Goal: Task Accomplishment & Management: Complete application form

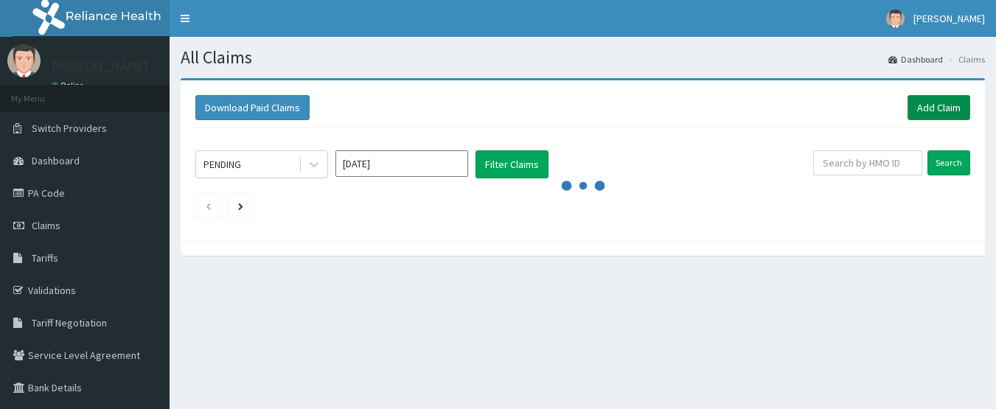
click at [932, 111] on link "Add Claim" at bounding box center [938, 107] width 63 height 25
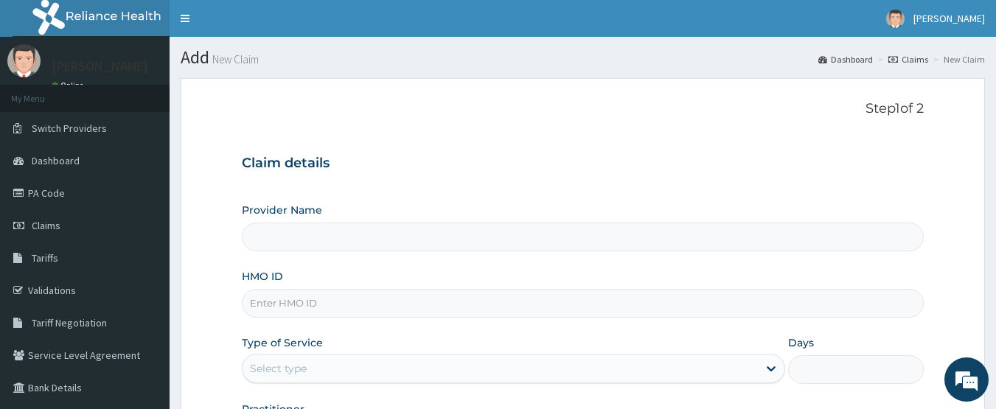
type input "CHIONHospital"
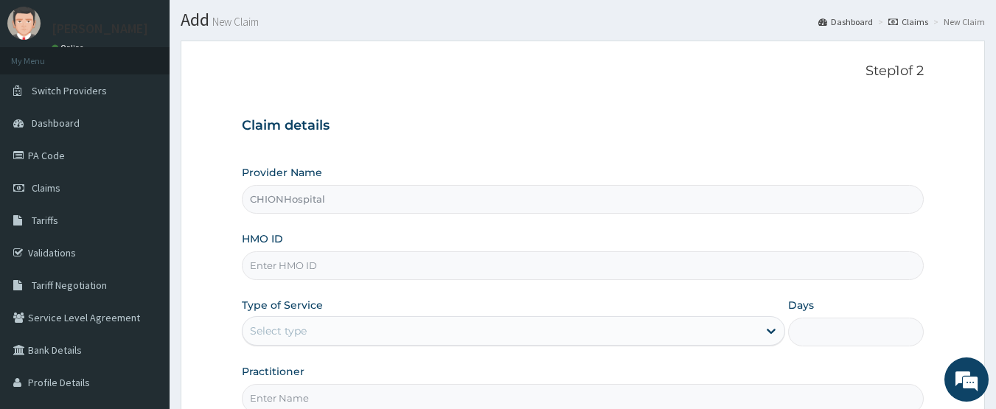
scroll to position [74, 0]
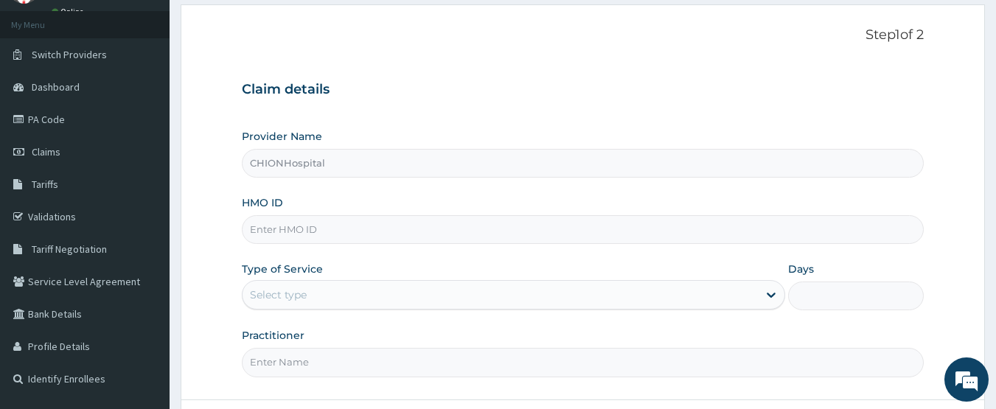
click at [284, 236] on input "HMO ID" at bounding box center [583, 229] width 683 height 29
paste input "HHT/10054/A"
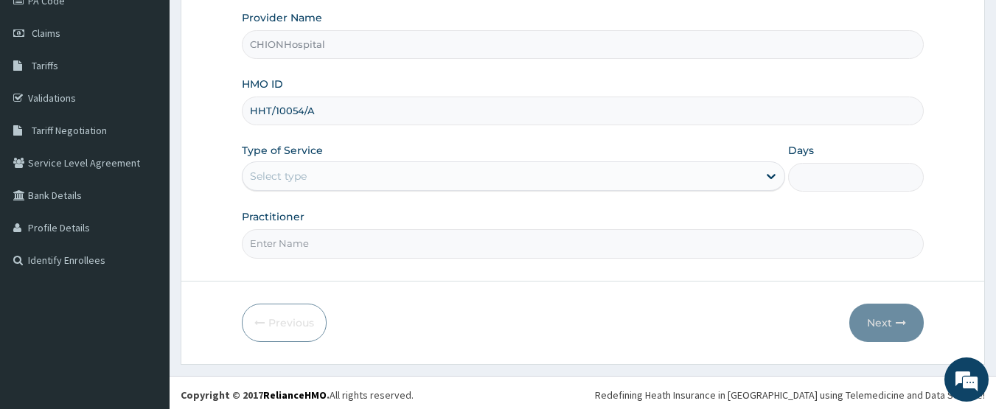
scroll to position [197, 0]
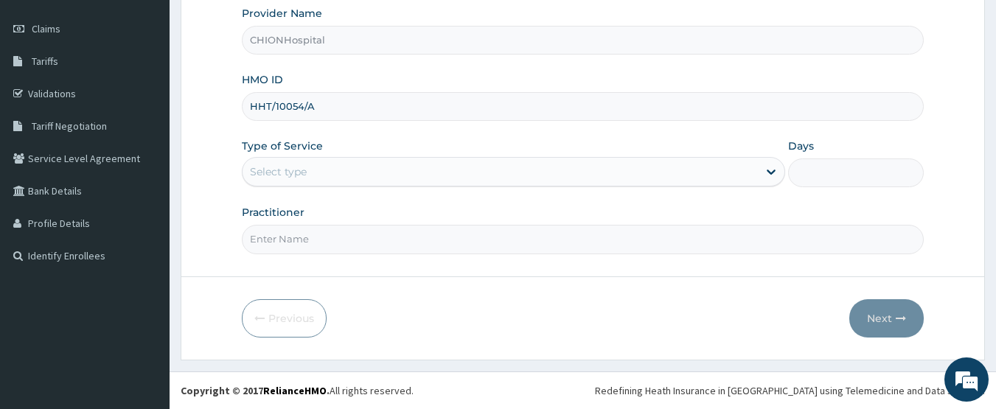
type input "HHT/10054/A"
click at [292, 170] on div "Select type" at bounding box center [278, 171] width 57 height 15
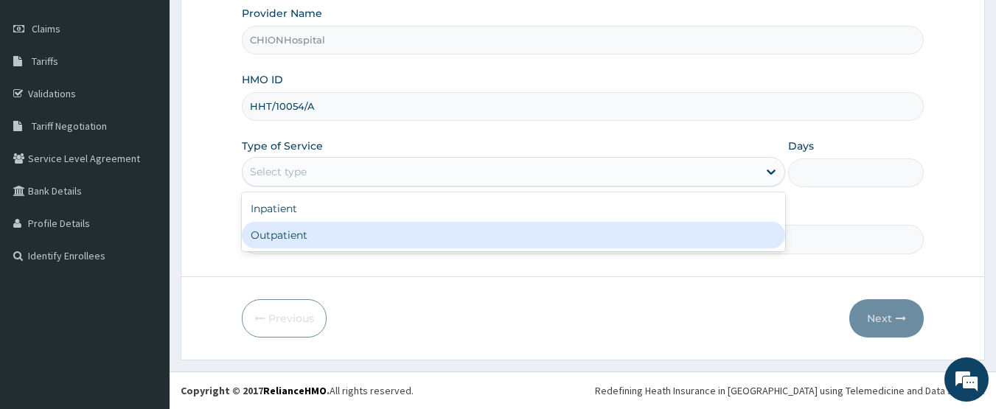
click at [290, 234] on div "Outpatient" at bounding box center [513, 235] width 543 height 27
type input "1"
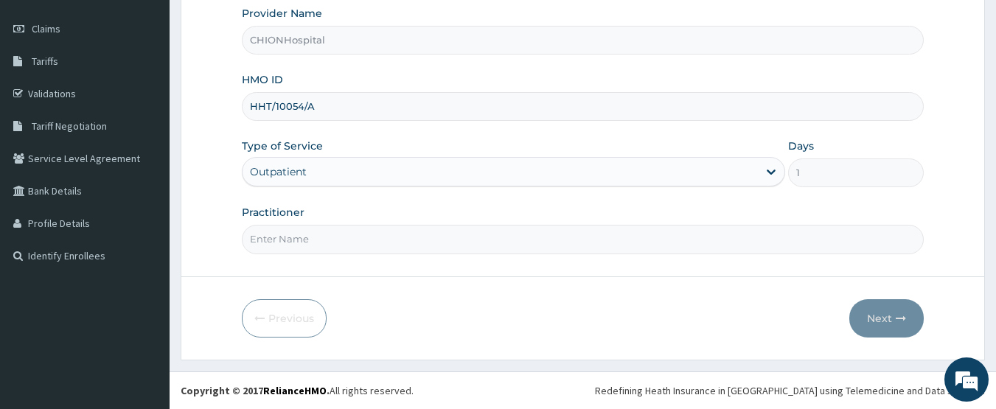
click at [313, 243] on input "Practitioner" at bounding box center [583, 239] width 683 height 29
type input "DR EZE JONAH"
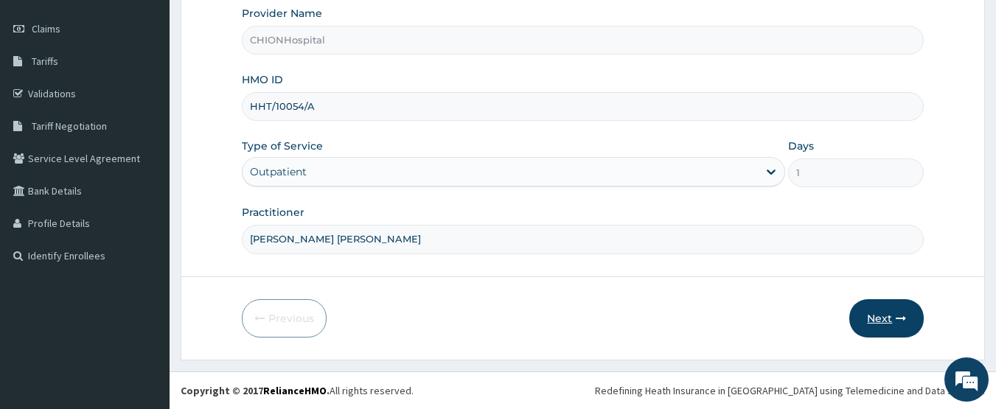
click at [878, 323] on button "Next" at bounding box center [886, 318] width 74 height 38
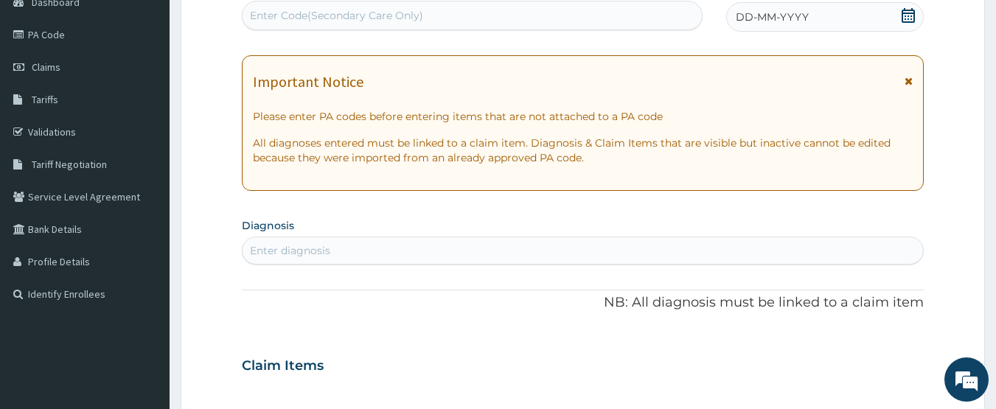
scroll to position [123, 0]
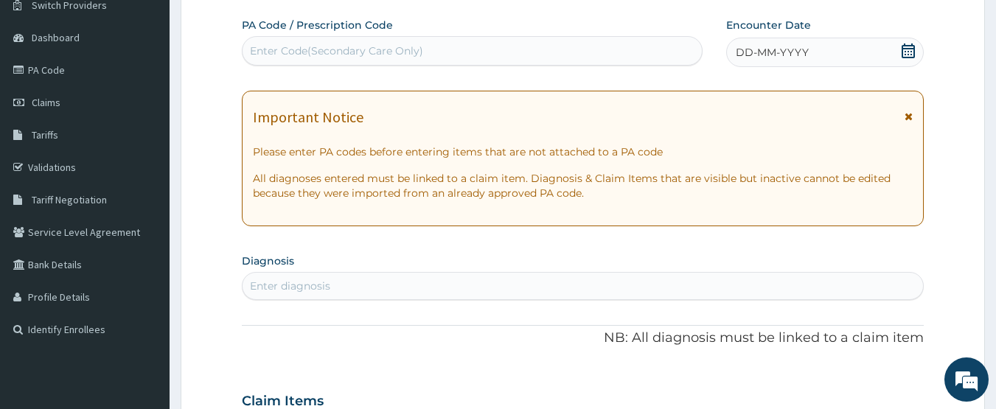
click at [903, 48] on icon at bounding box center [907, 50] width 13 height 15
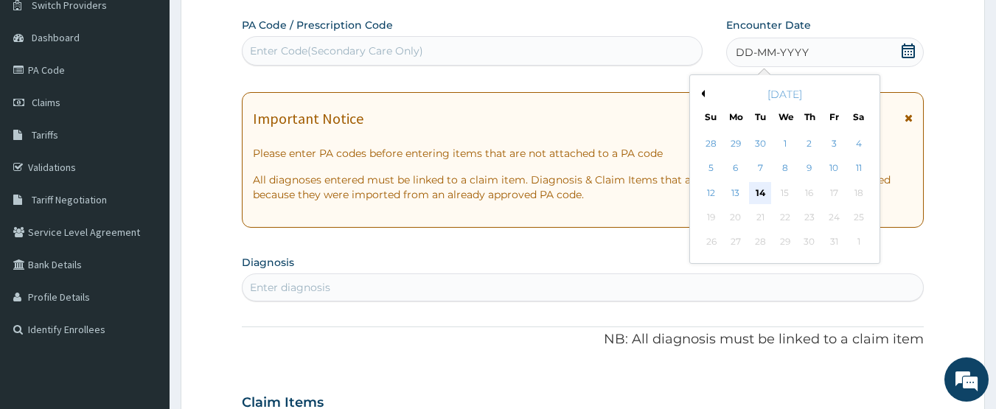
click at [754, 193] on div "14" at bounding box center [761, 193] width 22 height 22
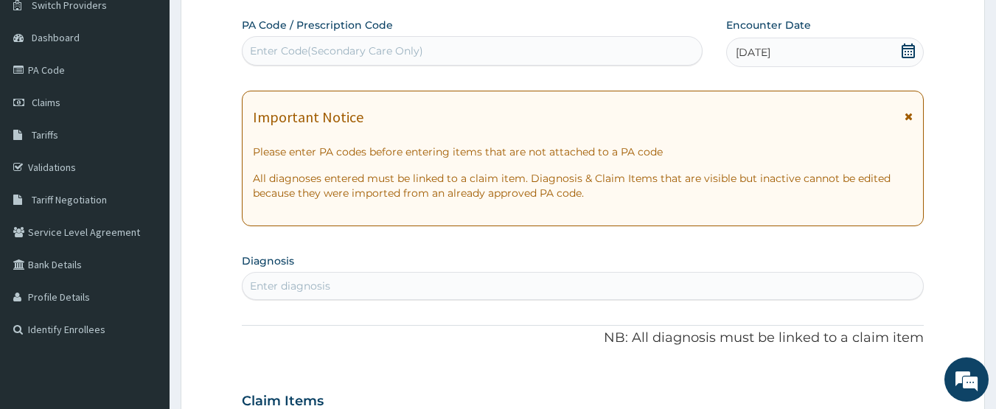
click at [301, 280] on div "Enter diagnosis" at bounding box center [290, 286] width 80 height 15
type input "malaria"
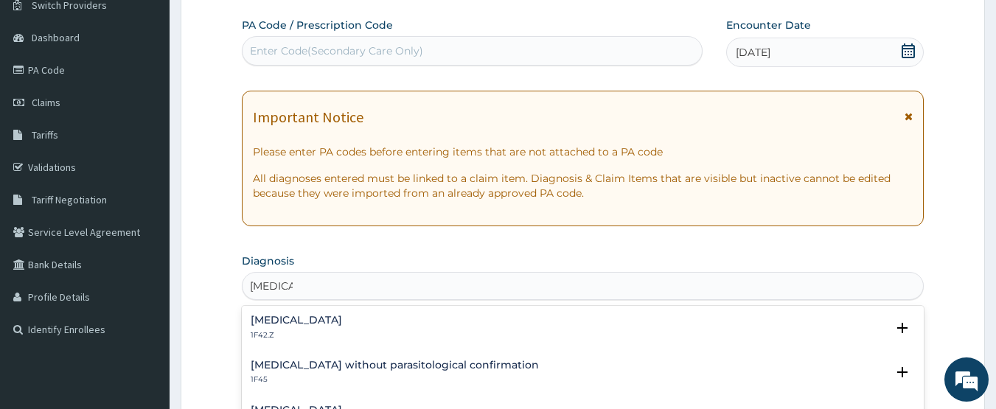
scroll to position [197, 0]
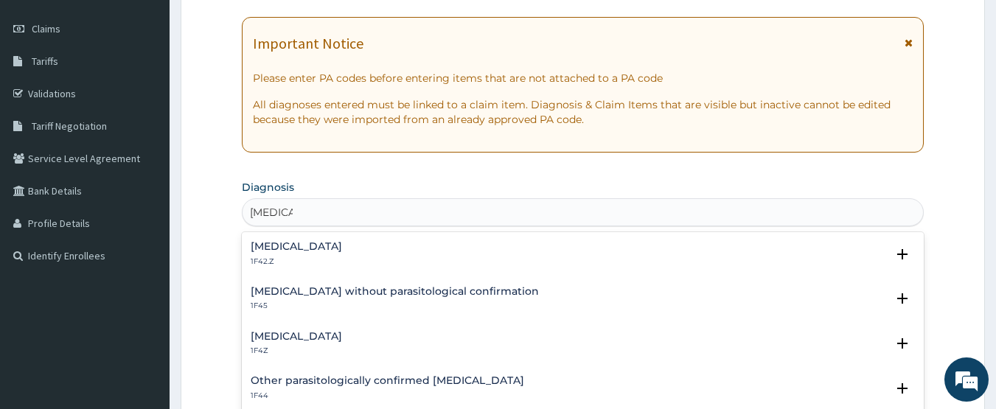
click at [312, 341] on h4 "Malaria, unspecified" at bounding box center [296, 336] width 91 height 11
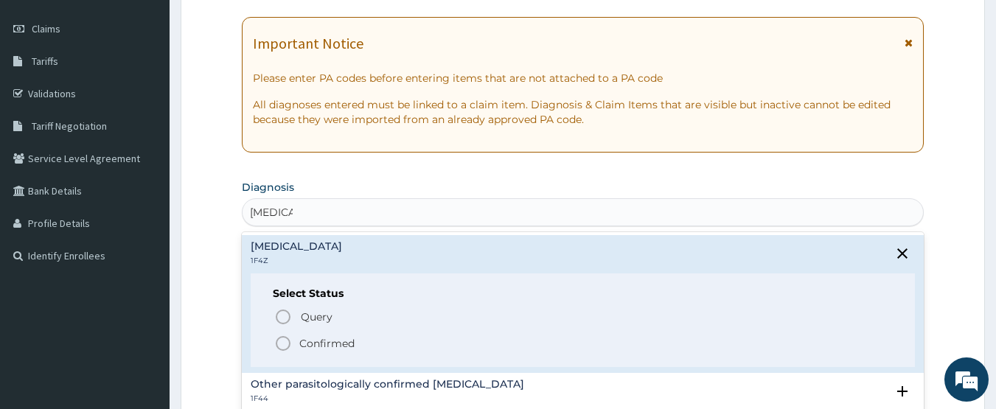
scroll to position [147, 0]
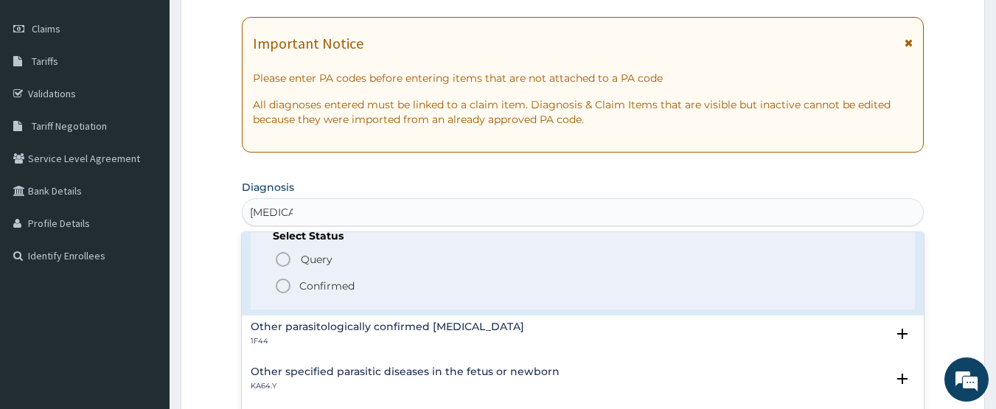
click at [282, 290] on icon "status option filled" at bounding box center [283, 286] width 18 height 18
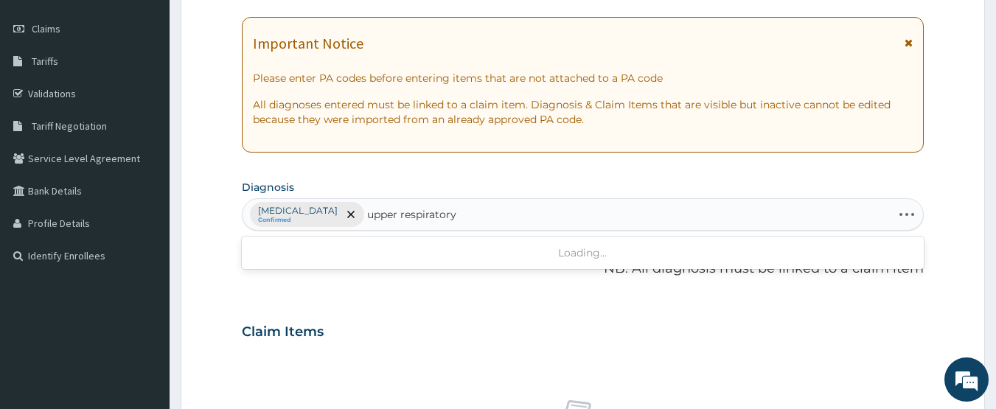
type input "upper respiratory"
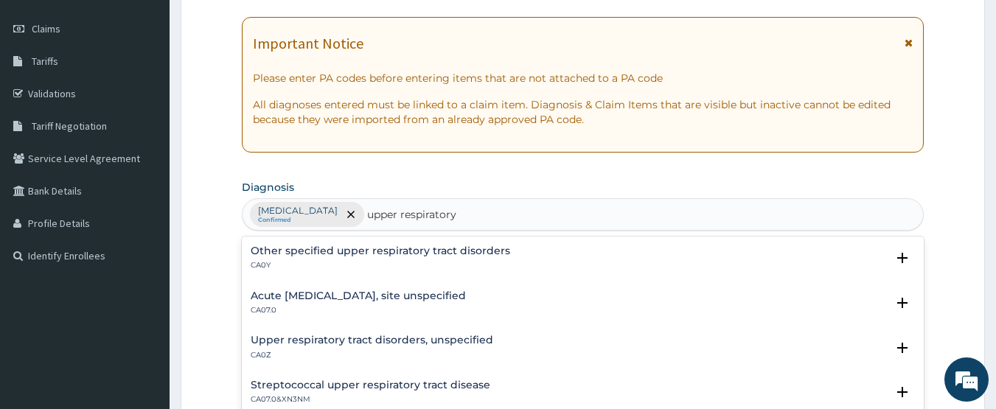
click at [287, 313] on p "CA07.0" at bounding box center [358, 310] width 215 height 10
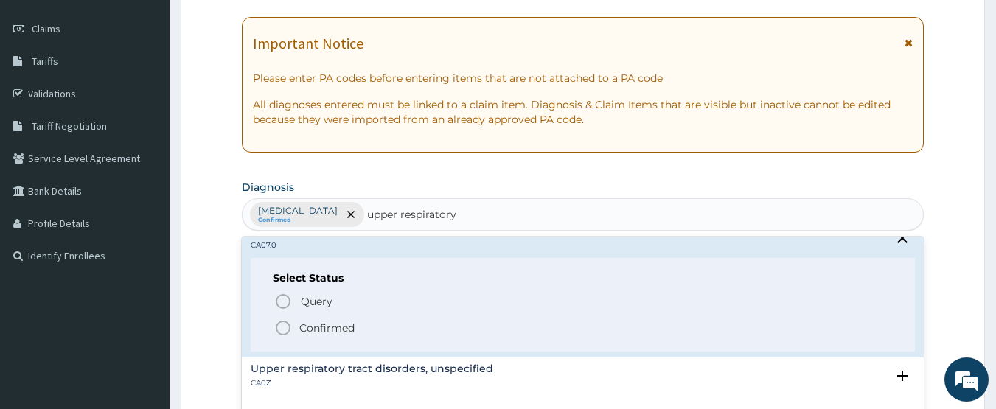
scroll to position [74, 0]
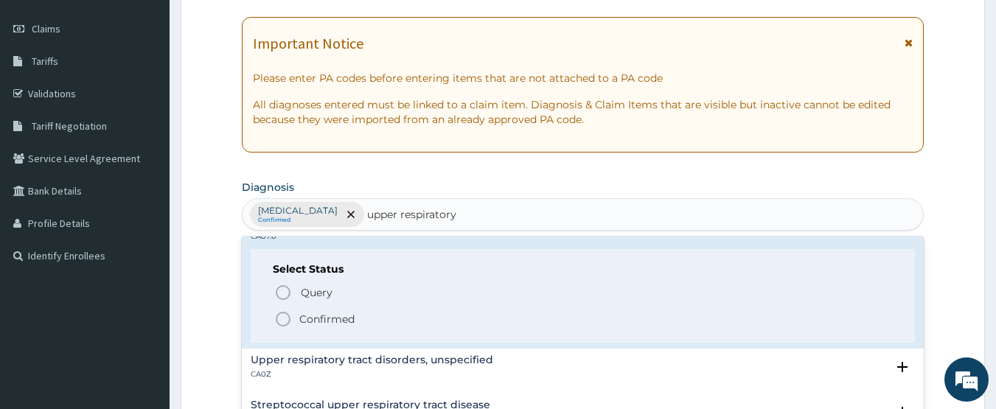
click at [288, 320] on icon "status option filled" at bounding box center [283, 319] width 18 height 18
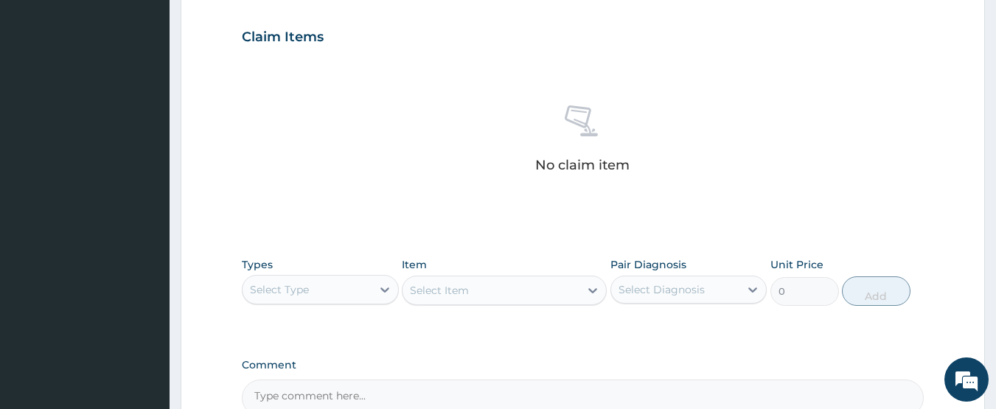
click at [293, 288] on div "Select Type" at bounding box center [279, 289] width 59 height 15
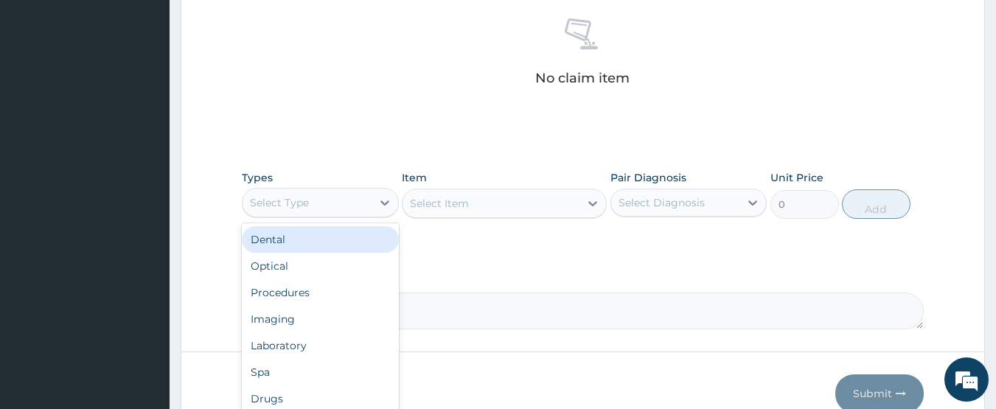
scroll to position [654, 0]
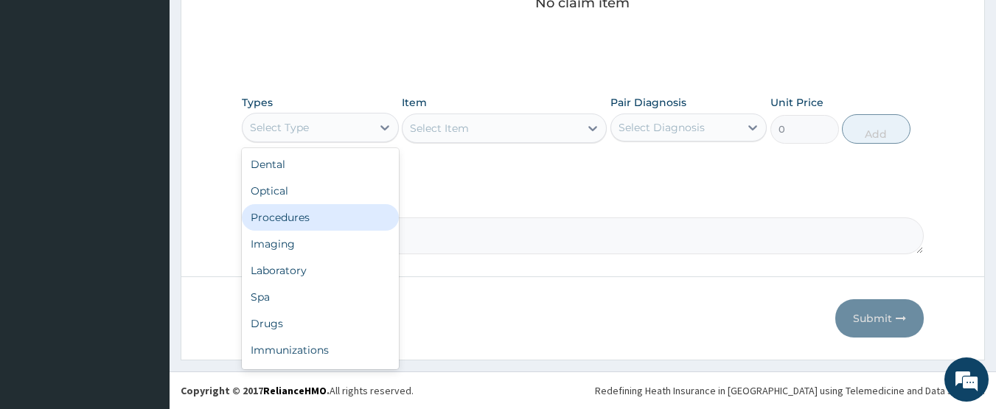
click at [289, 220] on div "Procedures" at bounding box center [320, 217] width 157 height 27
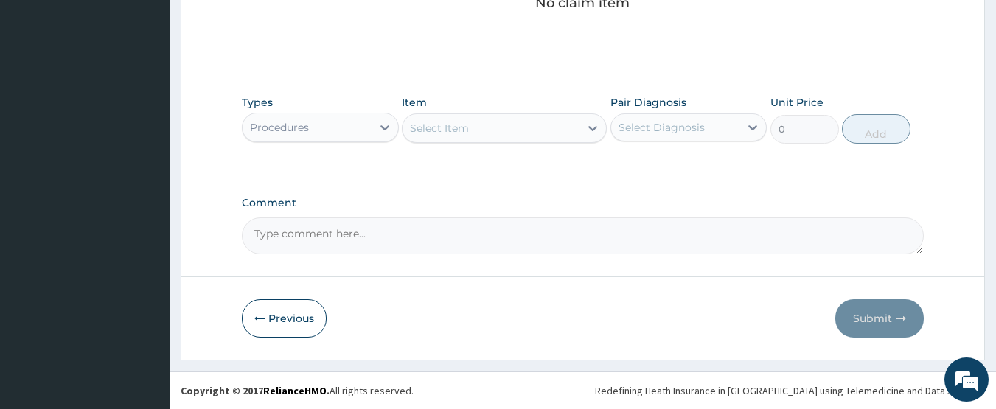
click at [503, 133] on div "Select Item" at bounding box center [490, 128] width 177 height 24
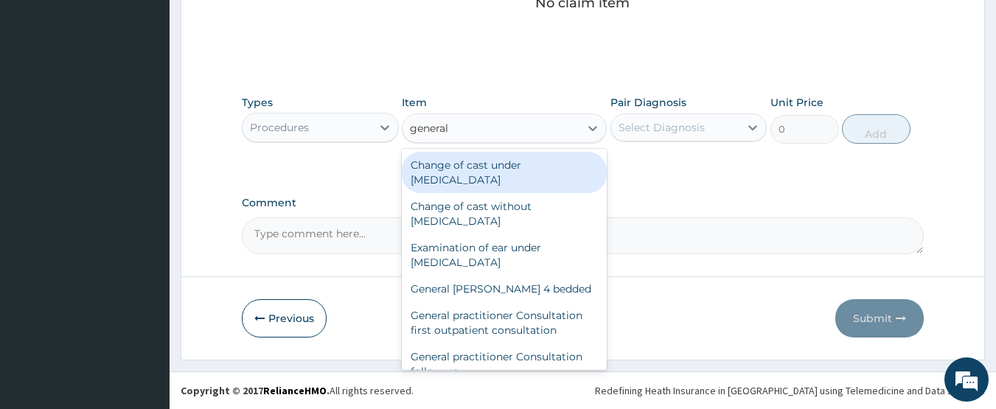
type input "general p"
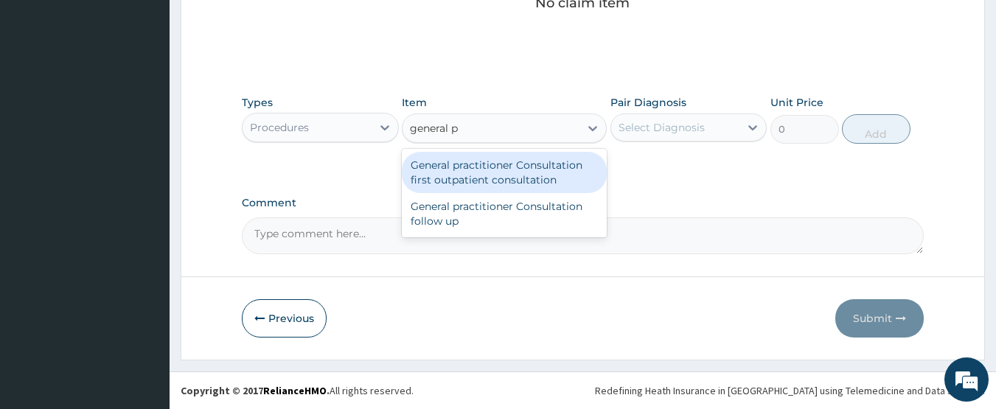
drag, startPoint x: 534, startPoint y: 166, endPoint x: 621, endPoint y: 140, distance: 91.4
click at [534, 167] on div "General practitioner Consultation first outpatient consultation" at bounding box center [504, 172] width 205 height 41
type input "3547.5"
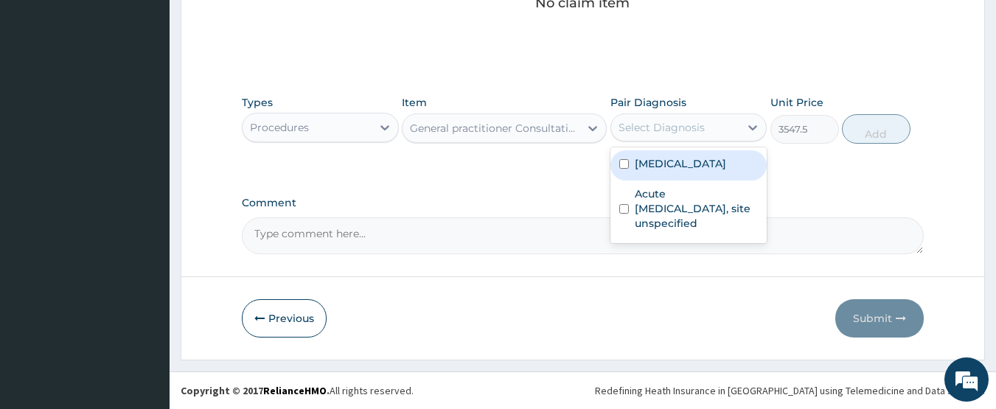
click at [653, 125] on div "Select Diagnosis" at bounding box center [661, 127] width 86 height 15
drag, startPoint x: 657, startPoint y: 161, endPoint x: 657, endPoint y: 210, distance: 49.4
click at [657, 165] on label "Malaria, unspecified" at bounding box center [680, 163] width 91 height 15
checkbox input "true"
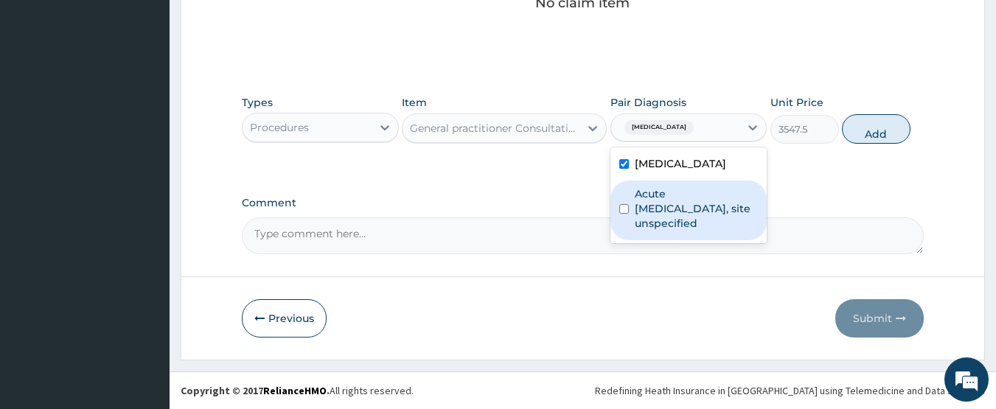
drag, startPoint x: 657, startPoint y: 212, endPoint x: 828, endPoint y: 165, distance: 177.4
click at [658, 212] on label "Acute upper respiratory infection, site unspecified" at bounding box center [697, 208] width 124 height 44
checkbox input "true"
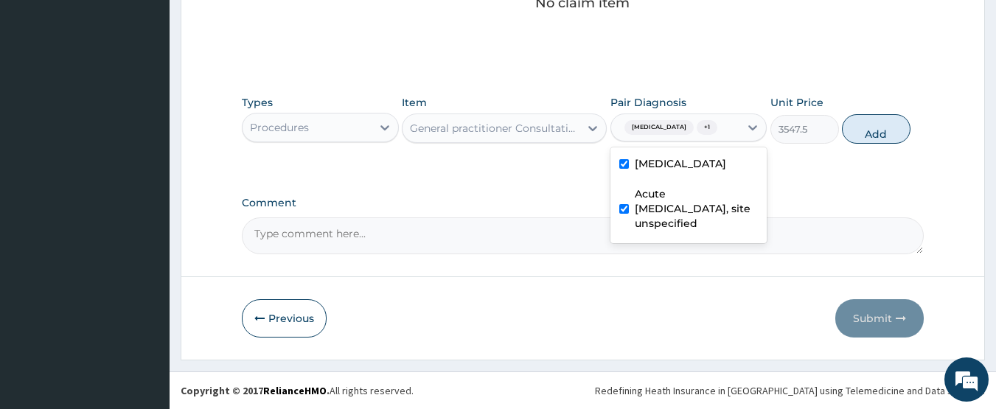
click at [887, 133] on button "Add" at bounding box center [876, 128] width 69 height 29
type input "0"
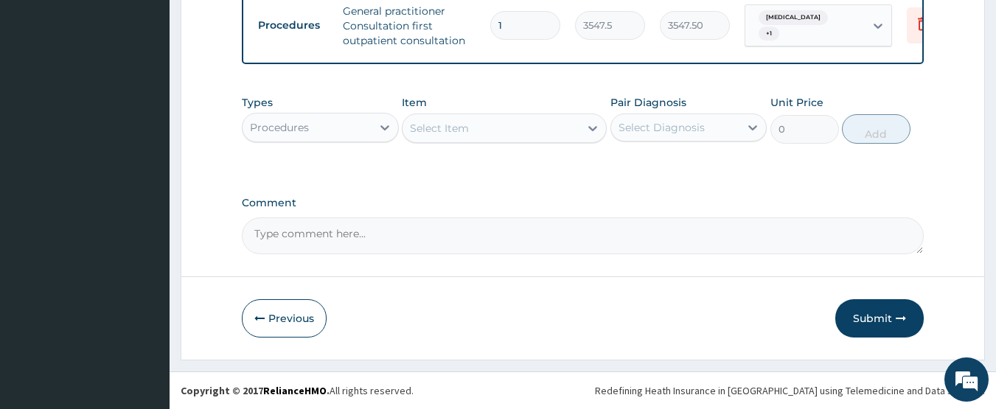
scroll to position [603, 0]
click at [336, 125] on div "Procedures" at bounding box center [306, 128] width 129 height 24
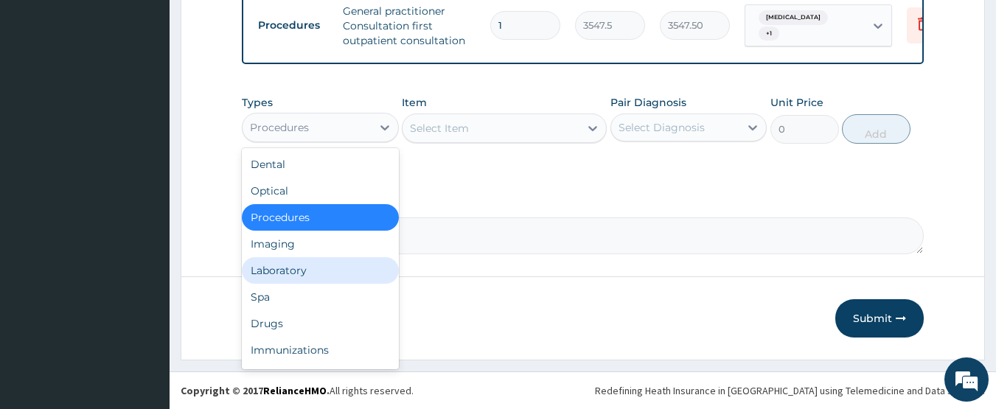
click at [304, 269] on div "Laboratory" at bounding box center [320, 270] width 157 height 27
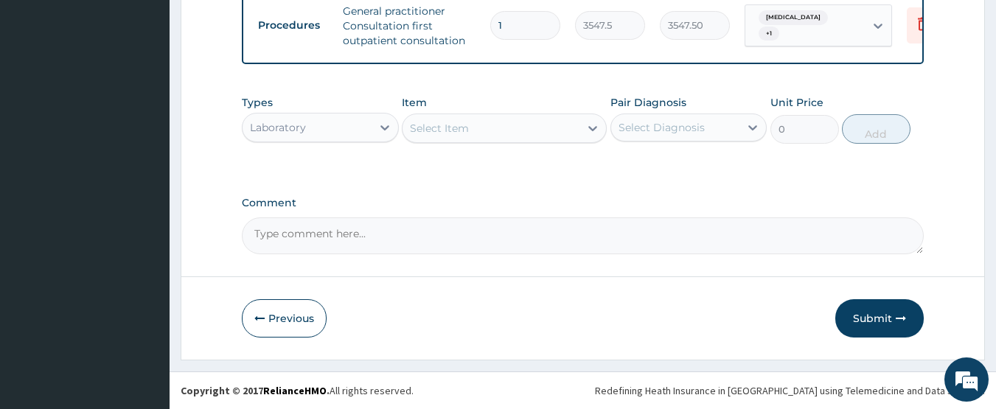
click at [488, 135] on div "Select Item" at bounding box center [490, 128] width 177 height 24
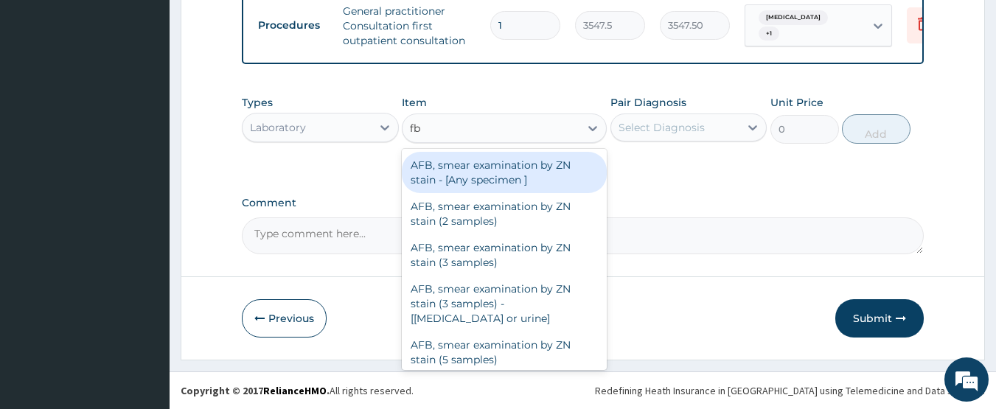
type input "fbc"
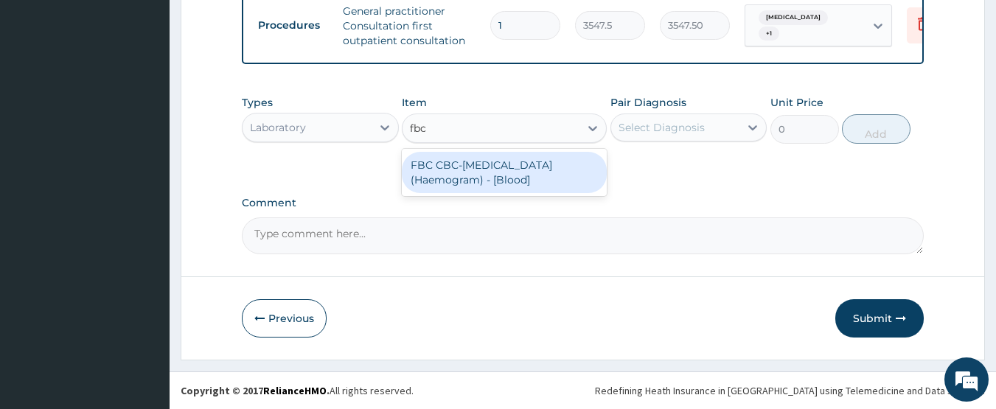
click at [497, 170] on div "FBC CBC-Complete Blood Count (Haemogram) - [Blood]" at bounding box center [504, 172] width 205 height 41
type input "4300"
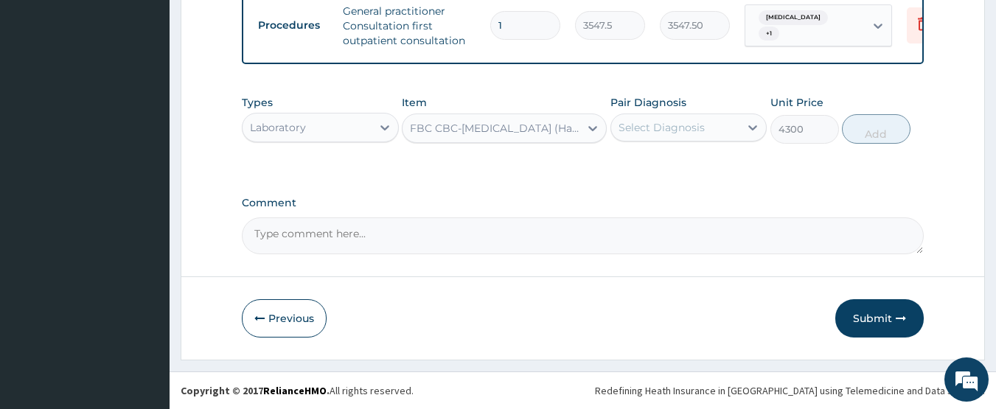
click at [649, 131] on div "Select Diagnosis" at bounding box center [661, 127] width 86 height 15
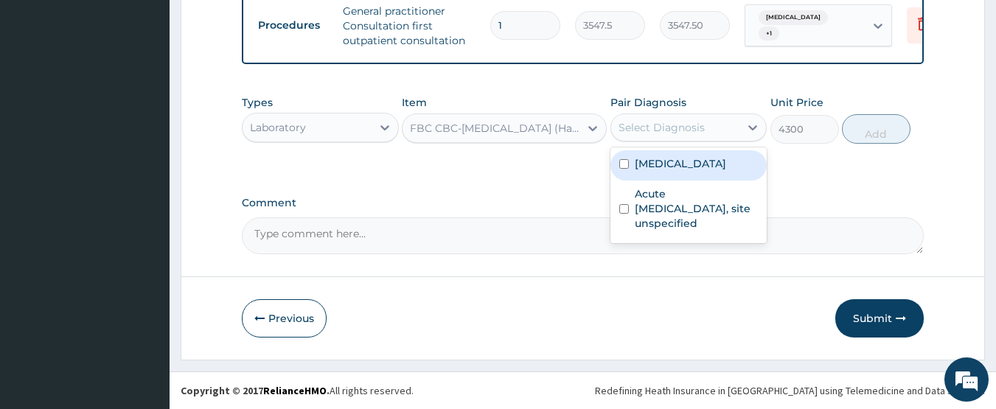
drag, startPoint x: 655, startPoint y: 170, endPoint x: 655, endPoint y: 196, distance: 26.5
click at [655, 179] on div "Malaria, unspecified" at bounding box center [688, 165] width 157 height 30
checkbox input "true"
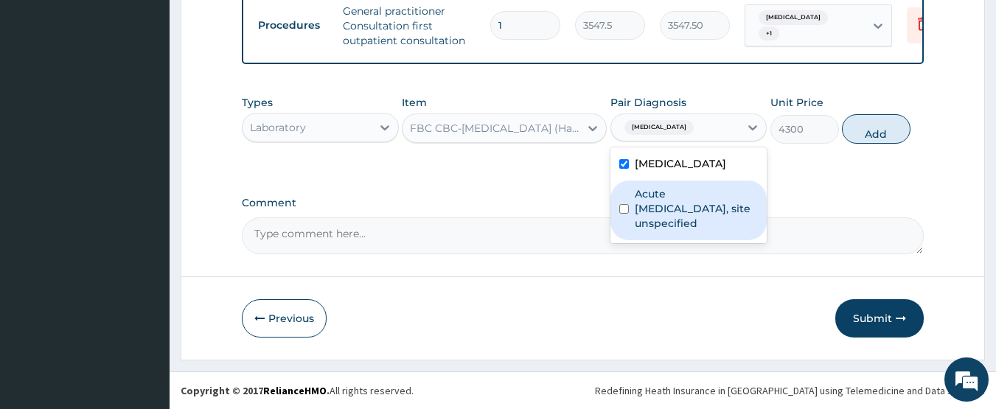
drag, startPoint x: 654, startPoint y: 214, endPoint x: 743, endPoint y: 198, distance: 89.8
click at [671, 209] on label "Acute upper respiratory infection, site unspecified" at bounding box center [697, 208] width 124 height 44
checkbox input "true"
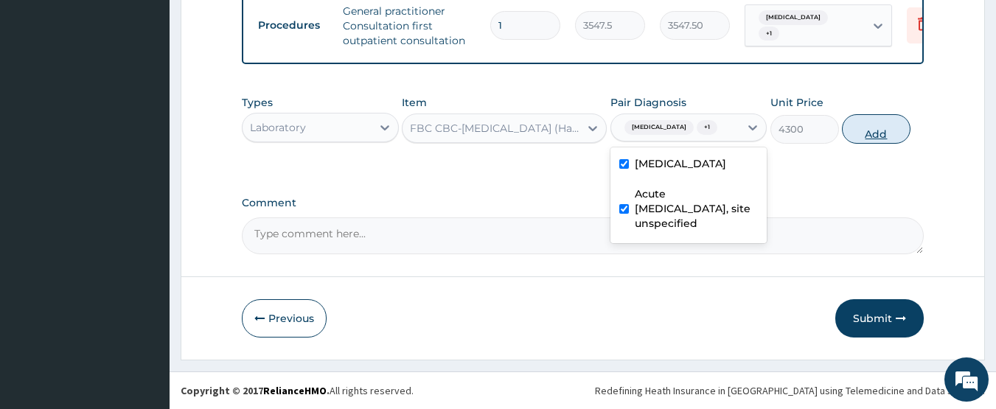
click at [879, 139] on button "Add" at bounding box center [876, 128] width 69 height 29
type input "0"
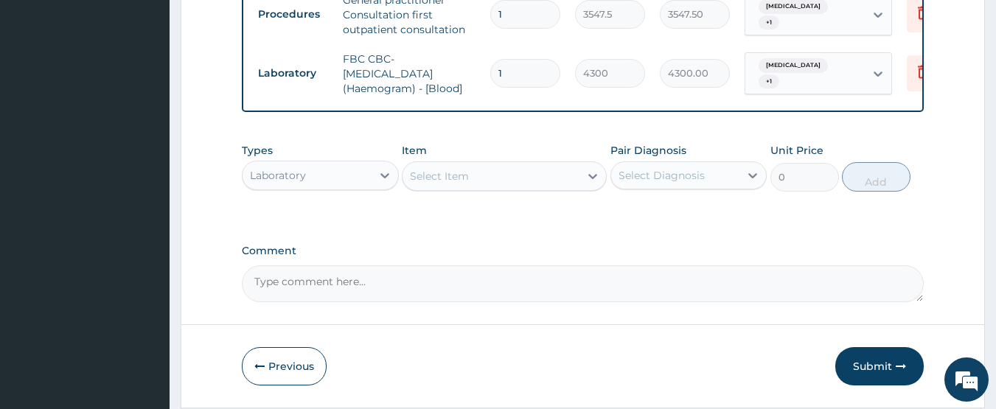
click at [487, 188] on div "Select Item" at bounding box center [490, 176] width 177 height 24
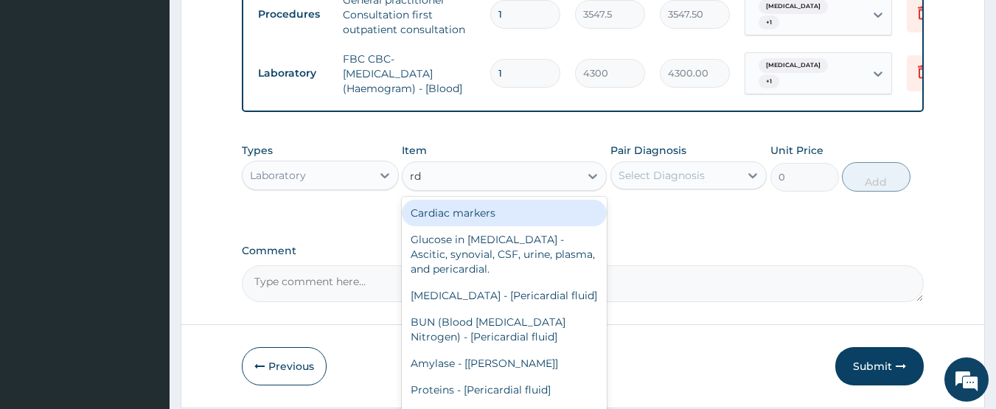
type input "rdt"
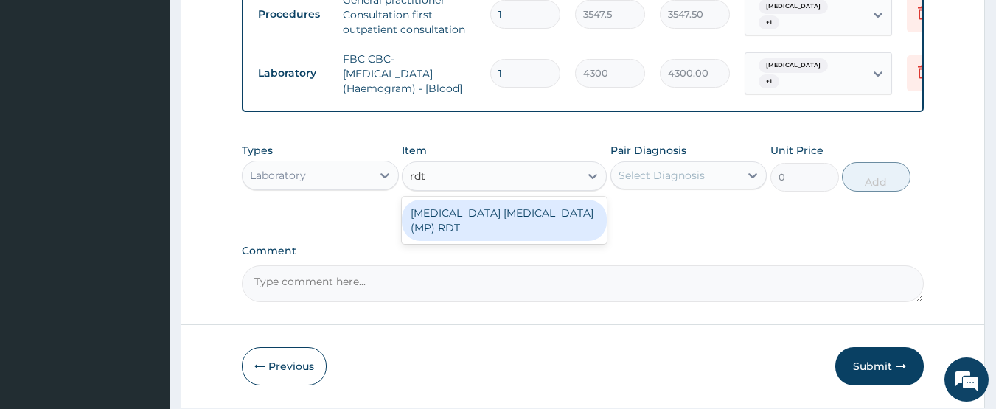
drag, startPoint x: 497, startPoint y: 222, endPoint x: 680, endPoint y: 183, distance: 186.9
click at [500, 222] on div "MALARIA PARASITE (MP) RDT" at bounding box center [504, 220] width 205 height 41
type input "1612.5"
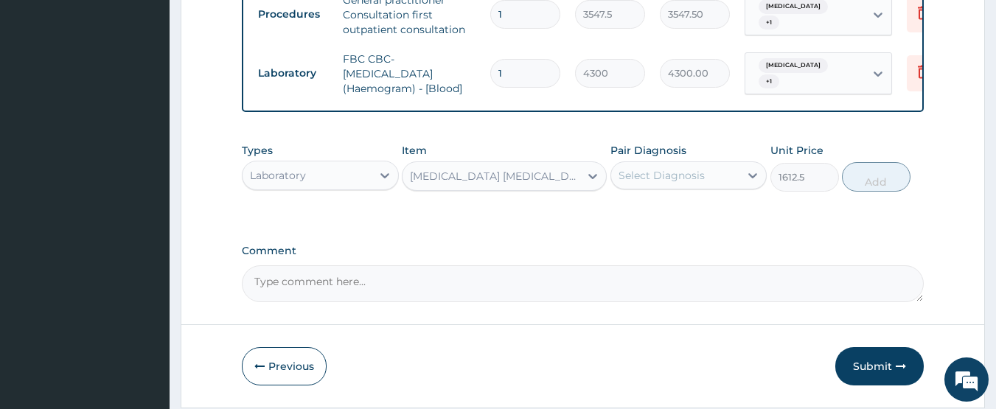
click at [681, 182] on div "Select Diagnosis" at bounding box center [661, 175] width 86 height 15
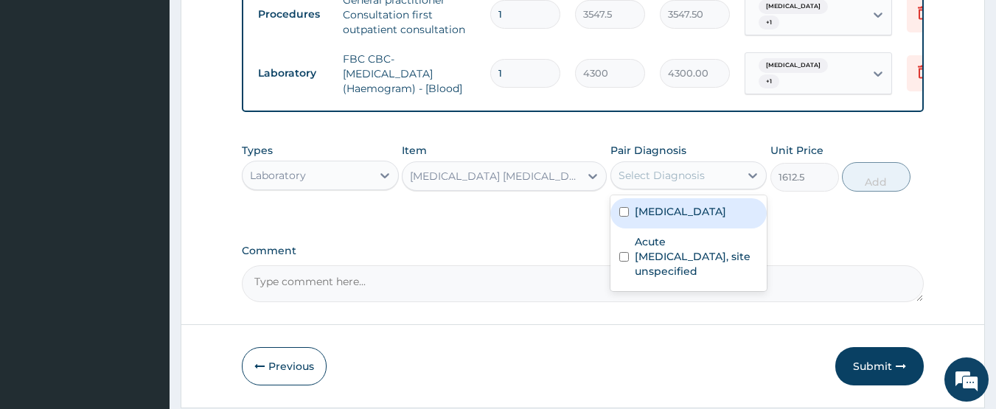
click at [669, 219] on label "Malaria, unspecified" at bounding box center [680, 211] width 91 height 15
checkbox input "true"
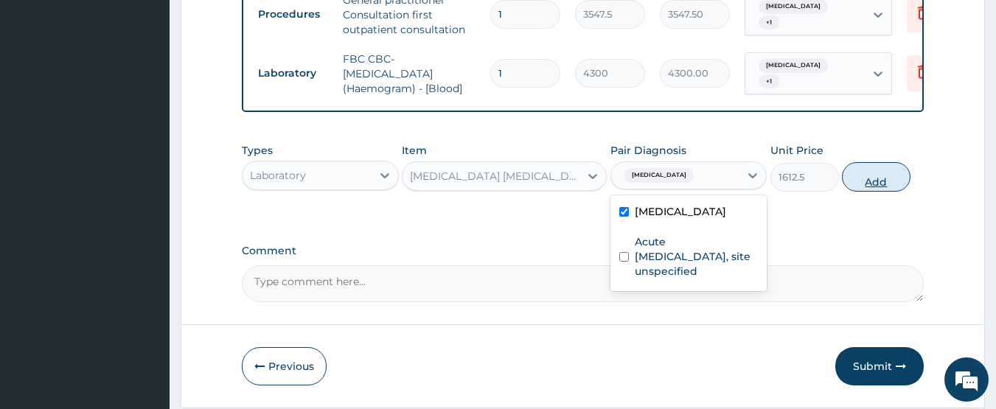
click at [861, 189] on button "Add" at bounding box center [876, 176] width 69 height 29
type input "0"
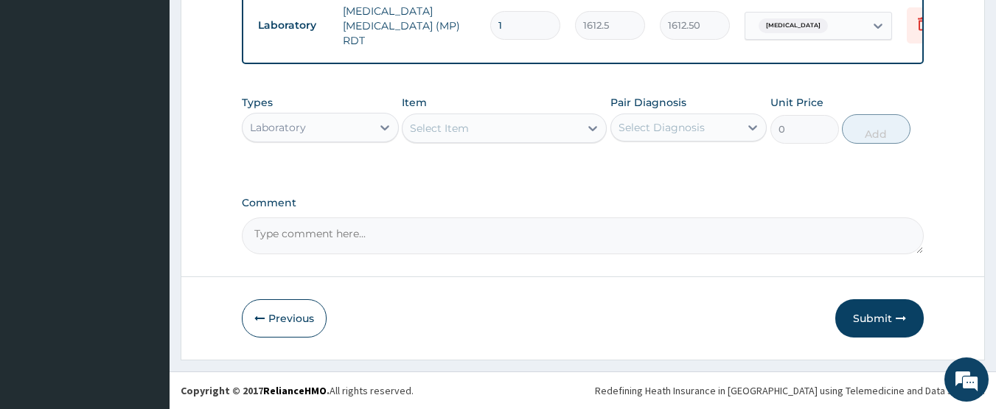
scroll to position [713, 0]
click at [315, 127] on div "Laboratory" at bounding box center [306, 128] width 129 height 24
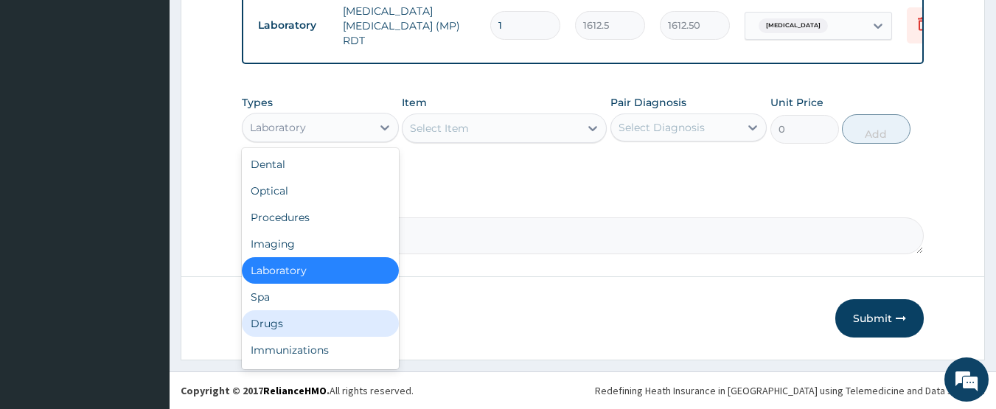
click at [291, 320] on div "Drugs" at bounding box center [320, 323] width 157 height 27
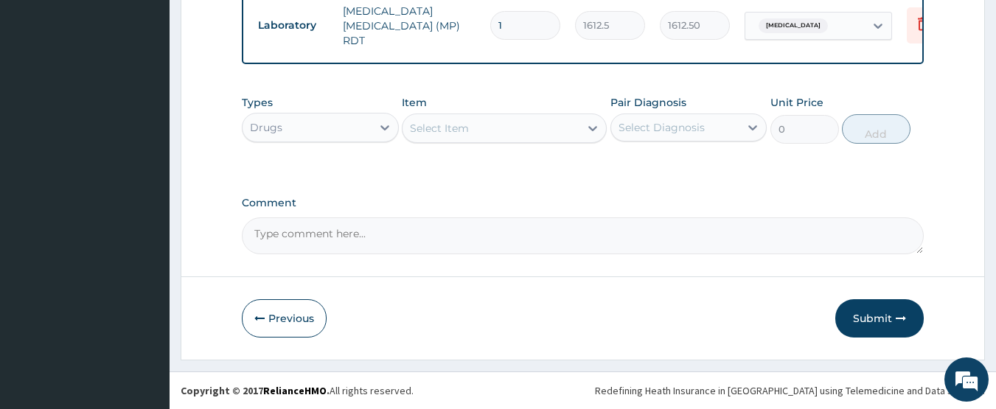
click at [453, 130] on div "Select Item" at bounding box center [439, 128] width 59 height 15
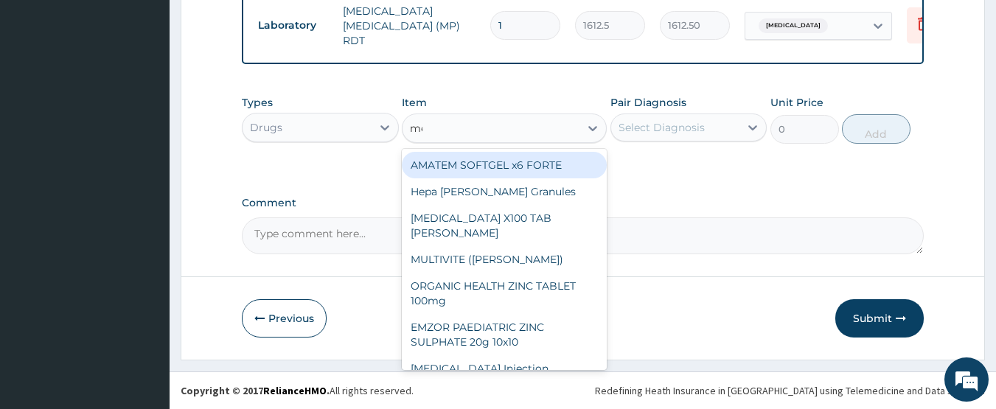
type input "menth"
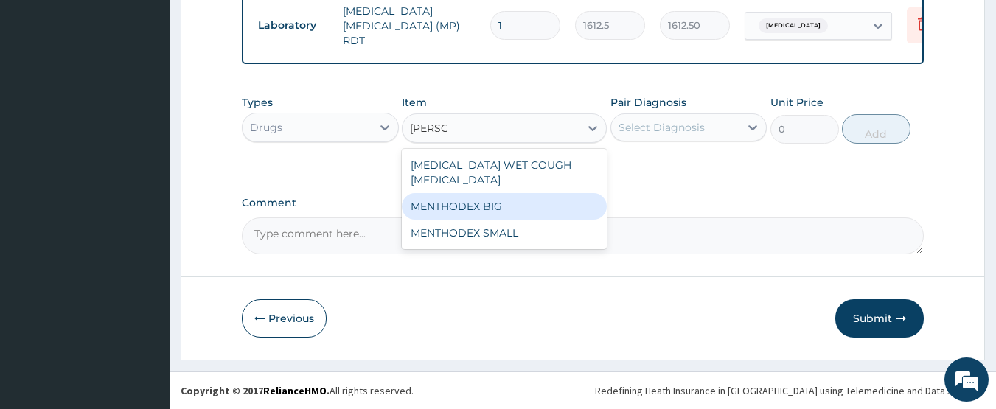
click at [464, 193] on div "MENTHODEX BIG" at bounding box center [504, 206] width 205 height 27
type input "4138.75"
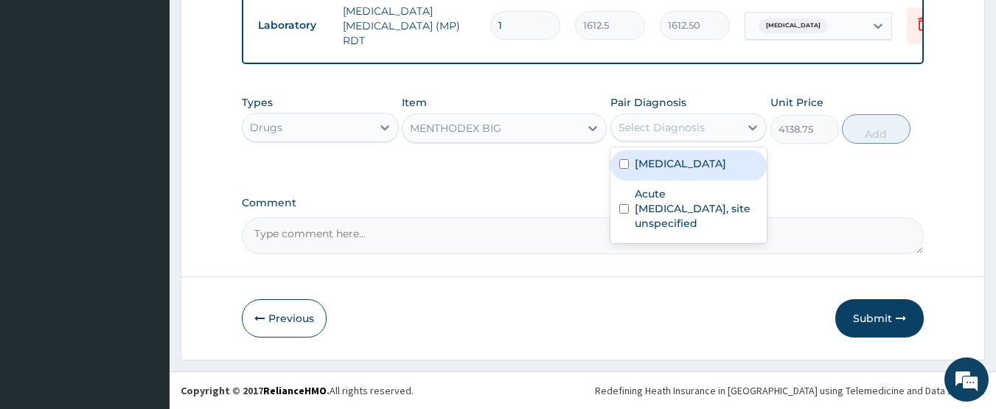
click at [676, 120] on div "Select Diagnosis" at bounding box center [661, 127] width 86 height 15
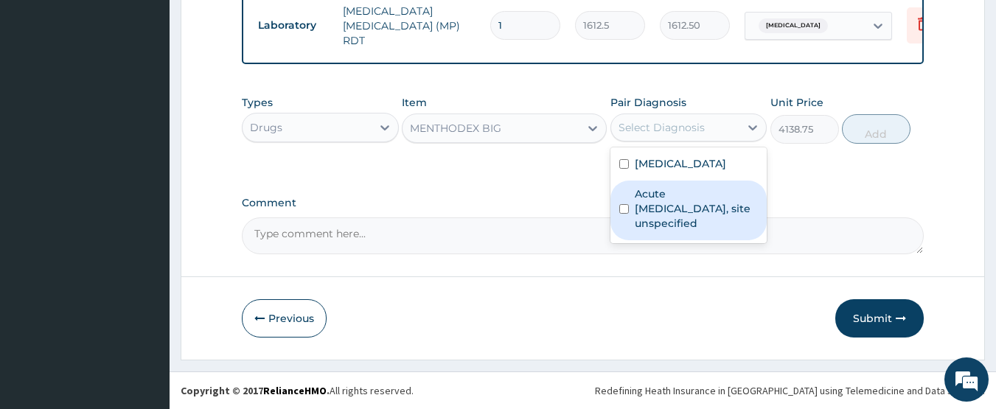
drag, startPoint x: 683, startPoint y: 199, endPoint x: 809, endPoint y: 148, distance: 135.9
click at [687, 197] on label "Acute upper respiratory infection, site unspecified" at bounding box center [697, 208] width 124 height 44
checkbox input "true"
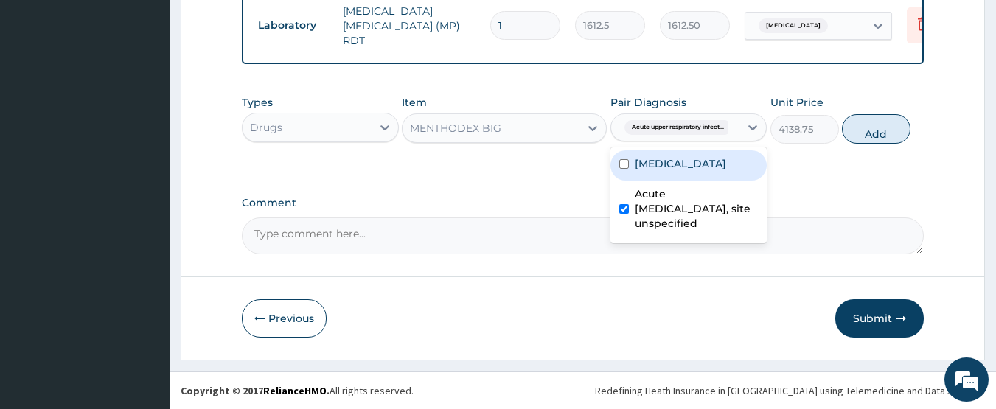
drag, startPoint x: 858, startPoint y: 126, endPoint x: 719, endPoint y: 156, distance: 142.4
click at [856, 126] on button "Add" at bounding box center [876, 128] width 69 height 29
type input "0"
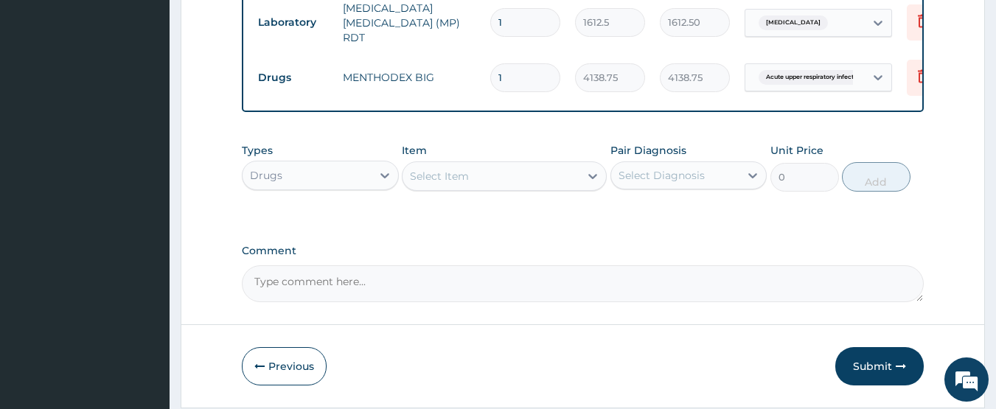
click at [478, 184] on div "Select Item" at bounding box center [490, 176] width 177 height 24
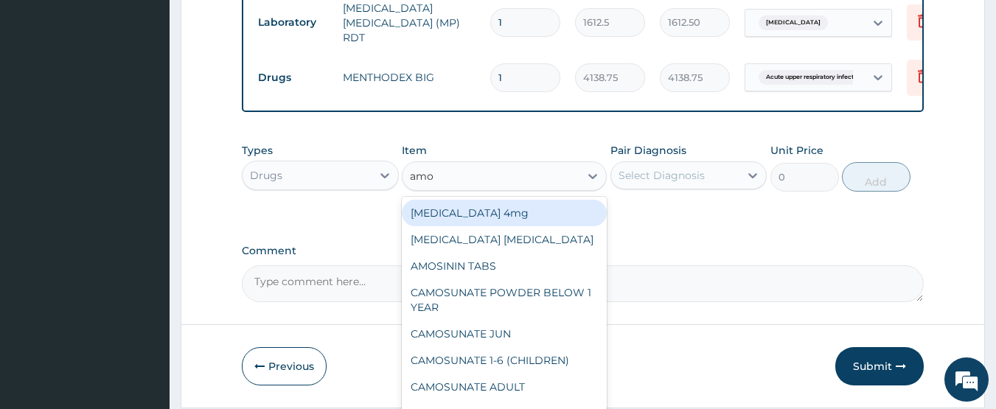
type input "amox"
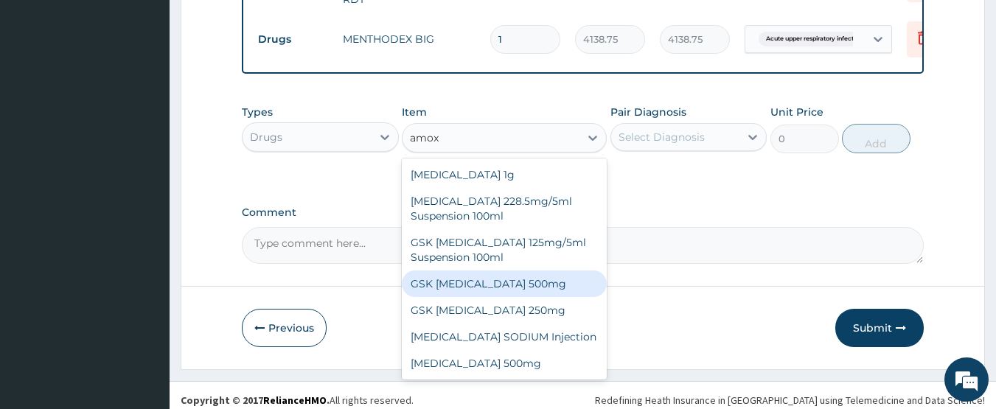
scroll to position [764, 0]
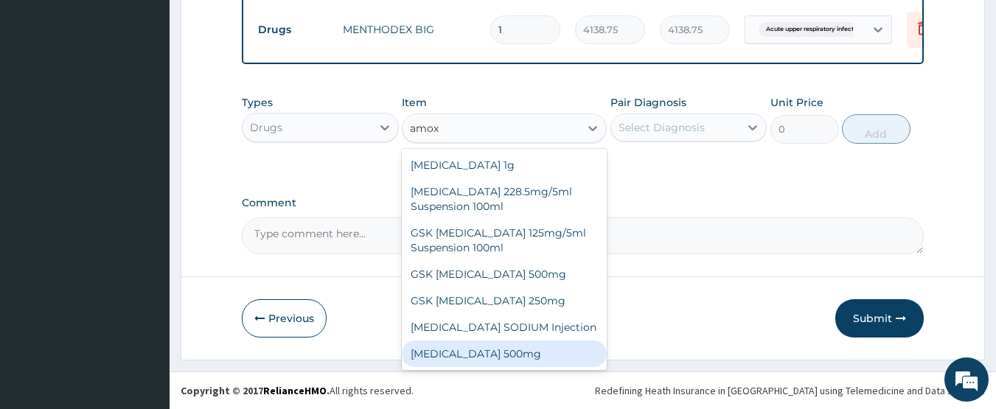
click at [538, 344] on div "[MEDICAL_DATA] 500mg" at bounding box center [504, 354] width 205 height 27
type input "70.95"
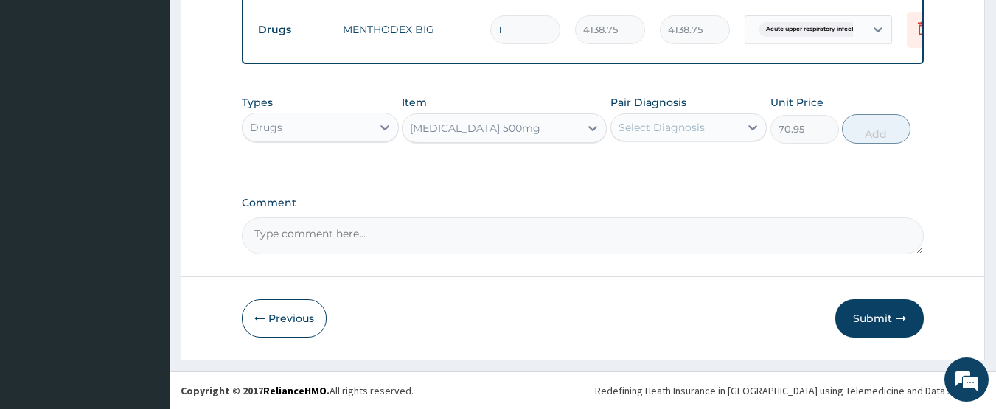
click at [648, 123] on div "Select Diagnosis" at bounding box center [661, 127] width 86 height 15
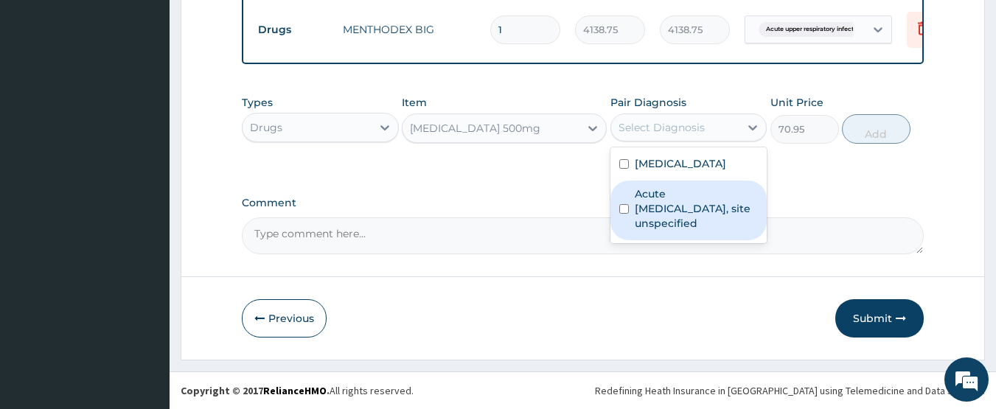
drag, startPoint x: 666, startPoint y: 198, endPoint x: 801, endPoint y: 169, distance: 137.9
click at [674, 198] on label "Acute upper respiratory infection, site unspecified" at bounding box center [697, 208] width 124 height 44
checkbox input "true"
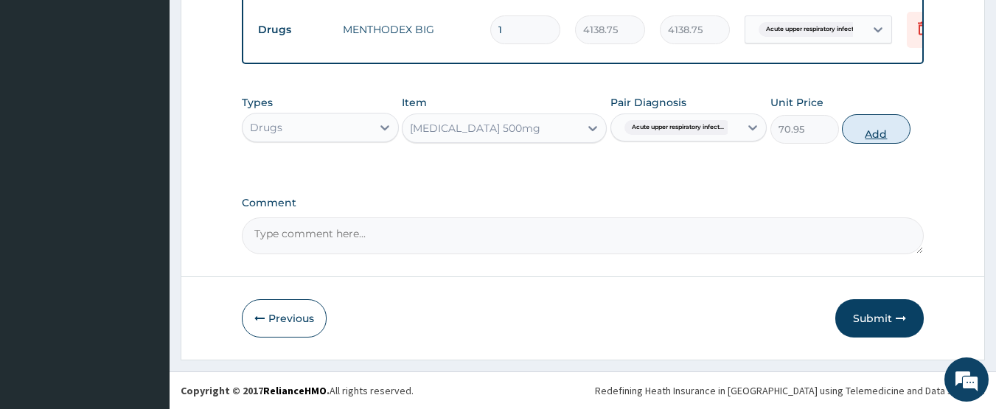
click at [863, 131] on button "Add" at bounding box center [876, 128] width 69 height 29
type input "0"
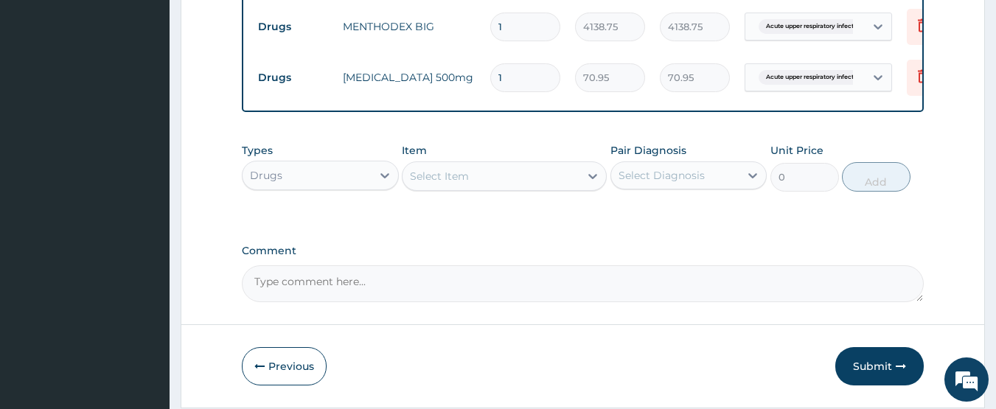
type input "15"
type input "1064.25"
type input "15"
click at [455, 173] on div "Select Item" at bounding box center [439, 176] width 59 height 15
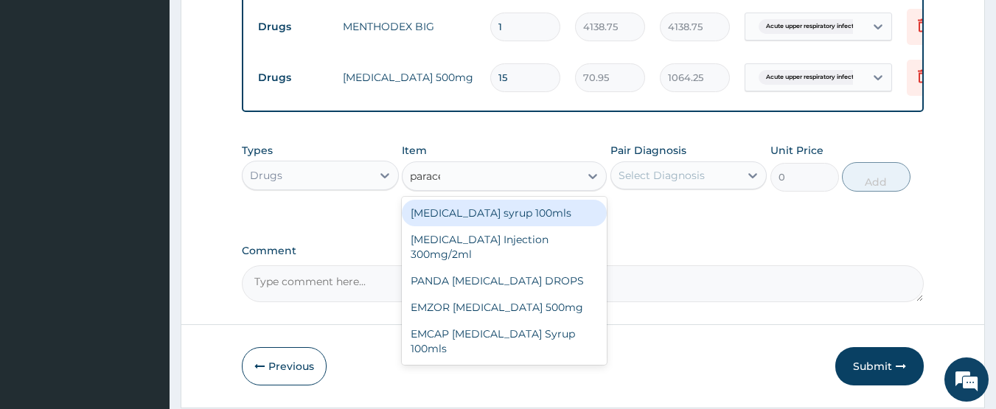
type input "paracet"
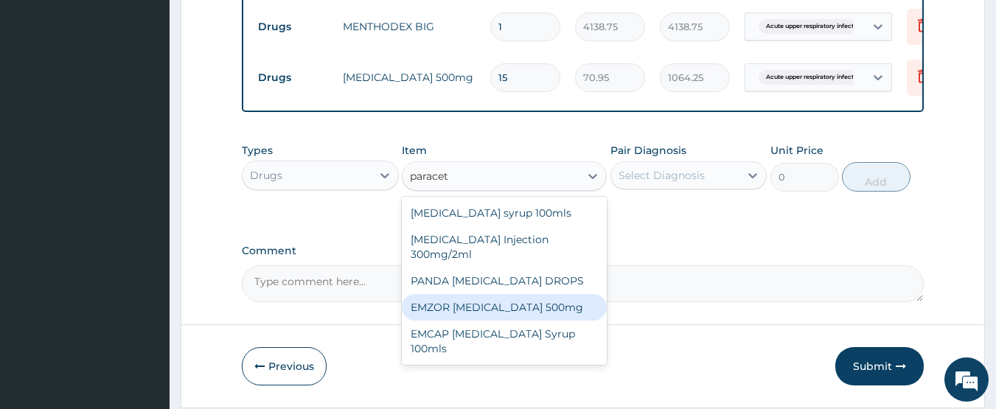
drag, startPoint x: 567, startPoint y: 315, endPoint x: 662, endPoint y: 159, distance: 182.9
click at [569, 313] on div "EMZOR [MEDICAL_DATA] 500mg" at bounding box center [504, 307] width 205 height 27
type input "23.65"
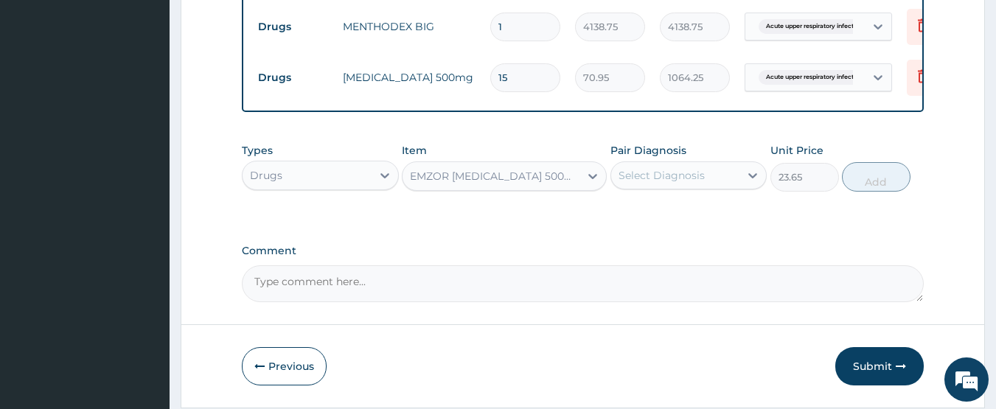
click at [664, 182] on div "Select Diagnosis" at bounding box center [661, 175] width 86 height 15
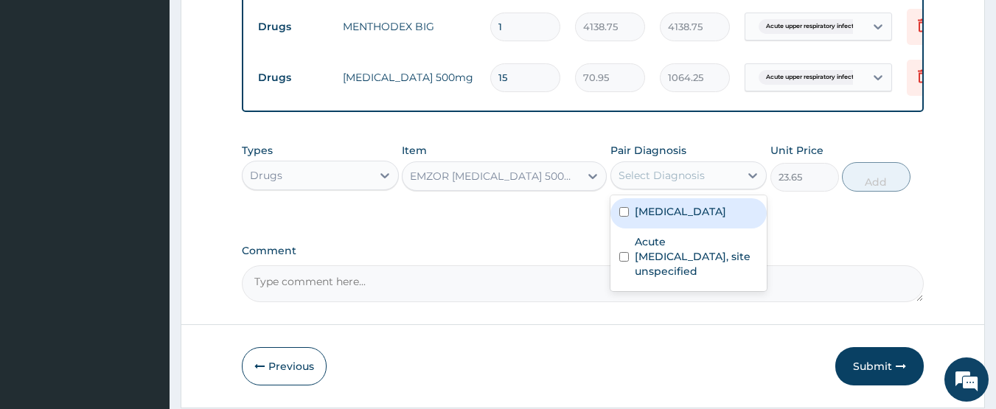
drag, startPoint x: 665, startPoint y: 210, endPoint x: 662, endPoint y: 258, distance: 48.0
click at [665, 217] on label "[MEDICAL_DATA]" at bounding box center [680, 211] width 91 height 15
checkbox input "true"
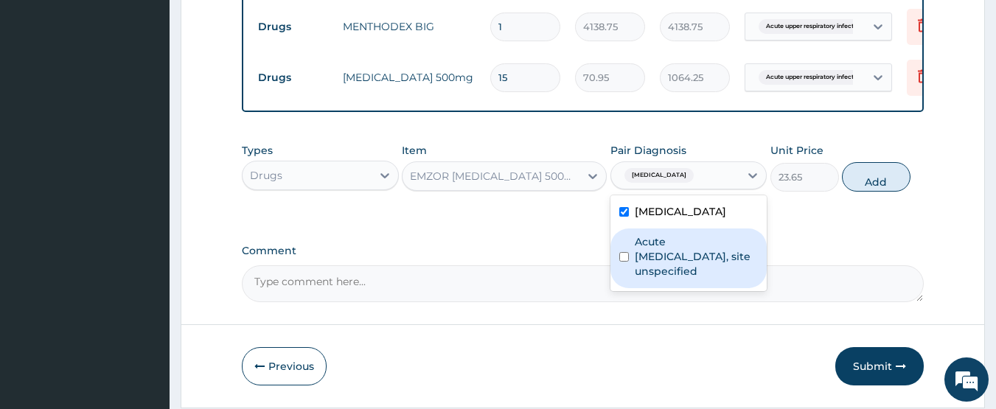
click at [671, 256] on label "Acute upper respiratory infection, site unspecified" at bounding box center [697, 256] width 124 height 44
checkbox input "true"
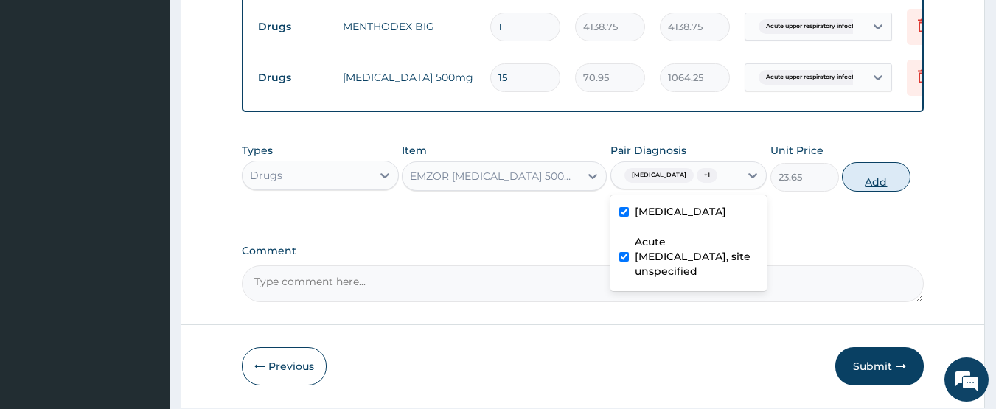
click at [852, 184] on button "Add" at bounding box center [876, 176] width 69 height 29
type input "0"
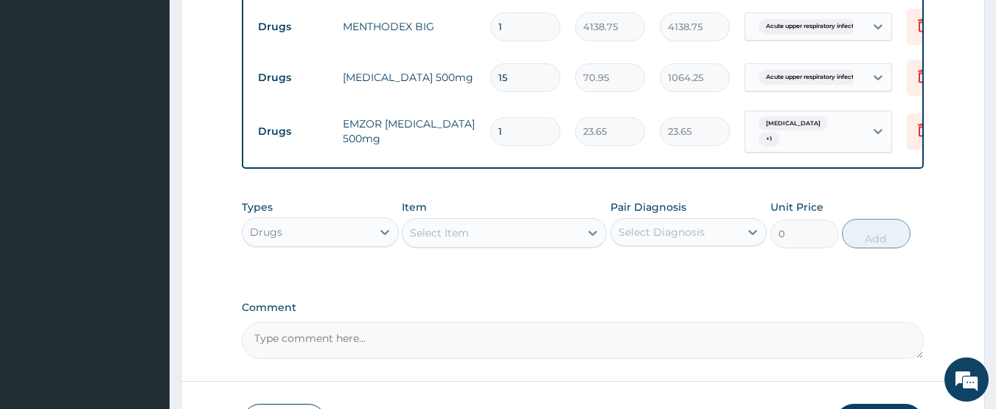
type input "18"
type input "425.70"
type input "18"
click at [535, 243] on div "Select Item" at bounding box center [490, 233] width 177 height 24
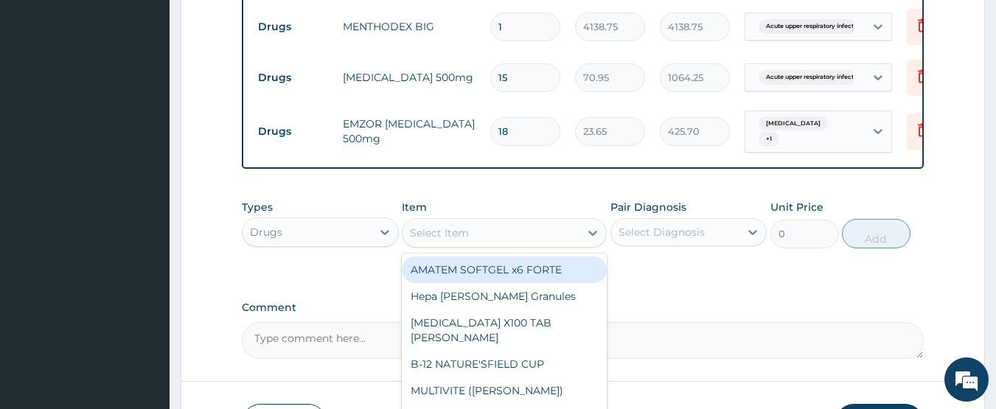
click at [486, 266] on div "AMATEM SOFTGEL x6 FORTE" at bounding box center [504, 269] width 205 height 27
type input "473"
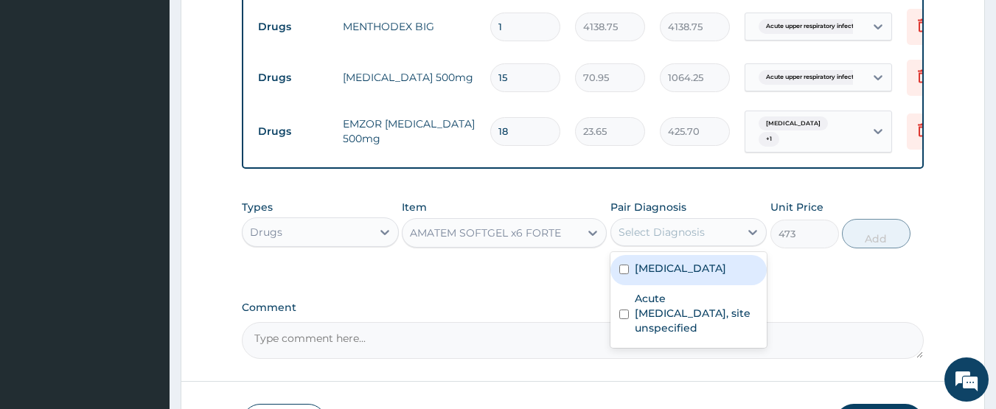
click at [677, 234] on div "Select Diagnosis" at bounding box center [661, 232] width 86 height 15
click at [668, 268] on label "Malaria, unspecified" at bounding box center [680, 268] width 91 height 15
checkbox input "true"
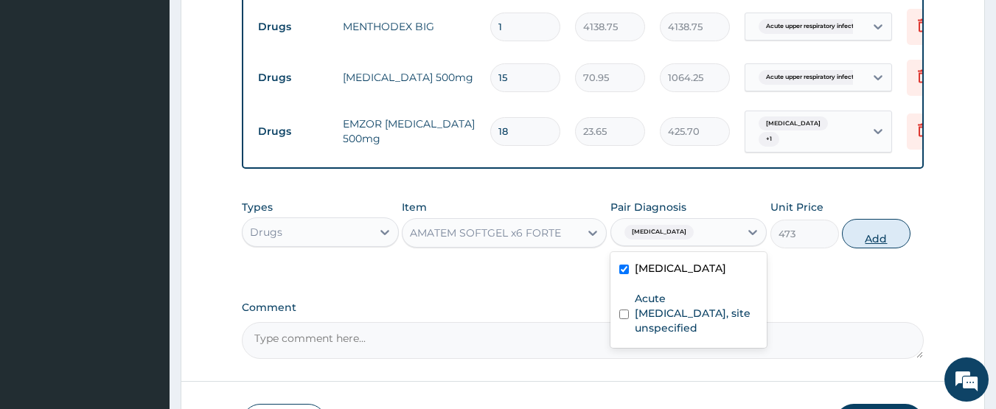
click at [866, 242] on button "Add" at bounding box center [876, 233] width 69 height 29
type input "0"
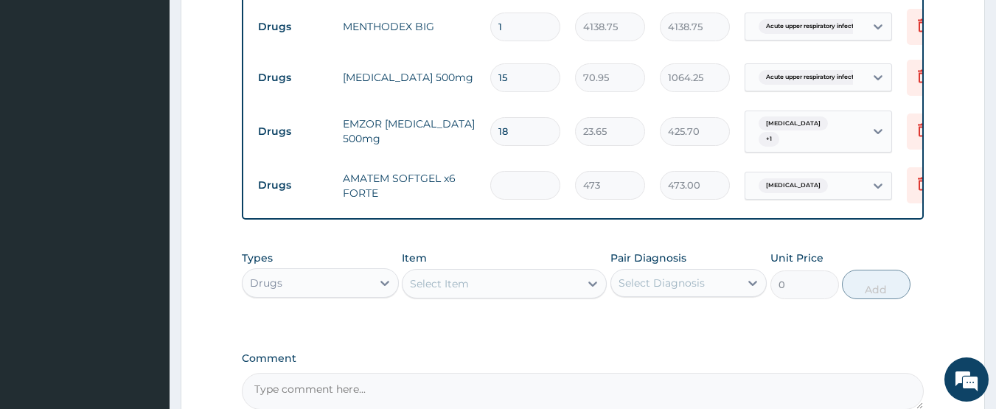
type input "0.00"
type input "6"
type input "2838.00"
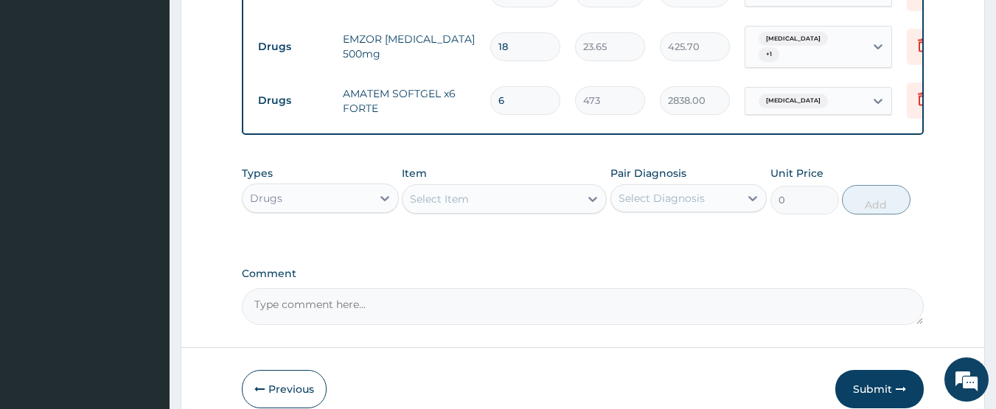
scroll to position [911, 0]
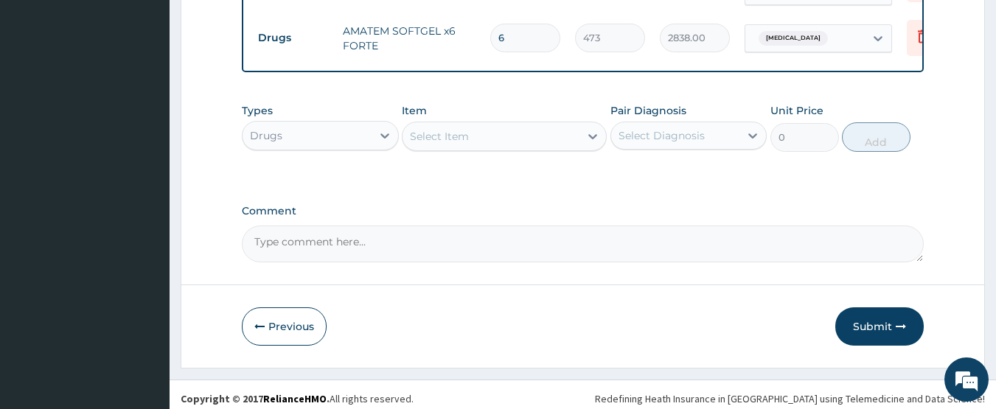
type input "6"
click at [867, 328] on button "Submit" at bounding box center [879, 326] width 88 height 38
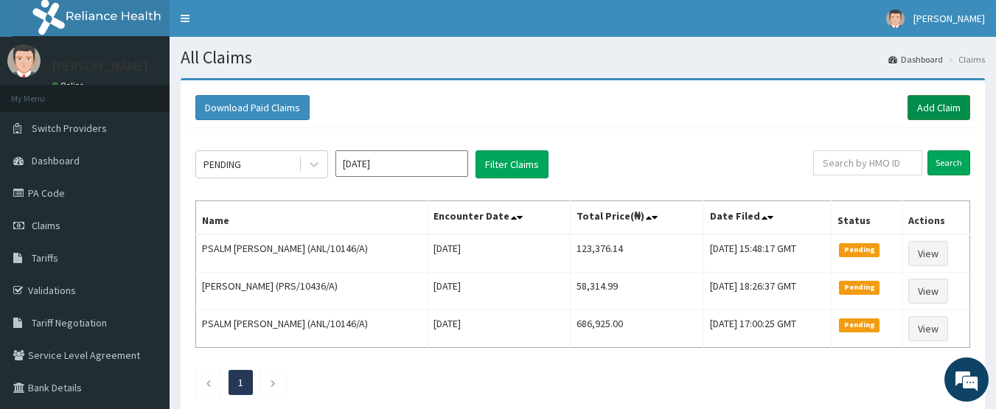
click at [917, 110] on link "Add Claim" at bounding box center [938, 107] width 63 height 25
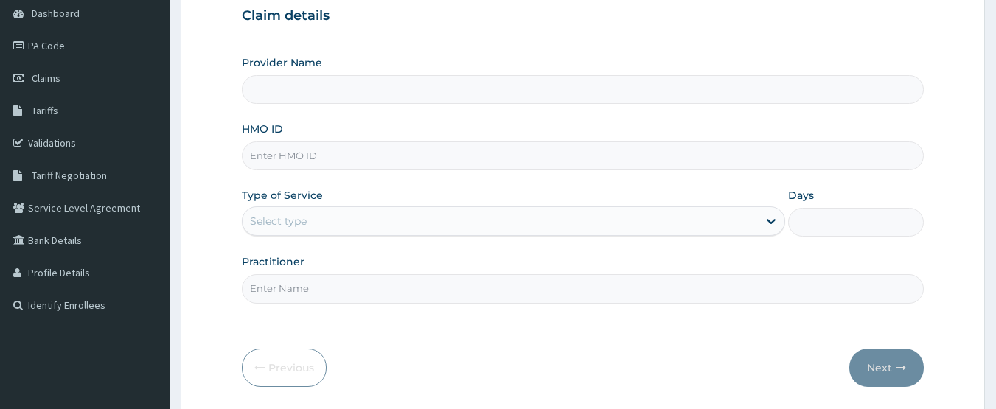
scroll to position [147, 0]
click at [283, 156] on input "HMO ID" at bounding box center [583, 156] width 683 height 29
paste input "NPP/10021/C"
type input "NPP/10021/C"
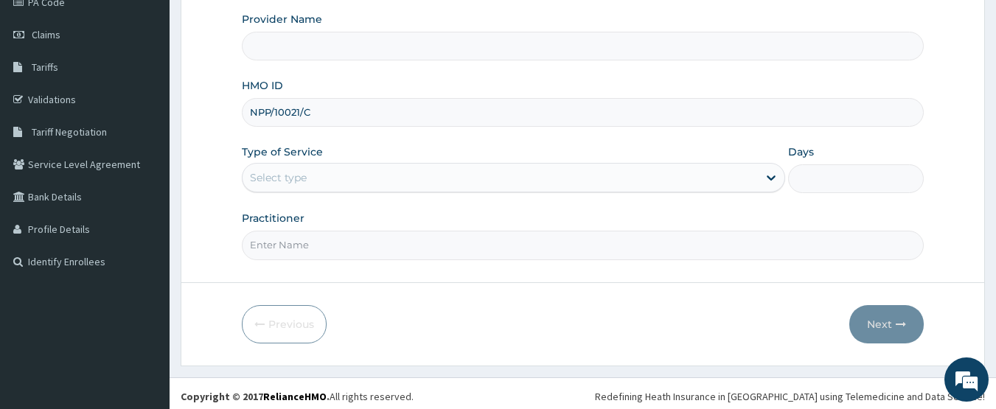
scroll to position [197, 0]
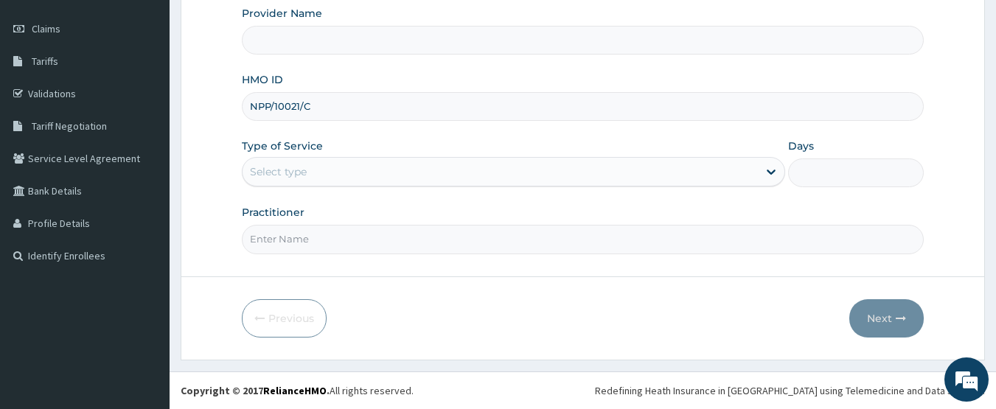
type input "CHIONHospital"
type input "NPP/10021/C"
click at [275, 172] on div "Select type" at bounding box center [278, 171] width 57 height 15
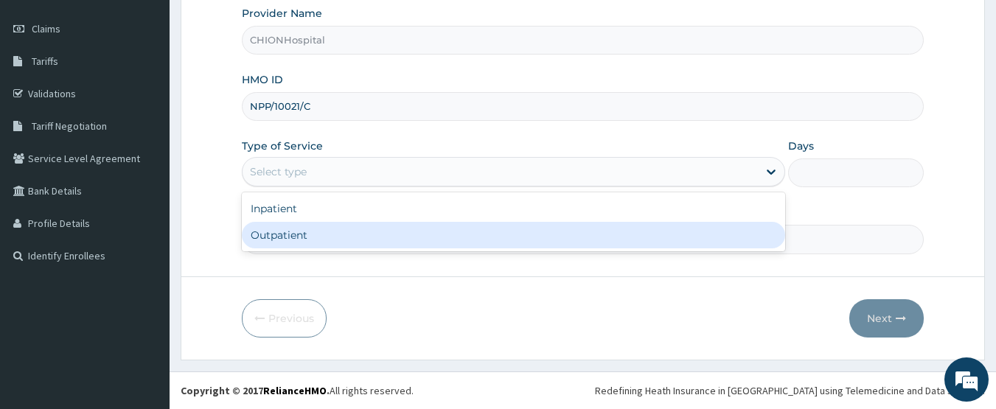
click at [273, 226] on div "Outpatient" at bounding box center [513, 235] width 543 height 27
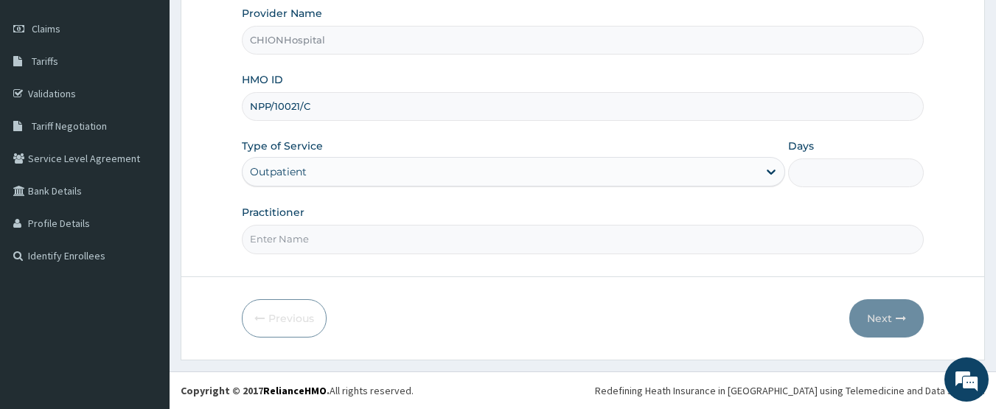
type input "1"
click at [290, 236] on input "Practitioner" at bounding box center [583, 239] width 683 height 29
type input "DR BEN ENEMOH"
click at [868, 318] on button "Next" at bounding box center [886, 318] width 74 height 38
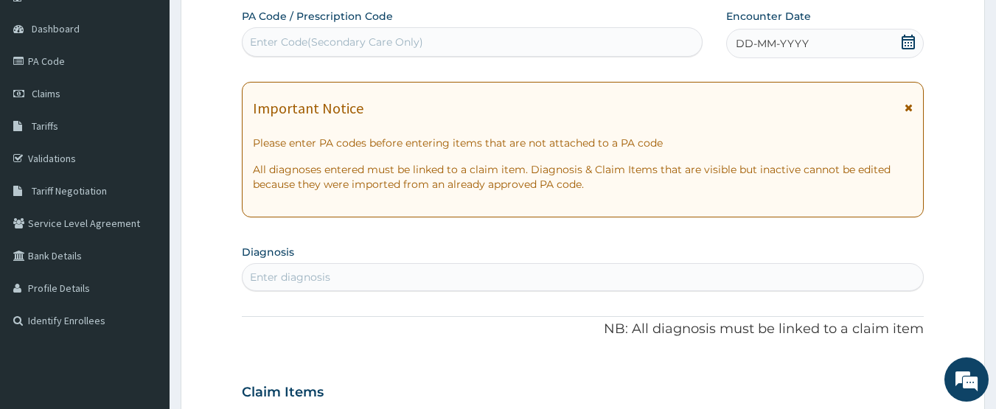
scroll to position [123, 0]
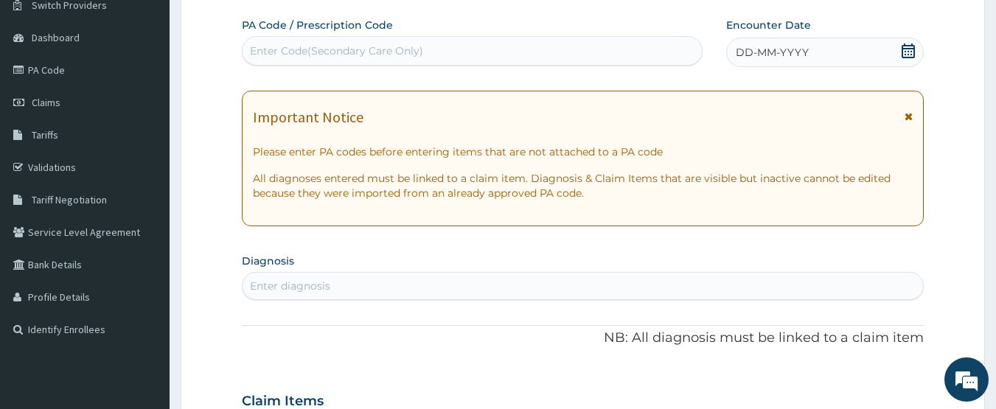
click at [910, 51] on icon at bounding box center [908, 50] width 15 height 15
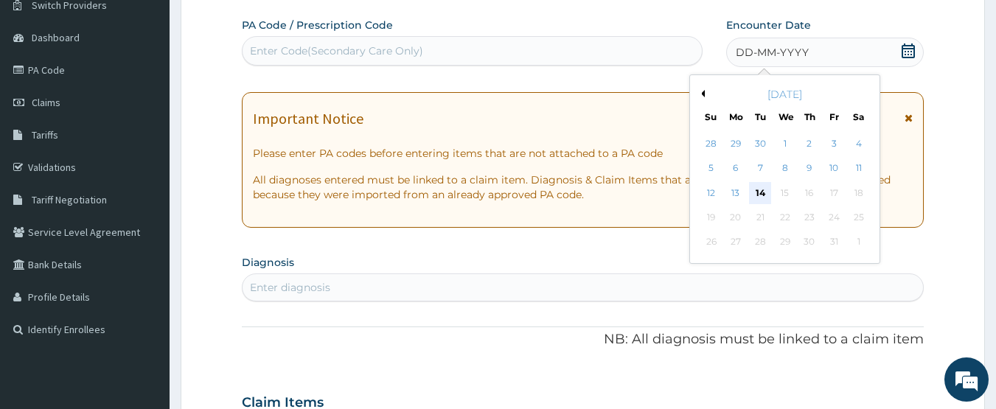
click at [761, 195] on div "14" at bounding box center [761, 193] width 22 height 22
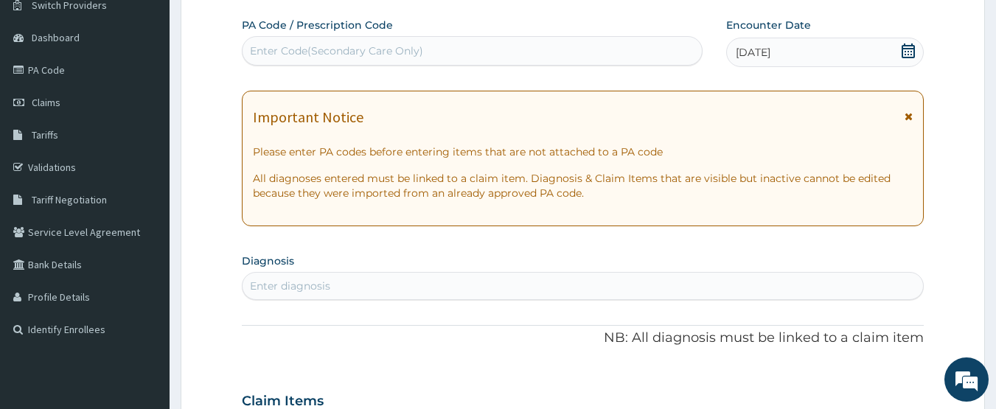
scroll to position [0, 0]
click at [43, 80] on link "PA Code" at bounding box center [85, 70] width 170 height 32
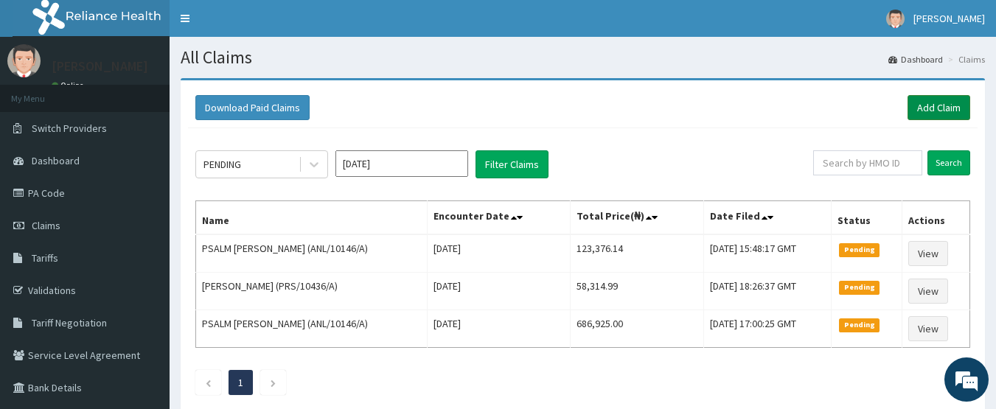
click at [920, 108] on link "Add Claim" at bounding box center [938, 107] width 63 height 25
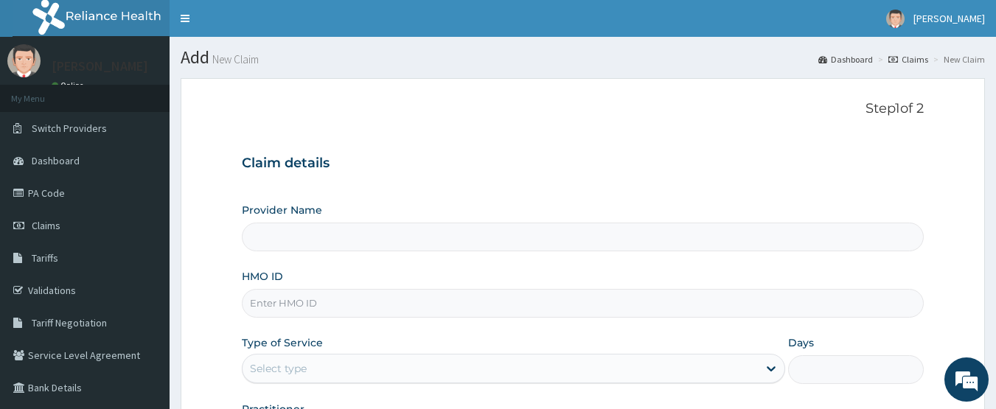
type input "CHIONHospital"
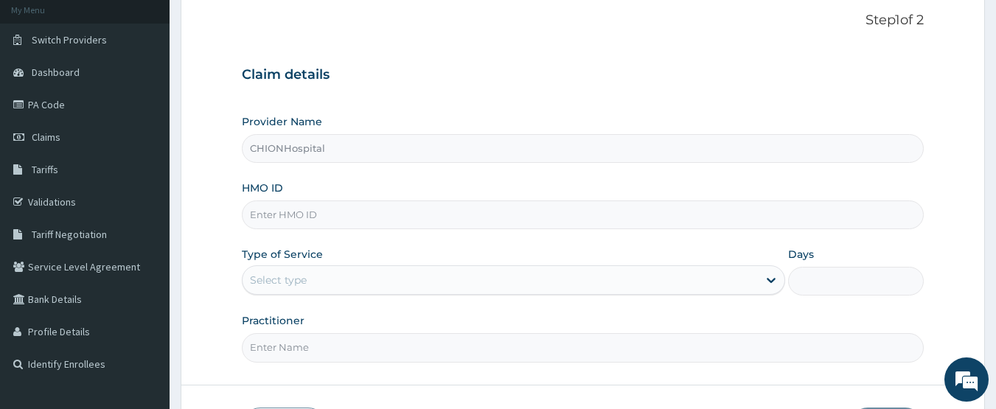
scroll to position [147, 0]
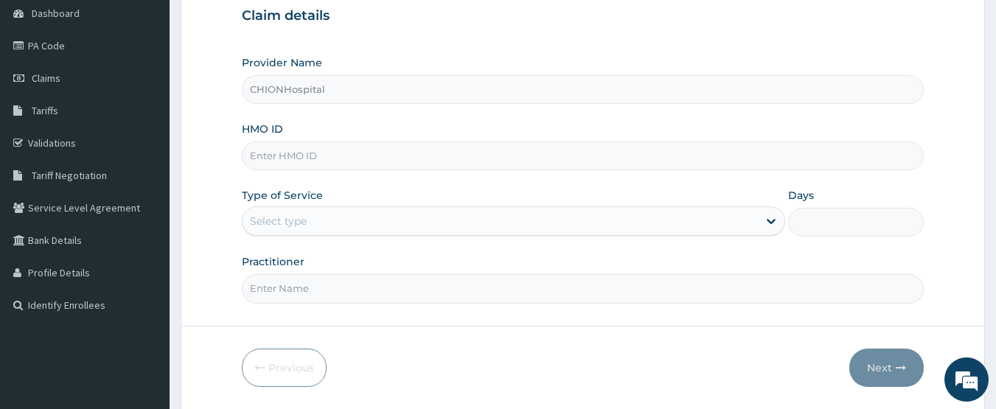
click at [302, 157] on input "HMO ID" at bounding box center [583, 156] width 683 height 29
paste input "AEC/10030/D"
type input "AEC/10030/D"
click at [297, 215] on div "Select type" at bounding box center [278, 221] width 57 height 15
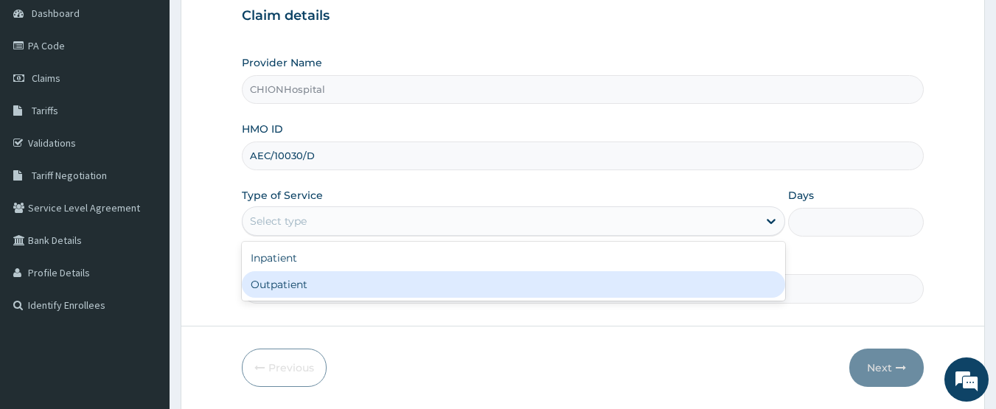
click at [303, 280] on div "Outpatient" at bounding box center [513, 284] width 543 height 27
type input "1"
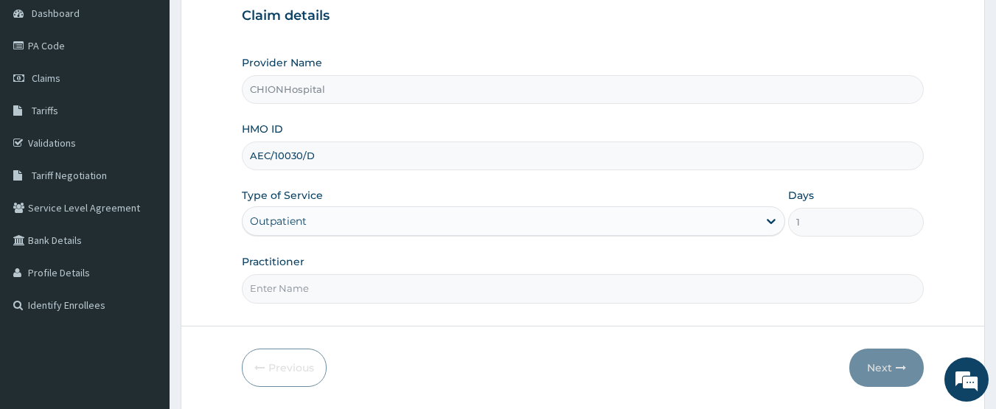
click at [343, 290] on input "Practitioner" at bounding box center [583, 288] width 683 height 29
type input "[PERSON_NAME]"
click at [880, 364] on button "Next" at bounding box center [886, 368] width 74 height 38
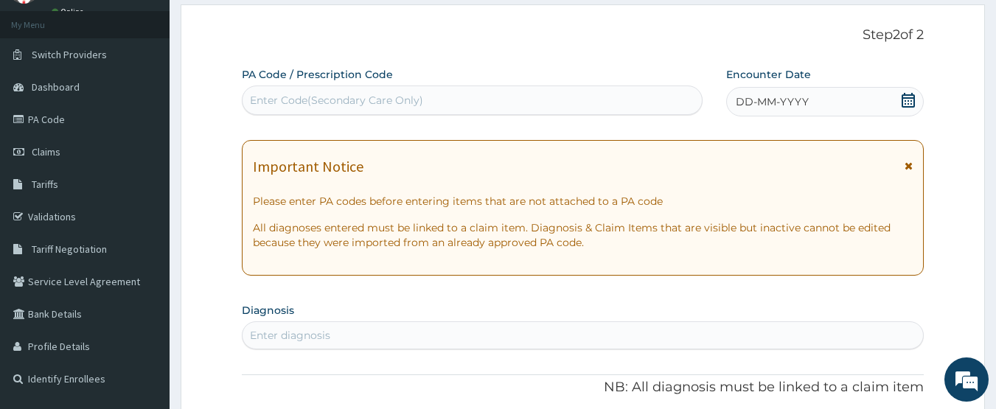
scroll to position [0, 0]
click at [904, 103] on icon at bounding box center [908, 100] width 15 height 15
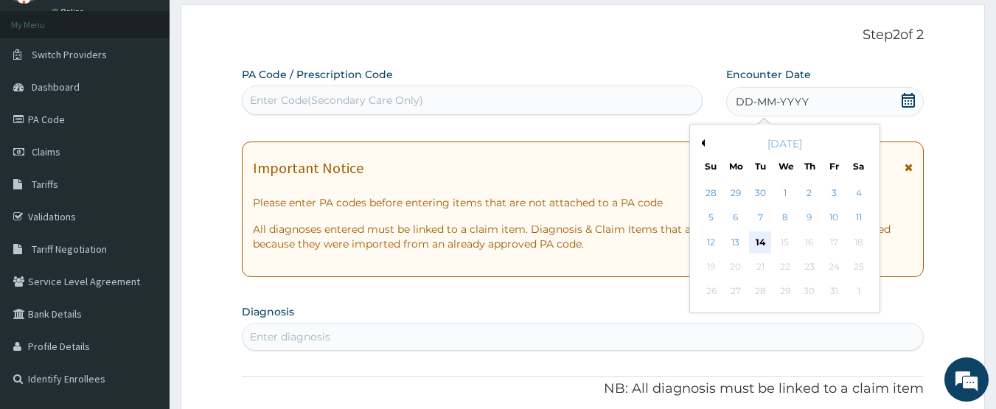
click at [758, 238] on div "14" at bounding box center [761, 242] width 22 height 22
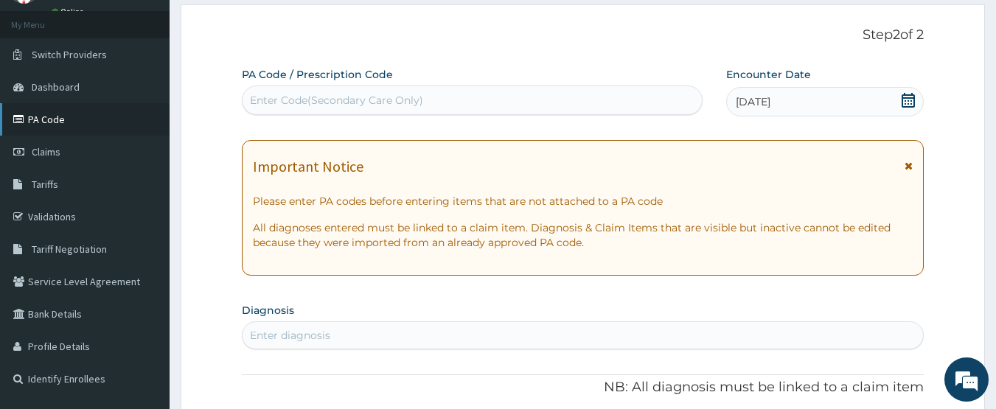
click at [67, 115] on link "PA Code" at bounding box center [85, 119] width 170 height 32
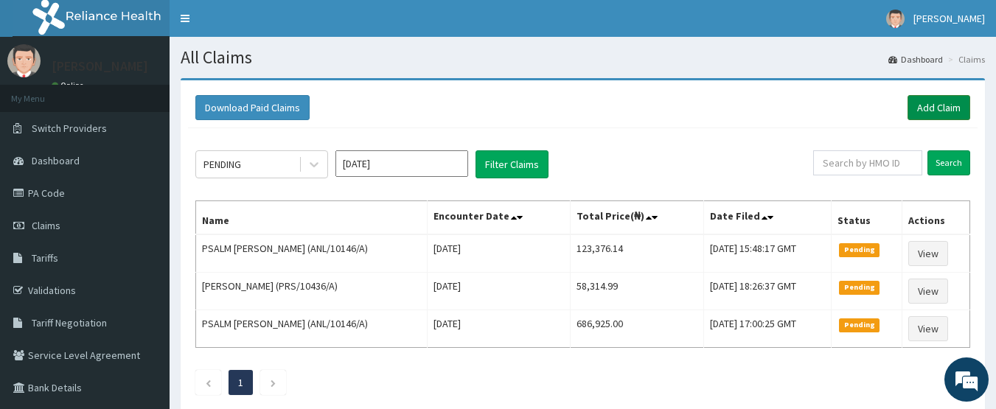
click at [954, 100] on link "Add Claim" at bounding box center [938, 107] width 63 height 25
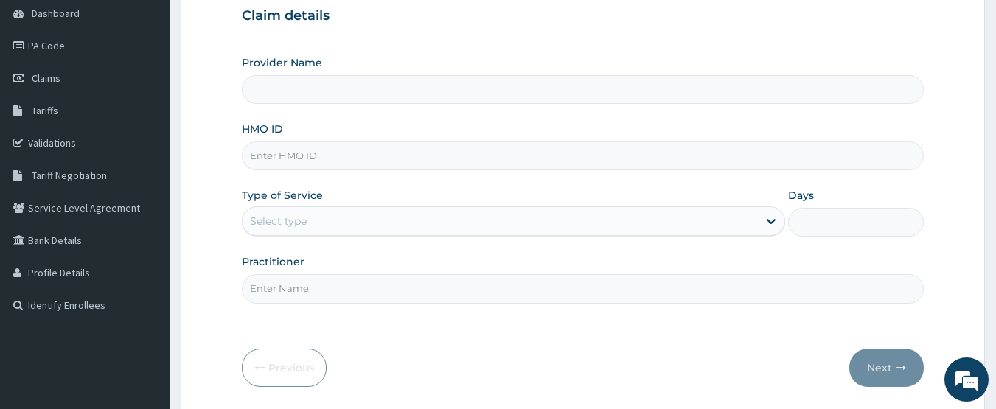
type input "CHIONHospital"
click at [284, 153] on input "HMO ID" at bounding box center [583, 156] width 683 height 29
paste input "NPP/10021/C"
type input "NPP/10021/C"
click at [281, 218] on div "Select type" at bounding box center [278, 221] width 57 height 15
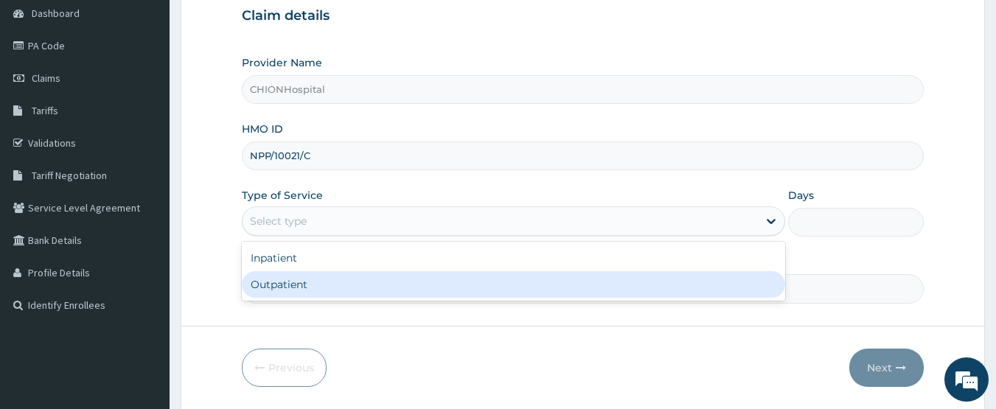
click at [276, 273] on div "Outpatient" at bounding box center [513, 284] width 543 height 27
type input "1"
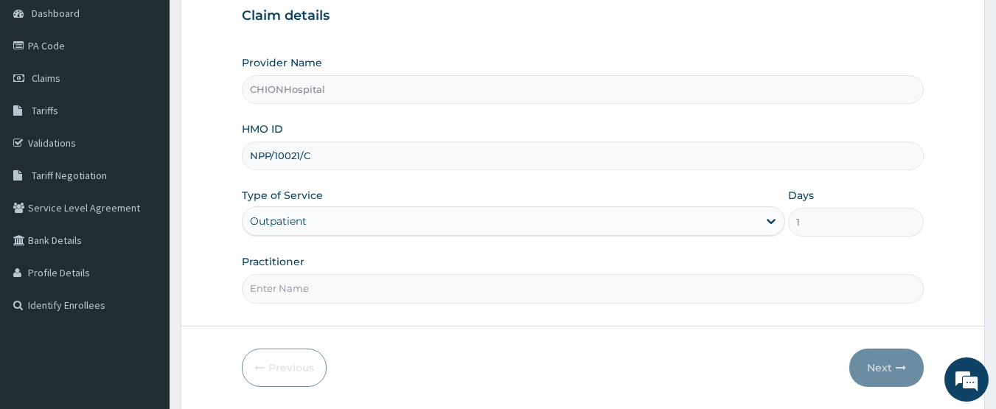
click at [297, 279] on input "Practitioner" at bounding box center [583, 288] width 683 height 29
type input "DR BEN ENEMOH"
click at [882, 361] on button "Next" at bounding box center [886, 368] width 74 height 38
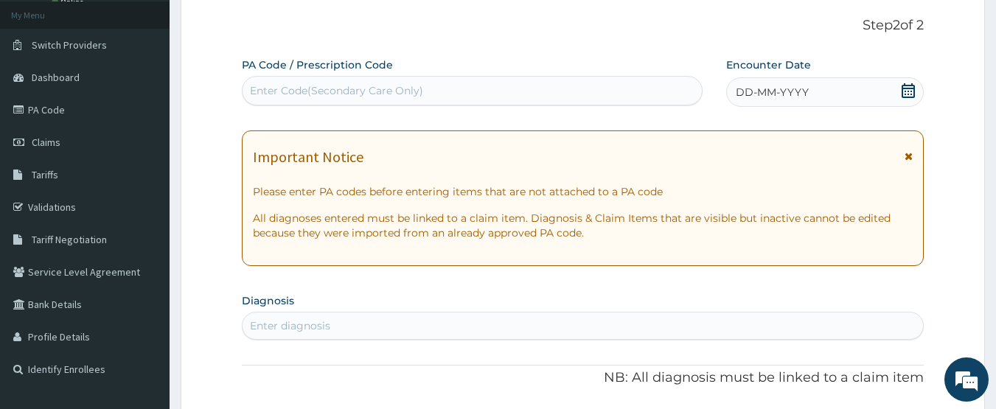
scroll to position [74, 0]
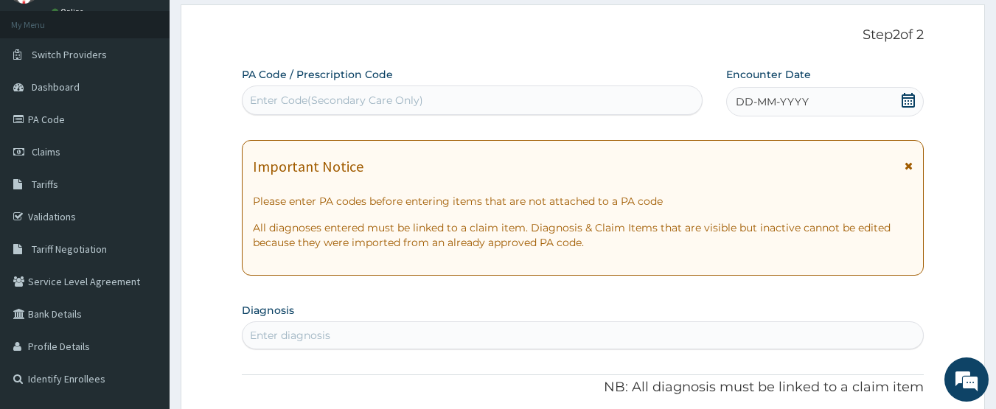
click at [372, 102] on div "Enter Code(Secondary Care Only)" at bounding box center [336, 100] width 173 height 15
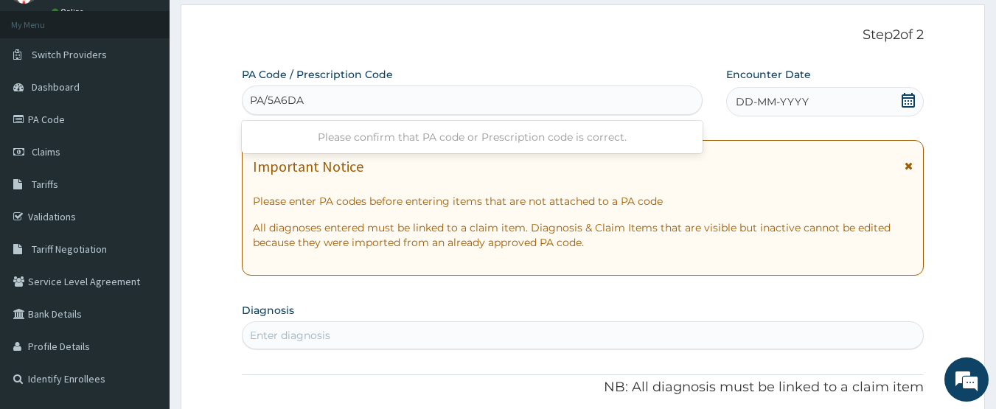
type input "PA/5A6DAF"
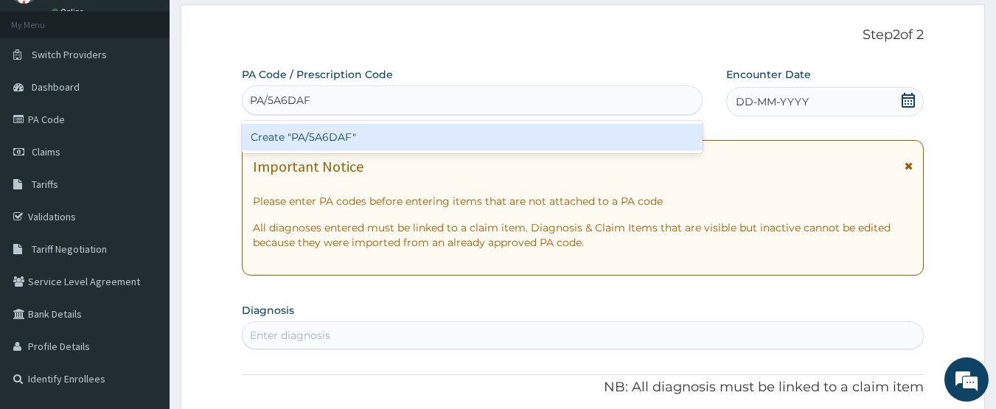
click at [344, 143] on div "Create "PA/5A6DAF"" at bounding box center [472, 137] width 461 height 27
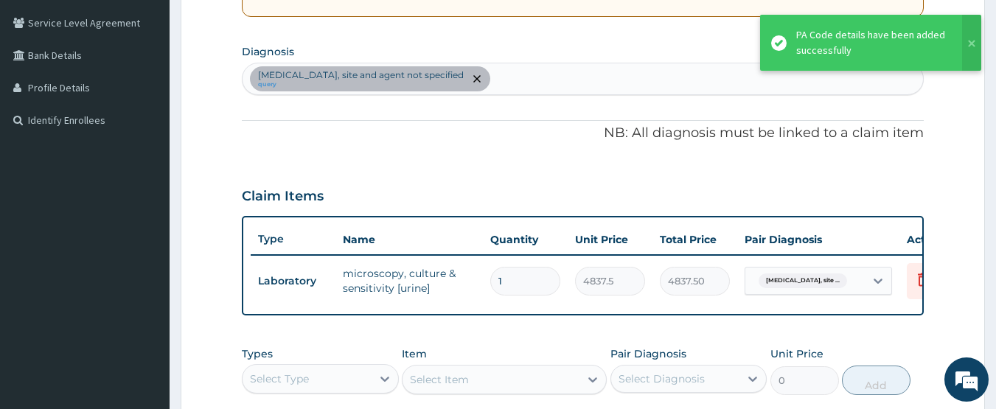
scroll to position [262, 0]
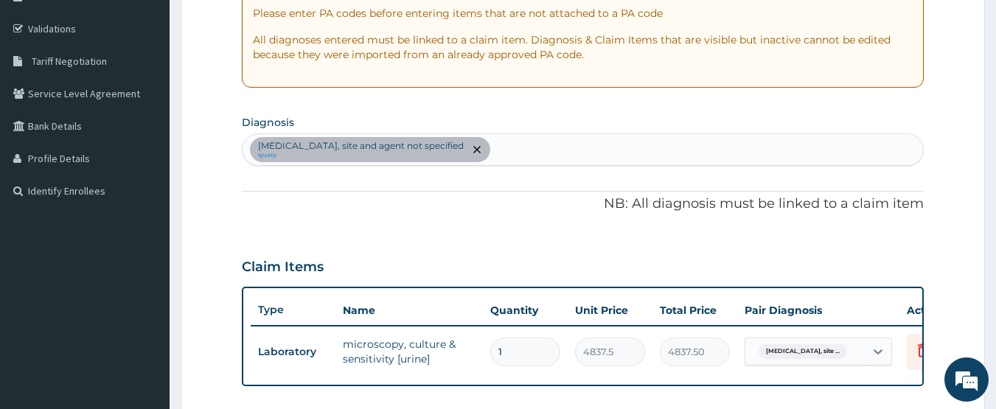
click at [545, 154] on div "Urinary tract infection, site and agent not specified query" at bounding box center [582, 149] width 681 height 31
type input "gastroenteritis"
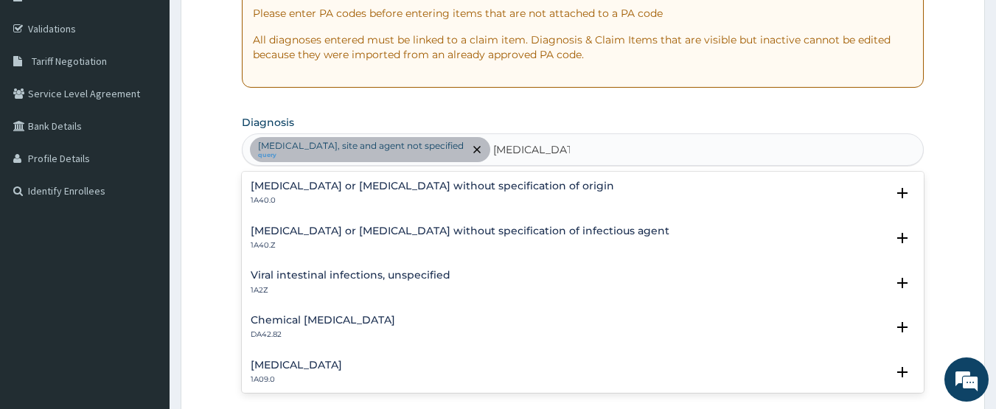
click at [286, 199] on p "1A40.0" at bounding box center [432, 200] width 363 height 10
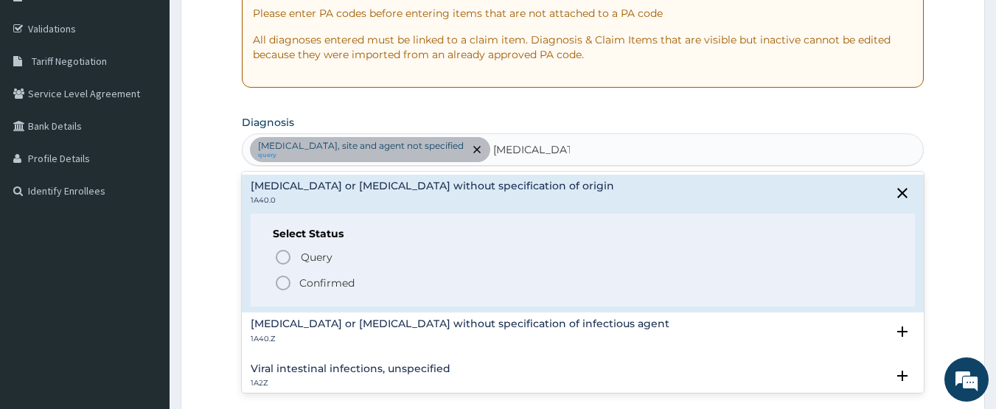
click at [282, 285] on icon "status option filled" at bounding box center [283, 283] width 18 height 18
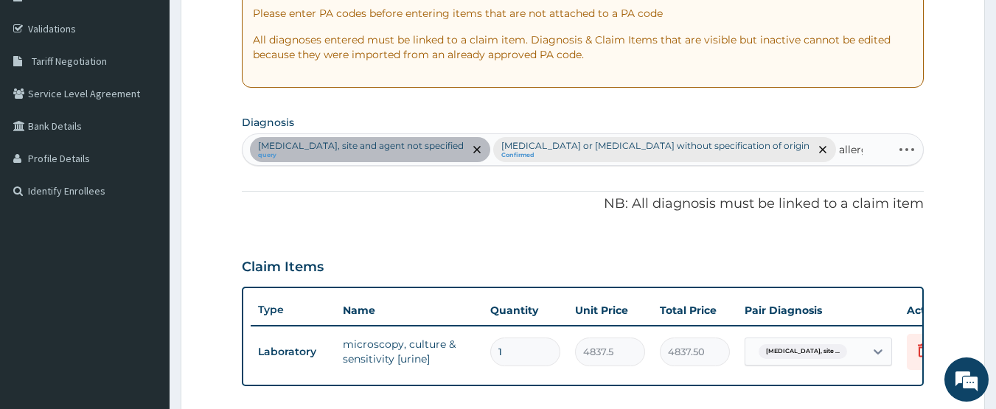
type input "allergy"
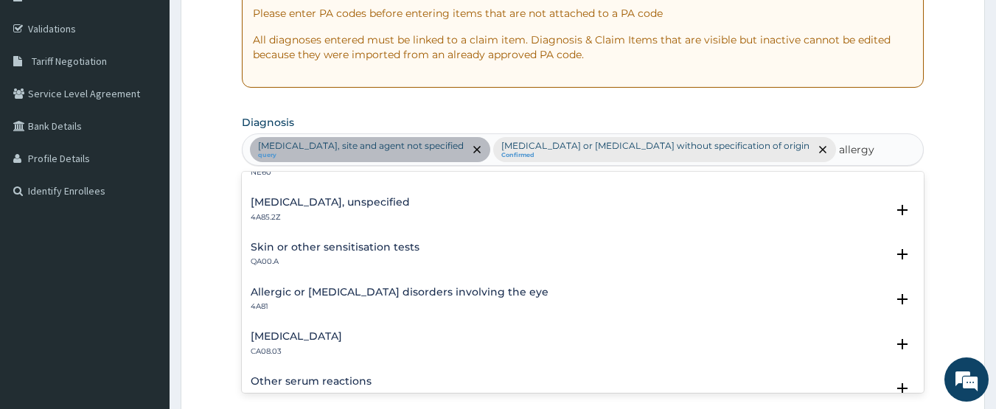
scroll to position [74, 0]
click at [290, 343] on div "Other allergic rhinitis CA08.03" at bounding box center [296, 343] width 91 height 26
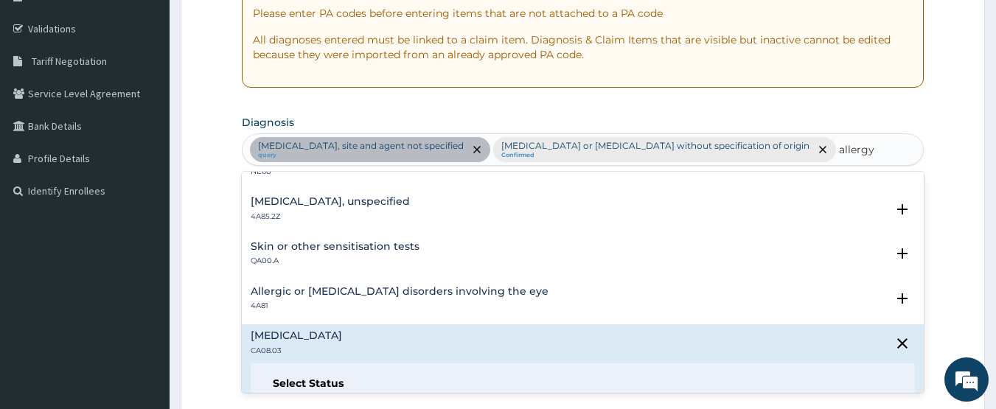
scroll to position [147, 0]
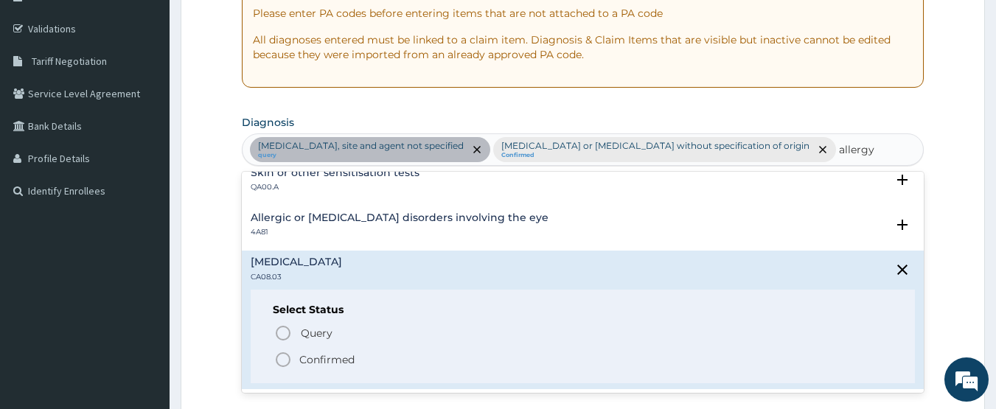
click at [286, 357] on icon "status option filled" at bounding box center [283, 360] width 18 height 18
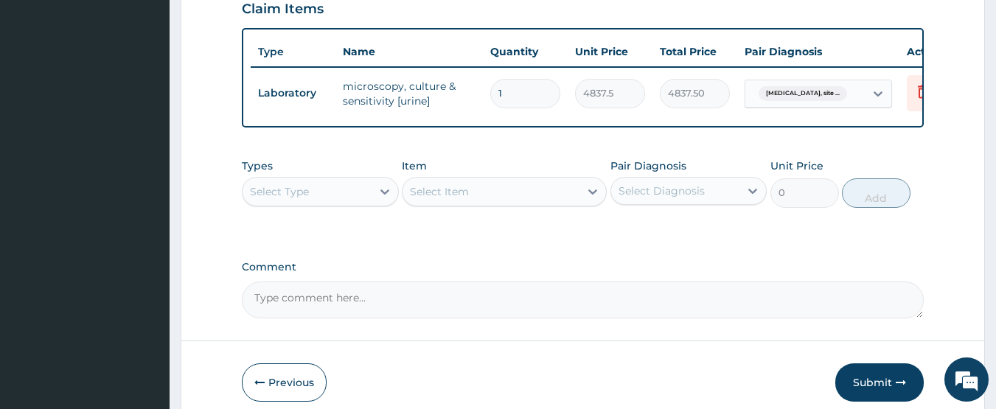
scroll to position [556, 0]
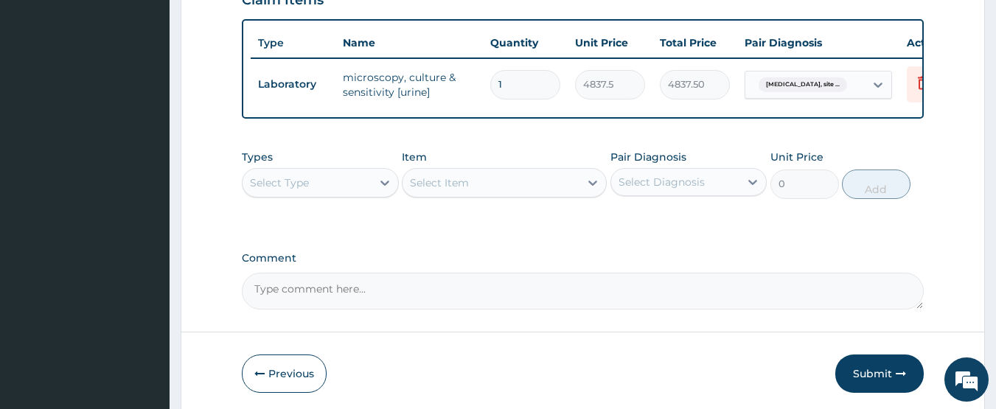
click at [287, 183] on div "Select Type" at bounding box center [279, 182] width 59 height 15
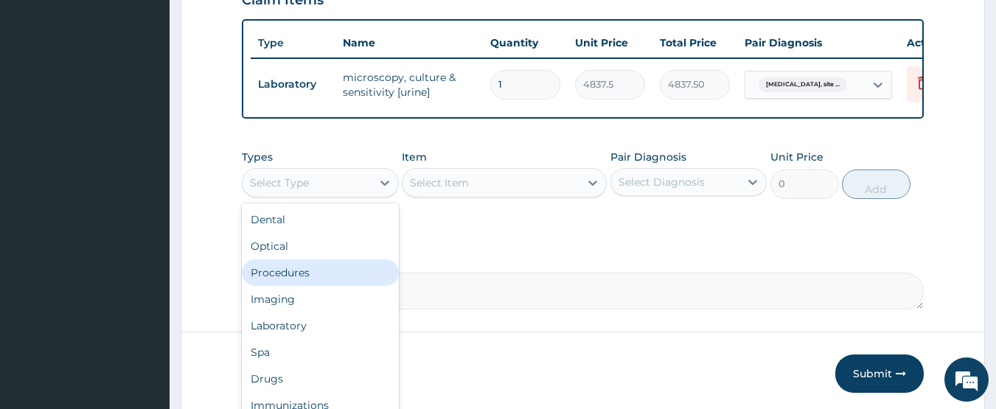
click at [293, 268] on div "Procedures" at bounding box center [320, 272] width 157 height 27
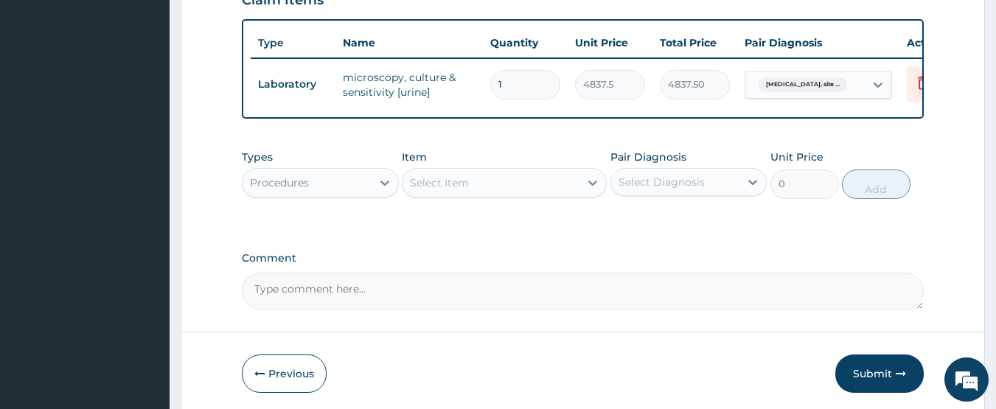
click at [517, 186] on div "Select Item" at bounding box center [490, 183] width 177 height 24
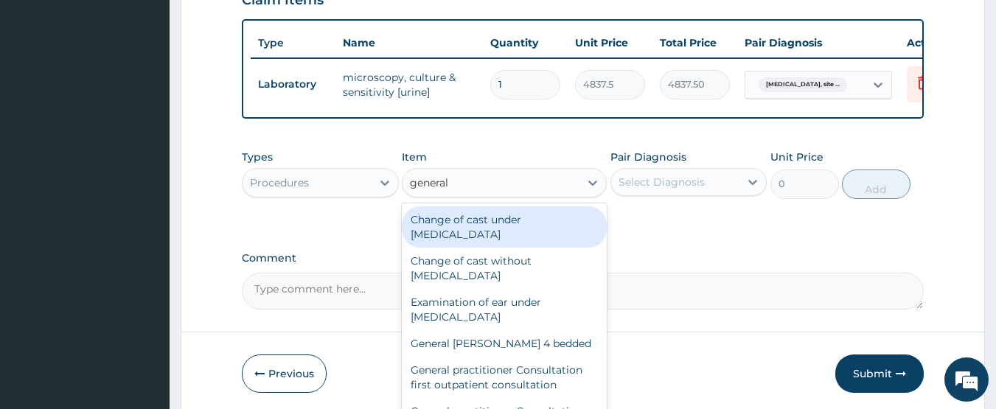
type input "general p"
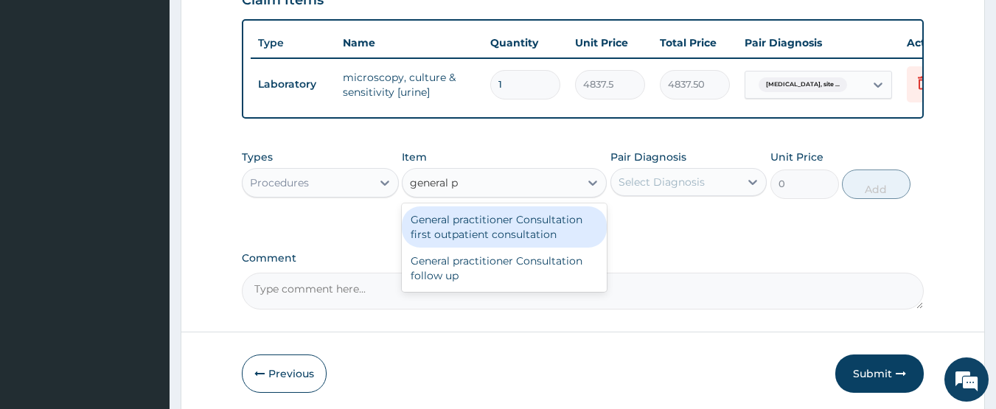
click at [534, 227] on div "General practitioner Consultation first outpatient consultation" at bounding box center [504, 226] width 205 height 41
type input "3547.5"
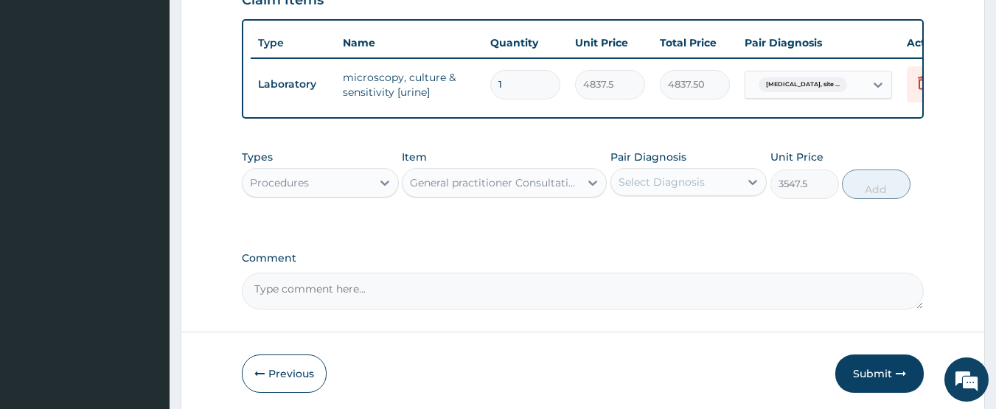
click at [671, 189] on div "Select Diagnosis" at bounding box center [661, 182] width 86 height 15
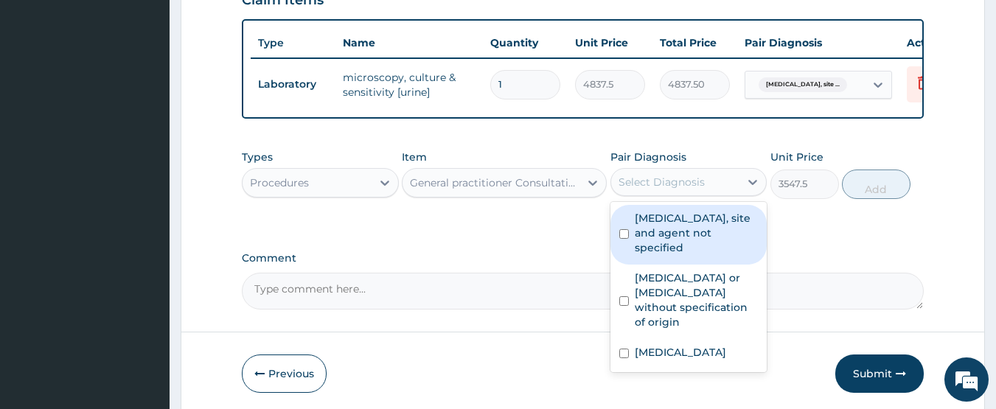
drag, startPoint x: 665, startPoint y: 223, endPoint x: 665, endPoint y: 271, distance: 48.6
click at [665, 225] on label "Urinary tract infection, site and agent not specified" at bounding box center [697, 233] width 124 height 44
checkbox input "true"
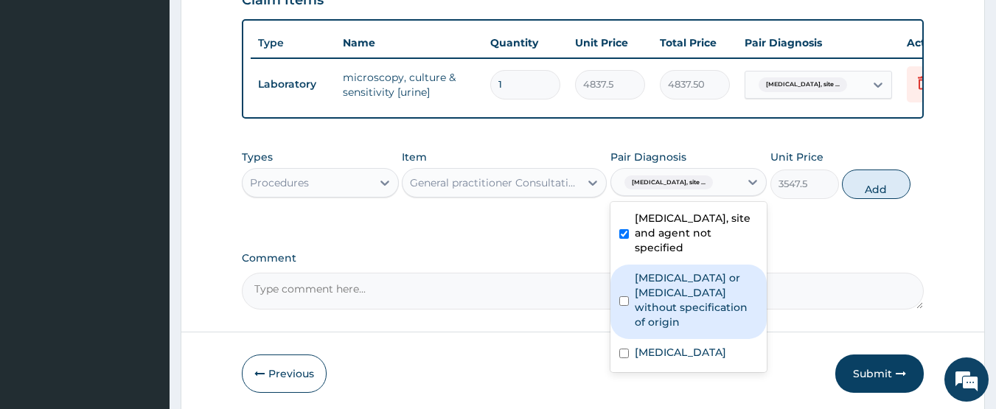
drag, startPoint x: 665, startPoint y: 276, endPoint x: 666, endPoint y: 315, distance: 38.4
click at [665, 279] on label "Gastroenteritis or colitis without specification of origin" at bounding box center [697, 299] width 124 height 59
checkbox input "true"
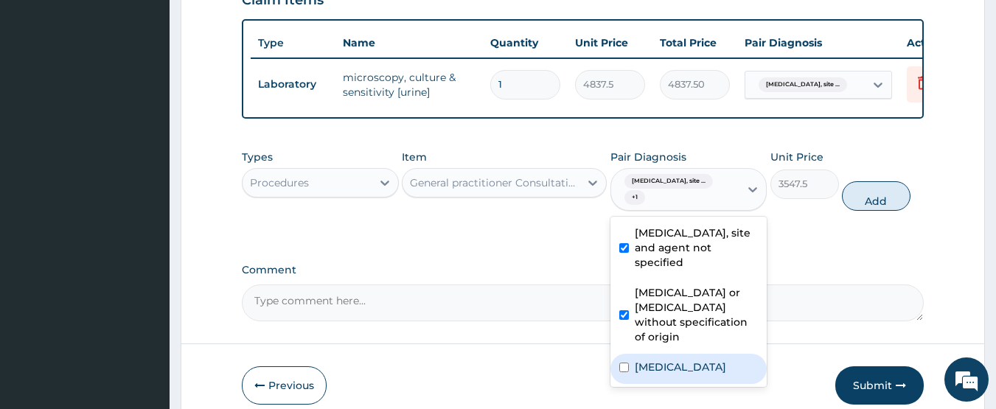
click at [664, 360] on label "Other allergic rhinitis" at bounding box center [680, 367] width 91 height 15
checkbox input "true"
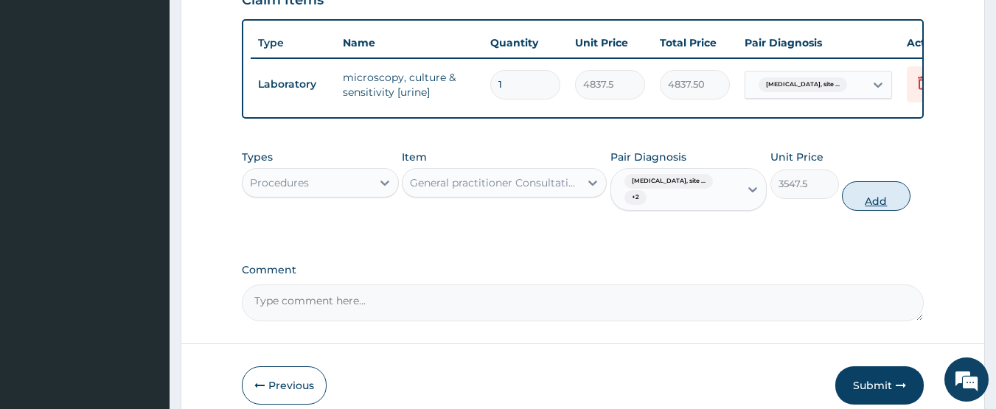
click at [867, 201] on button "Add" at bounding box center [876, 195] width 69 height 29
type input "0"
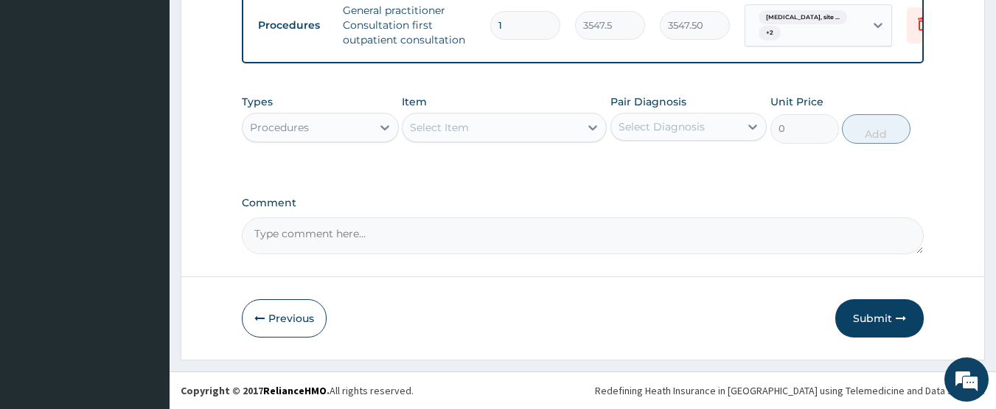
scroll to position [674, 0]
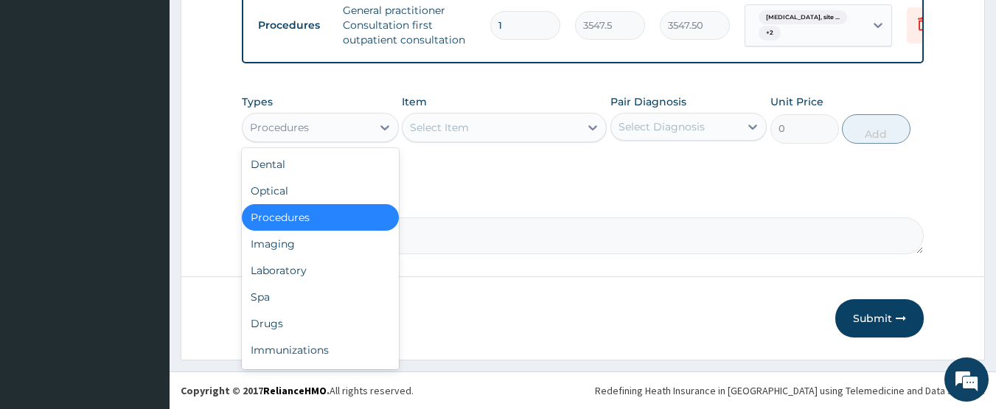
click at [292, 127] on div "Procedures" at bounding box center [279, 127] width 59 height 15
click at [286, 321] on div "Drugs" at bounding box center [320, 323] width 157 height 27
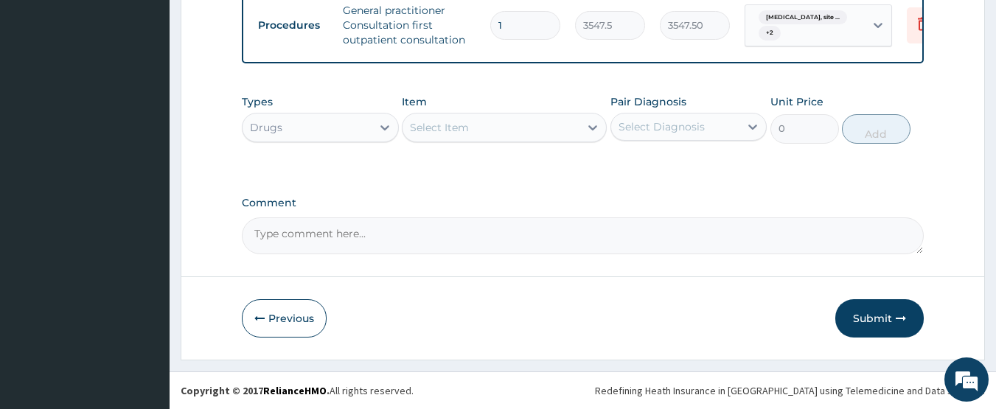
click at [458, 126] on div "Select Item" at bounding box center [439, 127] width 59 height 15
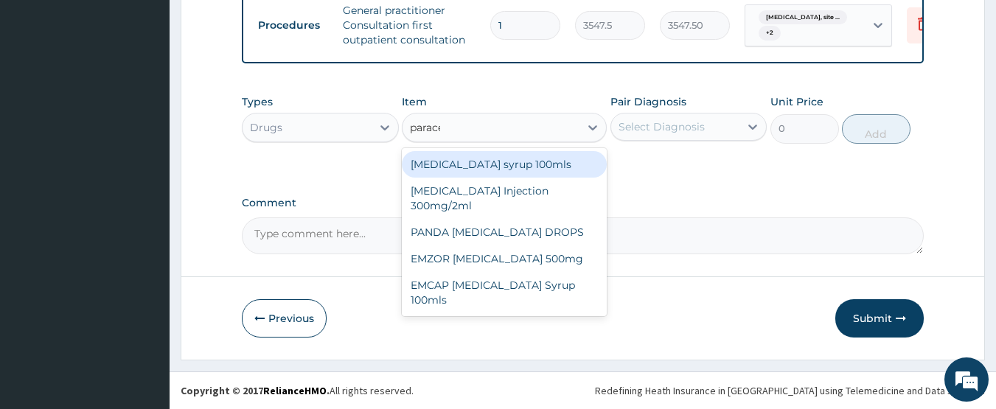
type input "paracet"
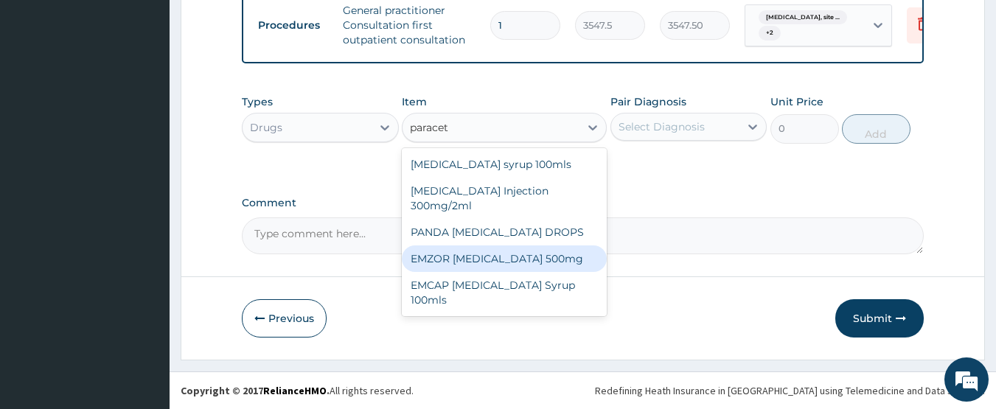
drag, startPoint x: 553, startPoint y: 254, endPoint x: 621, endPoint y: 208, distance: 82.8
click at [553, 255] on div "EMZOR [MEDICAL_DATA] 500mg" at bounding box center [504, 258] width 205 height 27
type input "23.65"
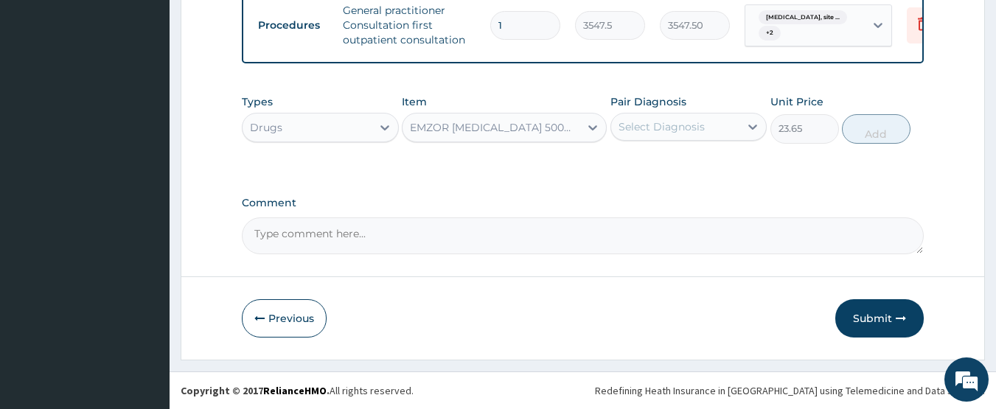
click at [645, 118] on div "Select Diagnosis" at bounding box center [675, 127] width 129 height 24
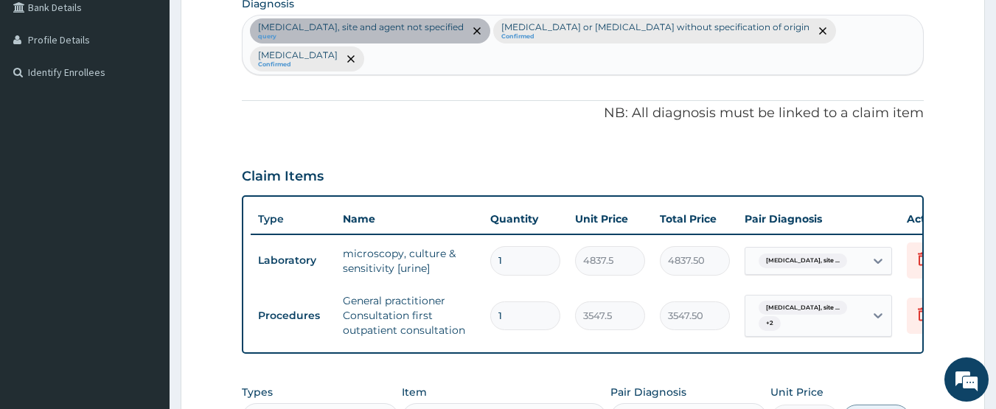
scroll to position [306, 0]
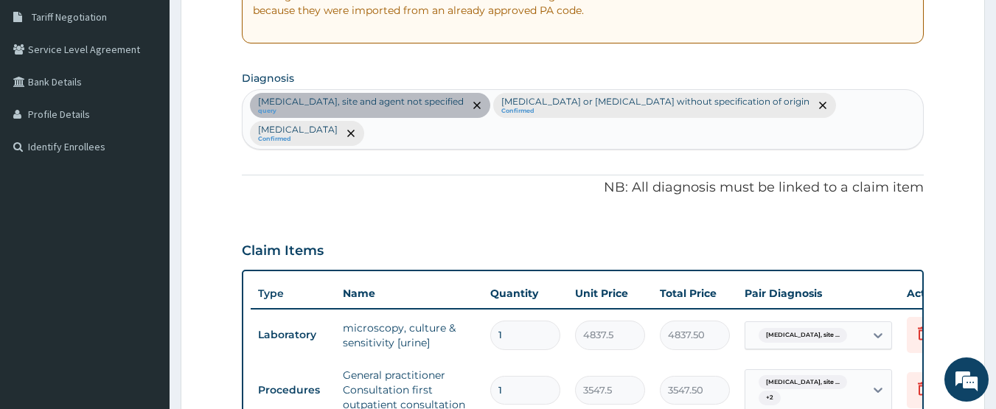
click at [872, 128] on div "Urinary tract infection, site and agent not specified query Gastroenteritis or …" at bounding box center [582, 119] width 681 height 59
type input "fever"
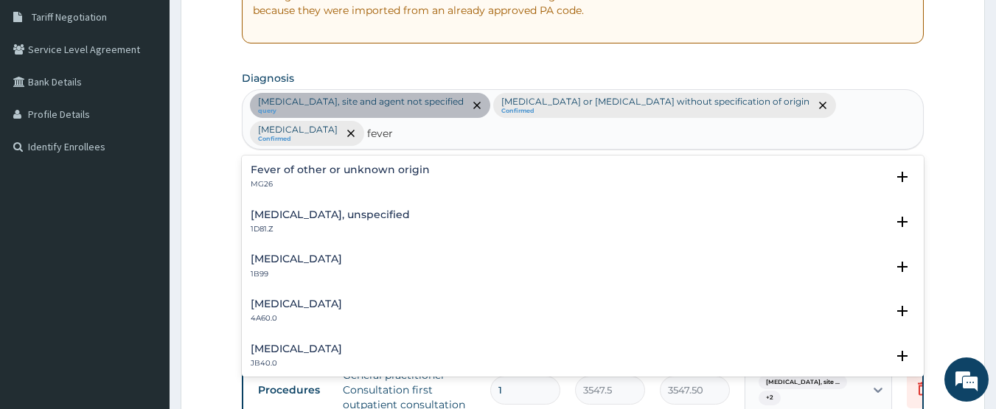
click at [295, 164] on h4 "Fever of other or unknown origin" at bounding box center [340, 169] width 179 height 11
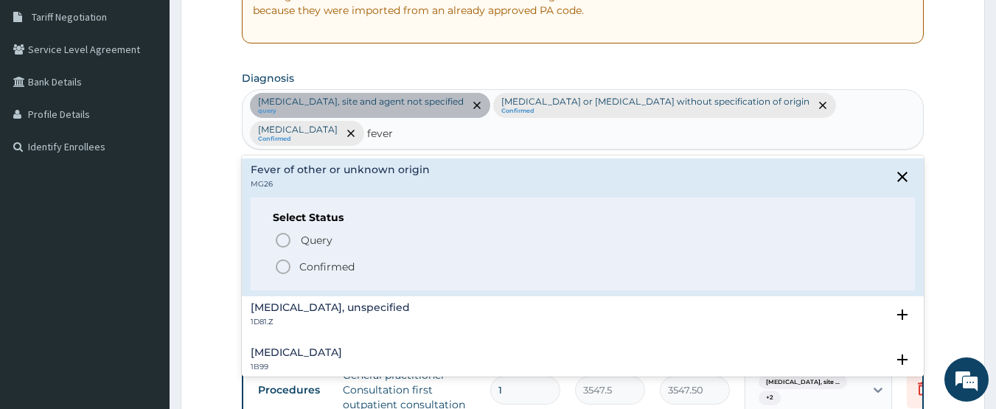
drag, startPoint x: 284, startPoint y: 263, endPoint x: 404, endPoint y: 262, distance: 120.1
click at [284, 262] on icon "status option filled" at bounding box center [283, 267] width 18 height 18
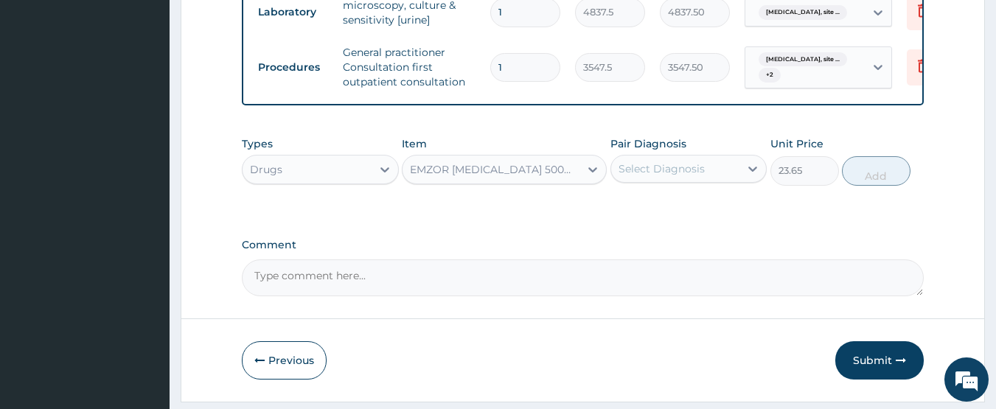
scroll to position [674, 0]
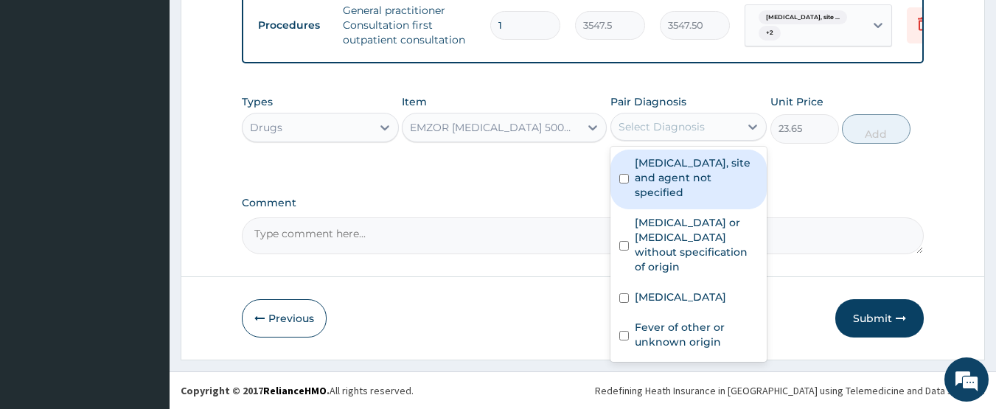
click at [671, 133] on div "Select Diagnosis" at bounding box center [661, 126] width 86 height 15
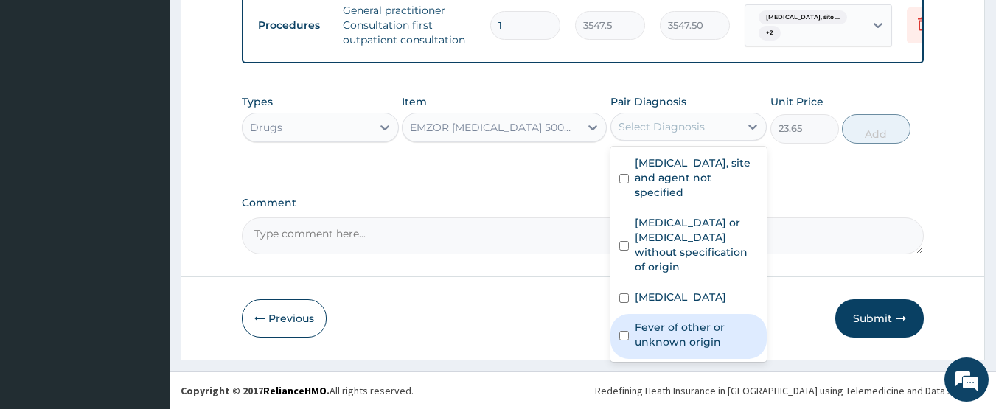
click at [652, 331] on label "Fever of other or unknown origin" at bounding box center [697, 334] width 124 height 29
checkbox input "true"
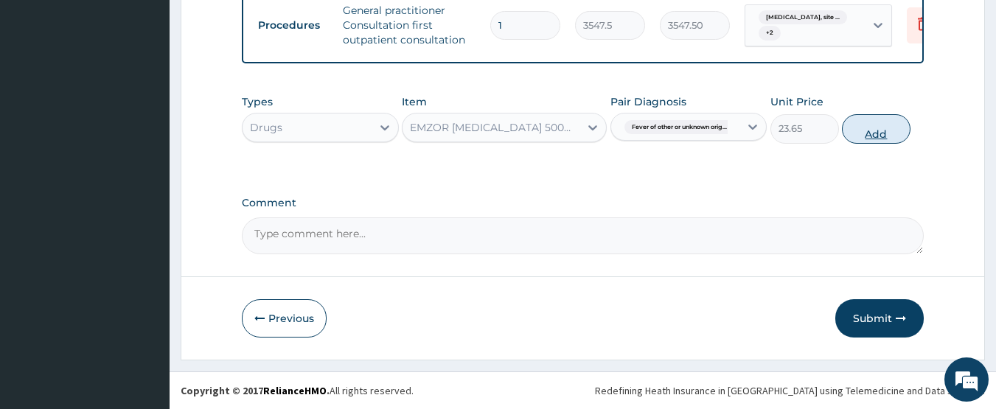
click at [867, 142] on button "Add" at bounding box center [876, 128] width 69 height 29
type input "0"
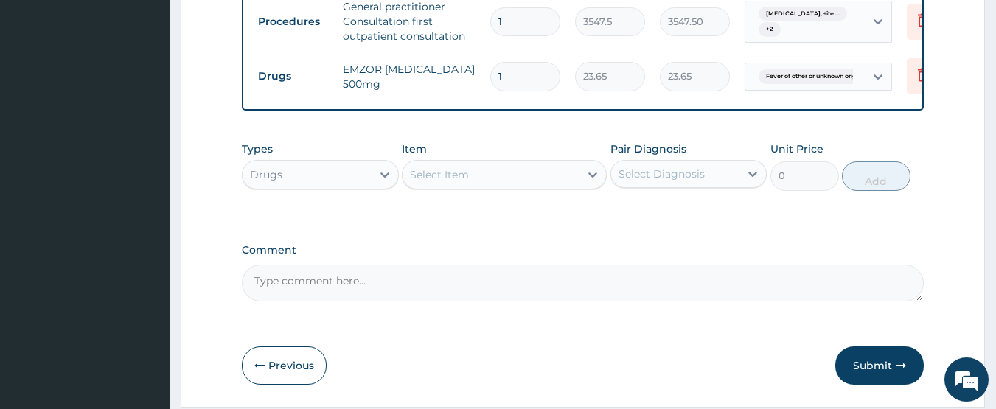
type input "18"
type input "425.70"
type input "18"
click at [460, 182] on div "Select Item" at bounding box center [439, 174] width 59 height 15
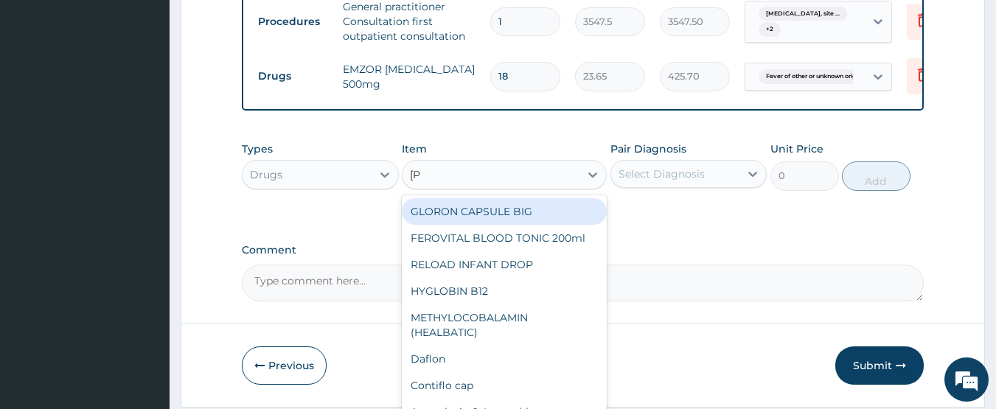
type input "loper"
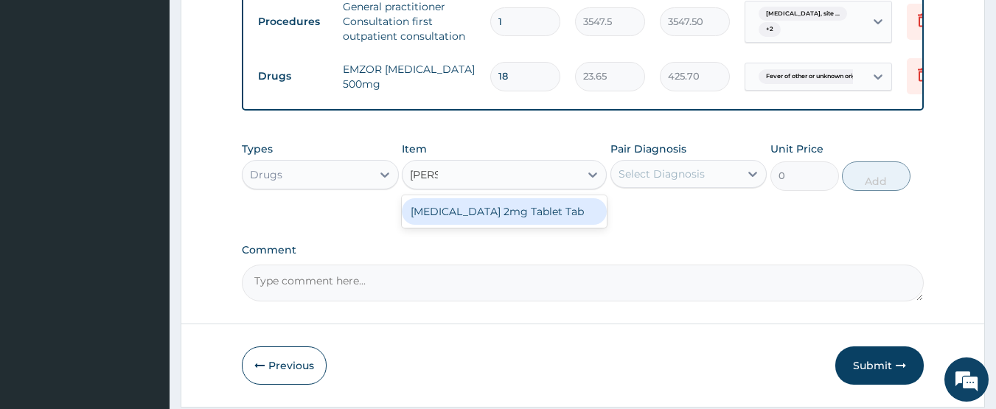
click at [458, 217] on div "Loperamide 2mg Tablet Tab" at bounding box center [504, 211] width 205 height 27
type input "88.6875"
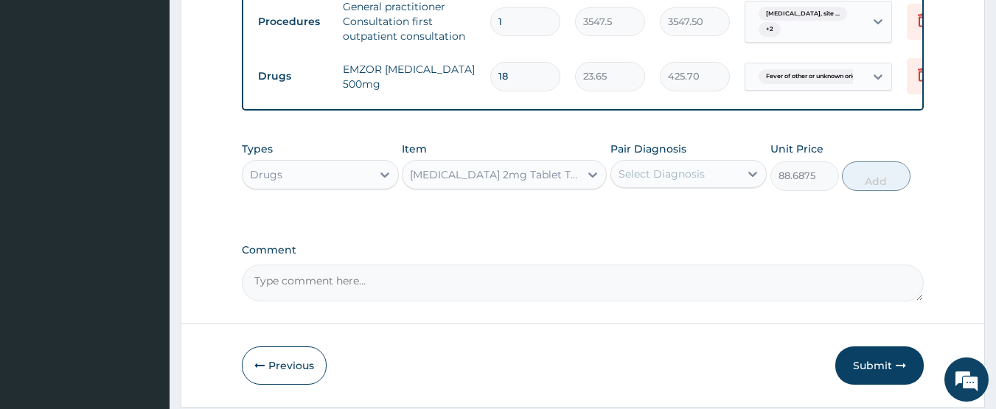
click at [645, 181] on div "Select Diagnosis" at bounding box center [661, 174] width 86 height 15
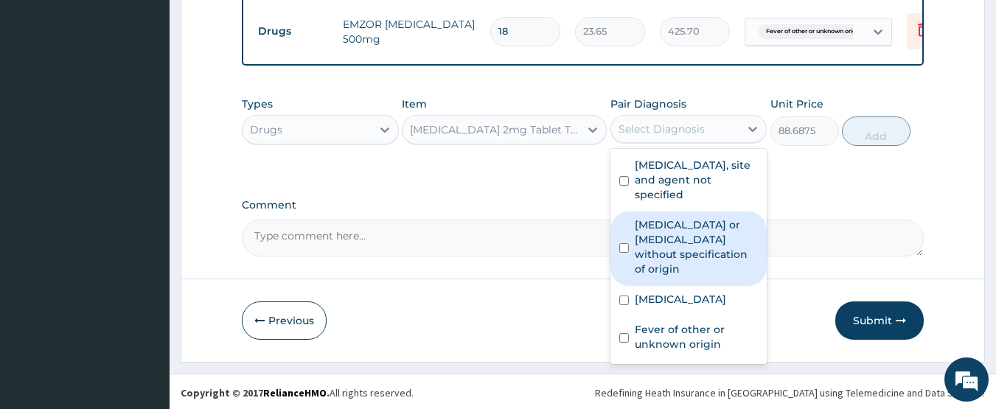
scroll to position [733, 0]
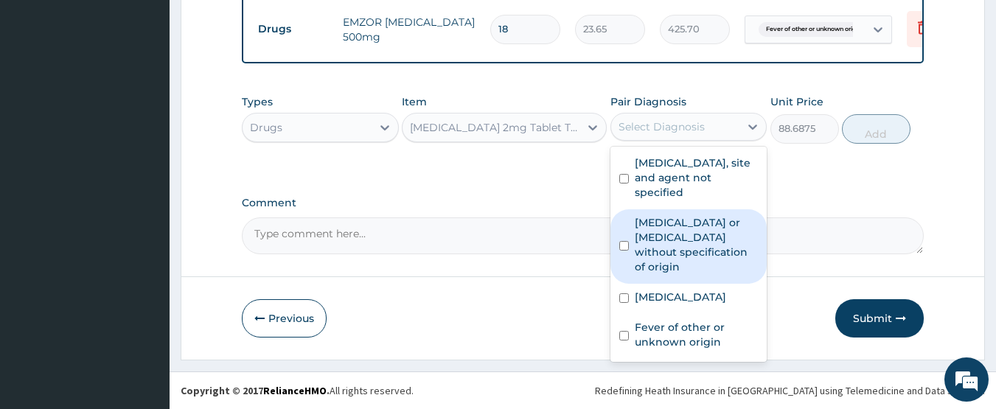
click at [702, 235] on label "Gastroenteritis or colitis without specification of origin" at bounding box center [697, 244] width 124 height 59
checkbox input "true"
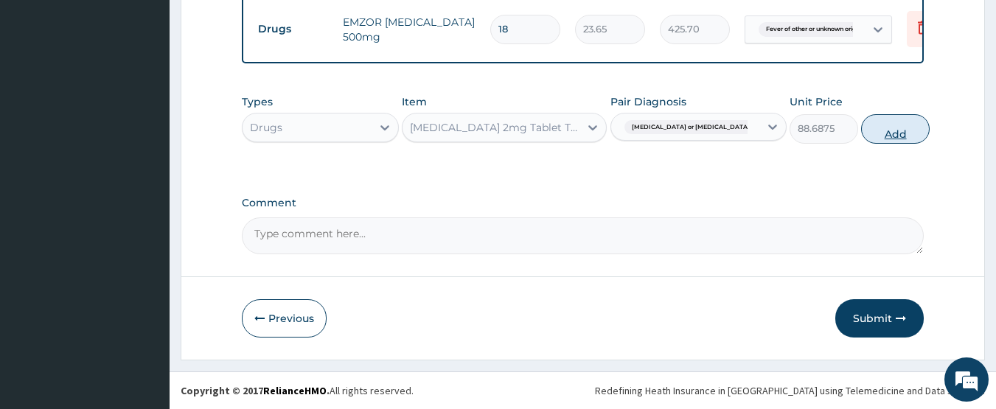
click at [862, 131] on button "Add" at bounding box center [895, 128] width 69 height 29
type input "0"
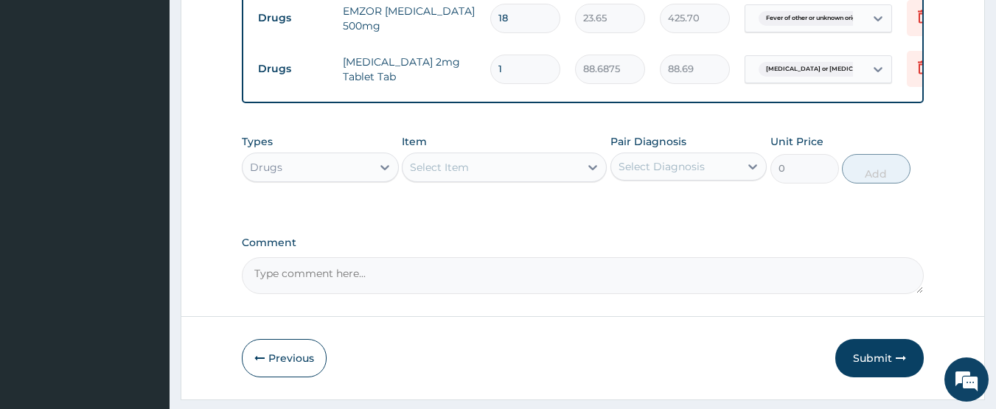
type input "0.00"
type input "8"
type input "709.50"
type input "8"
click at [448, 161] on div "Item Select Item" at bounding box center [504, 158] width 205 height 49
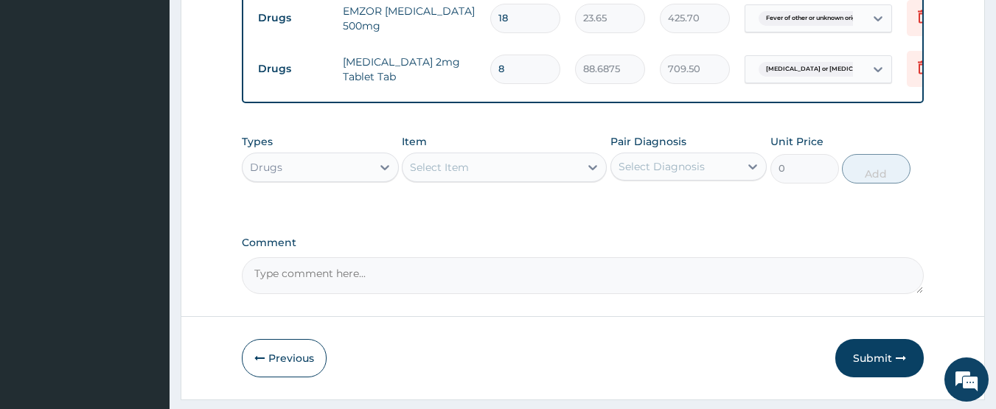
click at [447, 175] on div "Select Item" at bounding box center [439, 167] width 59 height 15
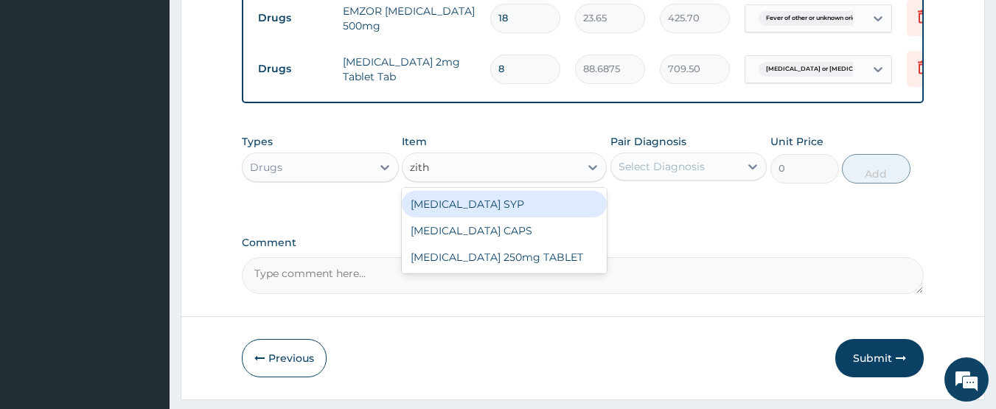
type input "zithr"
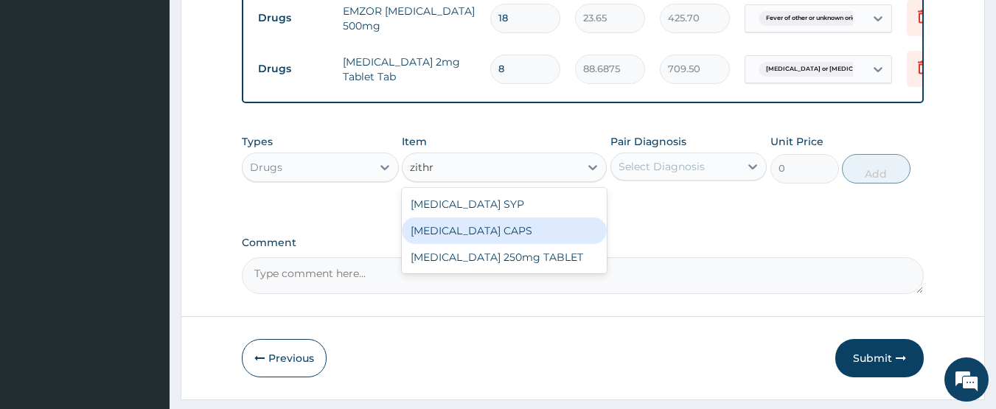
drag, startPoint x: 454, startPoint y: 235, endPoint x: 679, endPoint y: 198, distance: 227.8
click at [458, 236] on div "ZITHROMAX CAPS" at bounding box center [504, 230] width 205 height 27
type input "886.875"
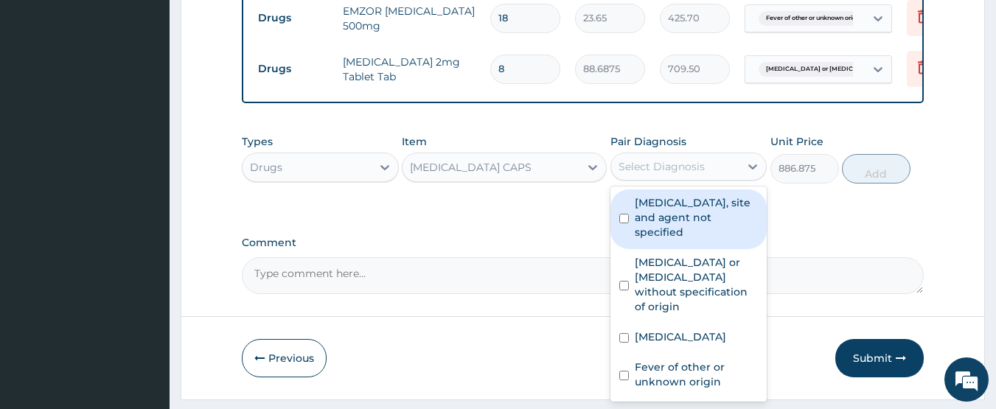
click at [704, 175] on div "Select Diagnosis" at bounding box center [675, 167] width 129 height 24
click at [708, 226] on label "Urinary tract infection, site and agent not specified" at bounding box center [697, 217] width 124 height 44
checkbox input "true"
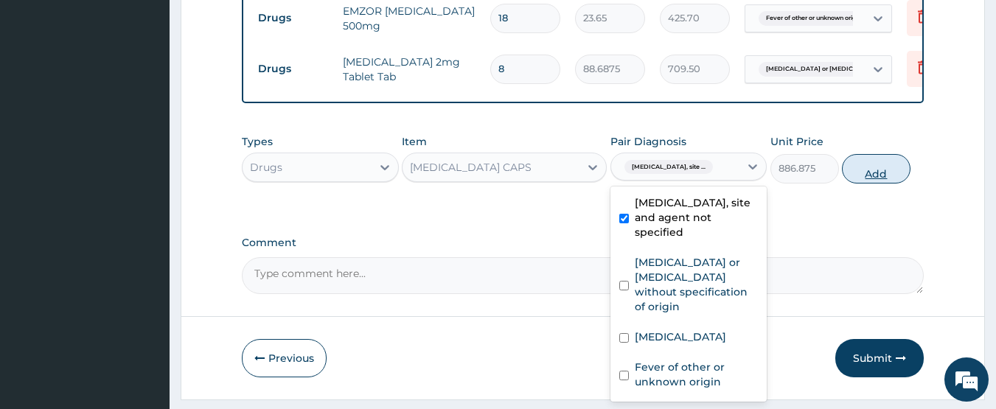
click at [870, 184] on button "Add" at bounding box center [876, 168] width 69 height 29
type input "0"
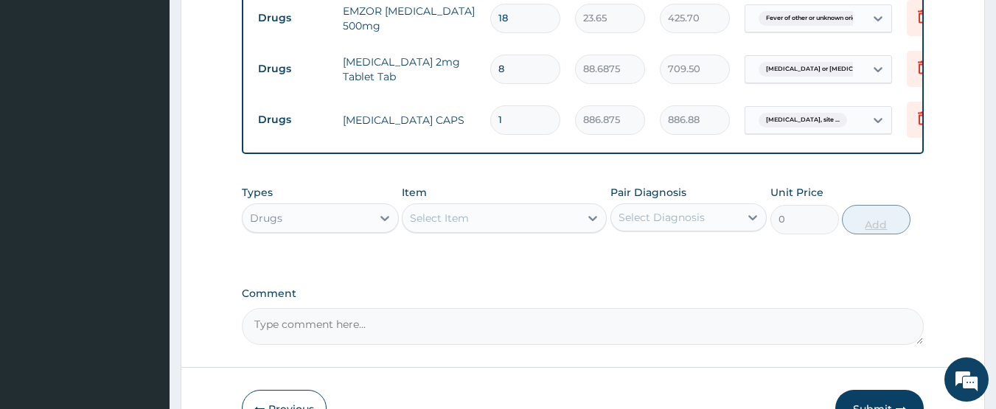
type input "0.00"
type input "3"
type input "2660.63"
type input "3"
click at [441, 226] on div "Select Item" at bounding box center [439, 218] width 59 height 15
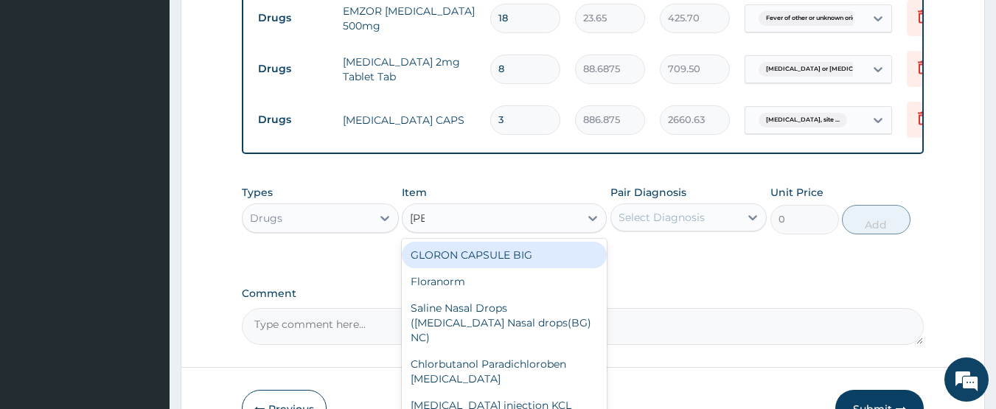
type input "lorat"
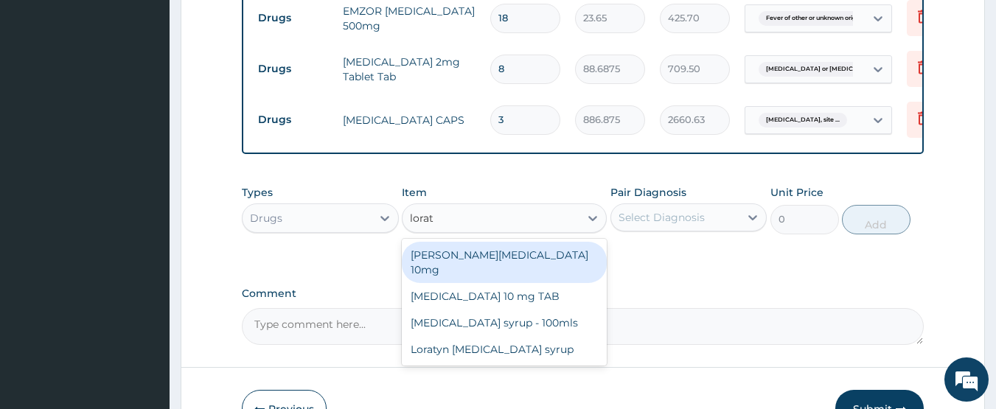
click at [455, 263] on div "Loratyn Loratadine 10mg" at bounding box center [504, 262] width 205 height 41
type input "88.6875"
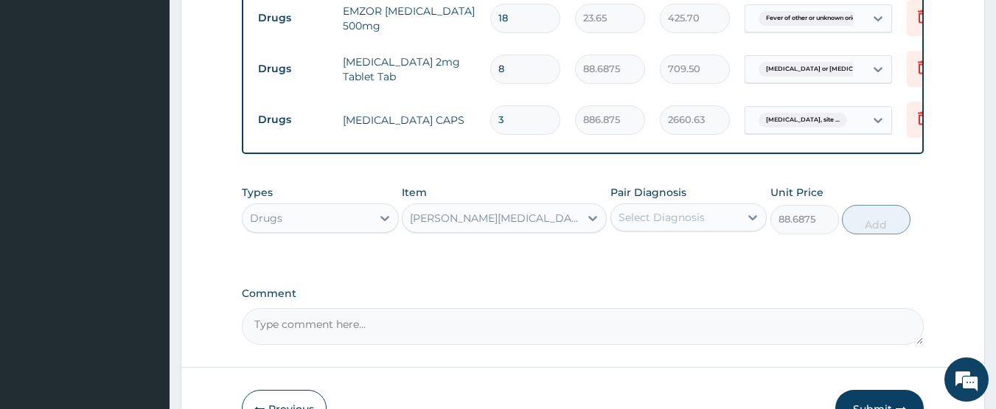
click at [633, 225] on div "Select Diagnosis" at bounding box center [661, 217] width 86 height 15
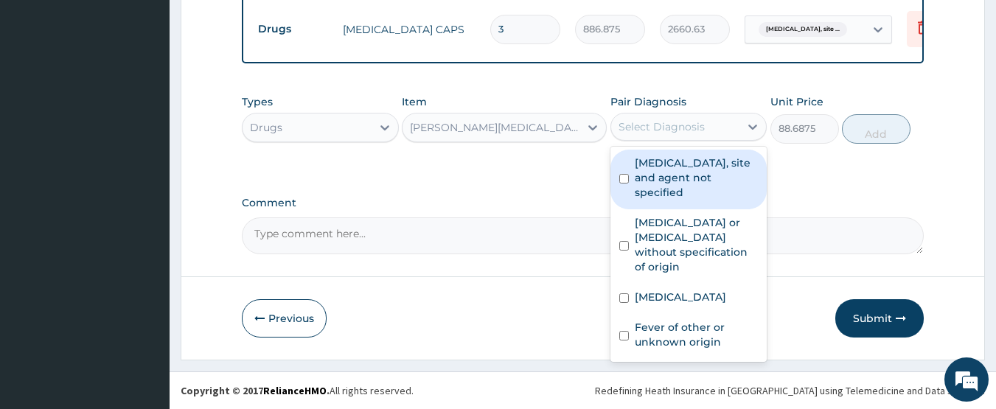
scroll to position [834, 0]
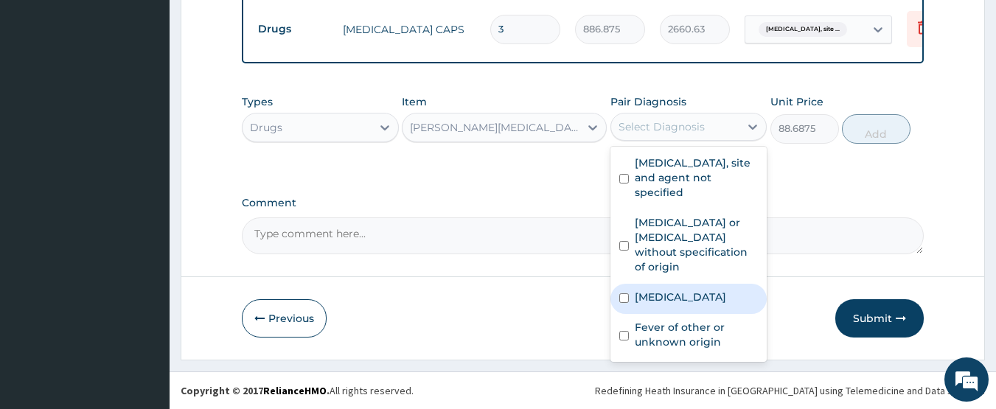
click at [713, 290] on label "Other allergic rhinitis" at bounding box center [680, 297] width 91 height 15
checkbox input "true"
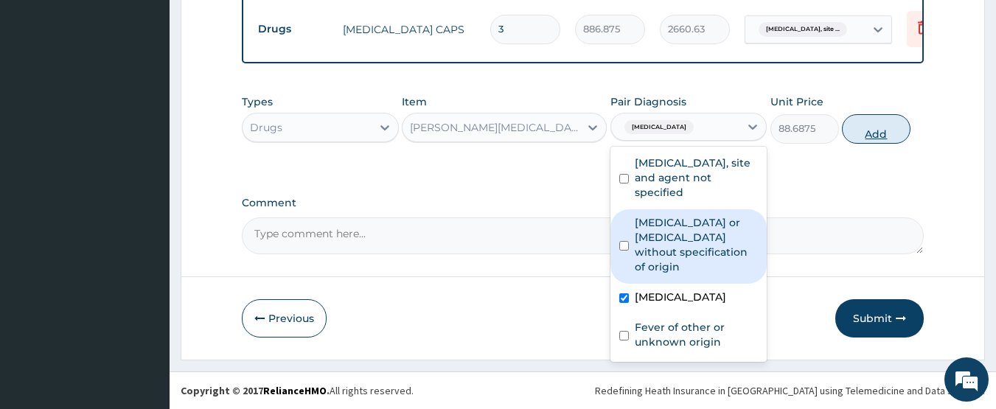
click at [870, 135] on button "Add" at bounding box center [876, 128] width 69 height 29
type input "0"
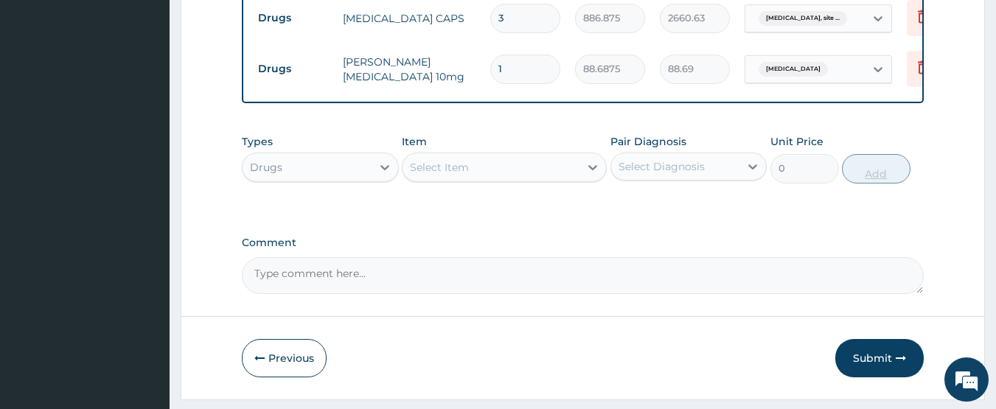
type input "0.00"
type input "5"
type input "443.44"
type input "5"
click at [876, 366] on button "Submit" at bounding box center [879, 358] width 88 height 38
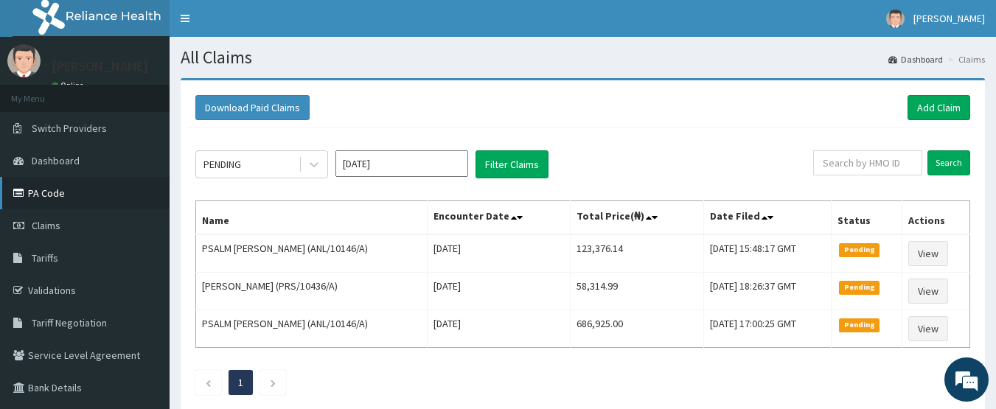
click at [49, 192] on link "PA Code" at bounding box center [85, 193] width 170 height 32
click at [949, 105] on link "Add Claim" at bounding box center [938, 107] width 63 height 25
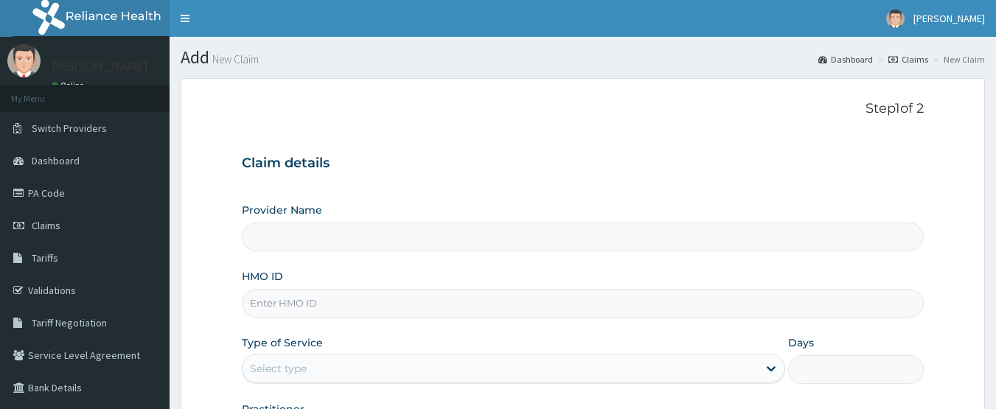
scroll to position [147, 0]
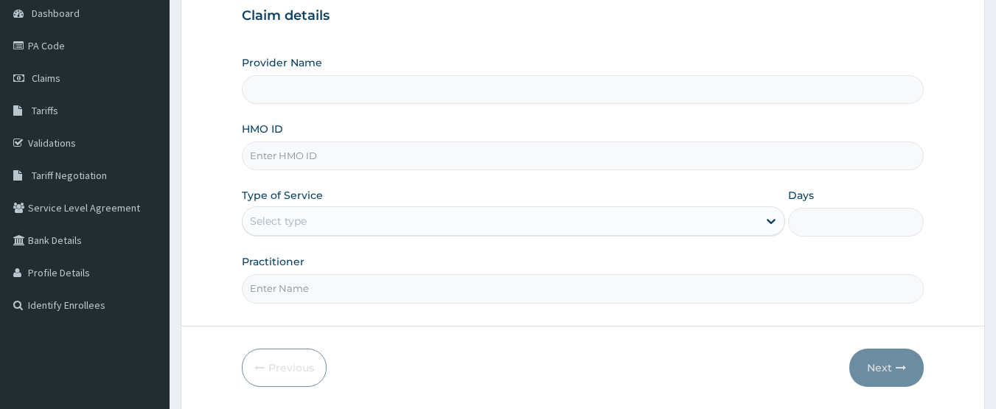
drag, startPoint x: 0, startPoint y: 0, endPoint x: 273, endPoint y: 159, distance: 316.4
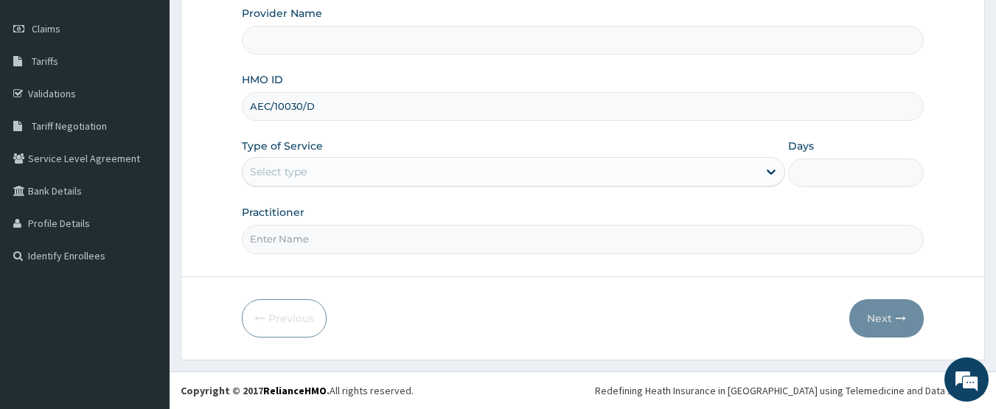
type input "AEC/10030/D"
click at [289, 167] on div "Select type" at bounding box center [278, 171] width 57 height 15
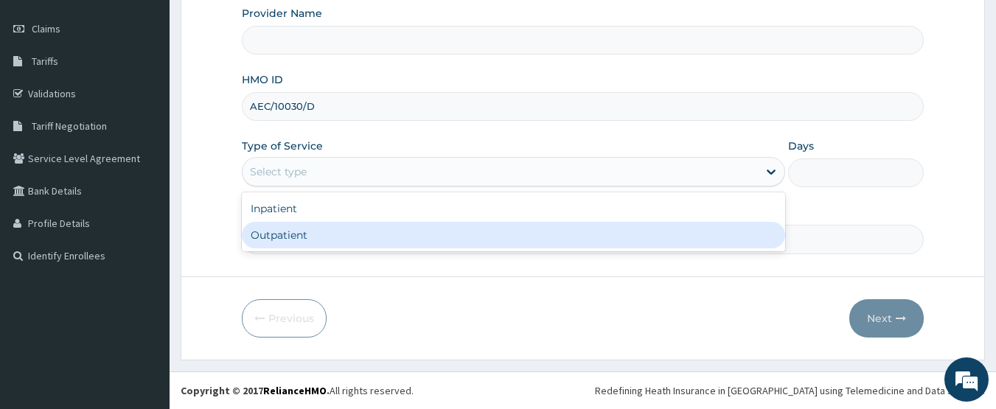
click at [293, 232] on div "Outpatient" at bounding box center [513, 235] width 543 height 27
type input "1"
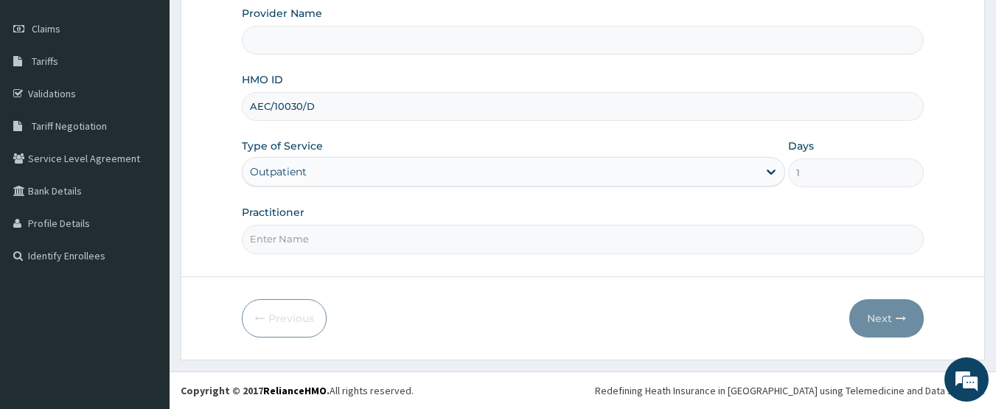
click at [331, 242] on input "Practitioner" at bounding box center [583, 239] width 683 height 29
type input "CHIONHospital"
type input "[PERSON_NAME]"
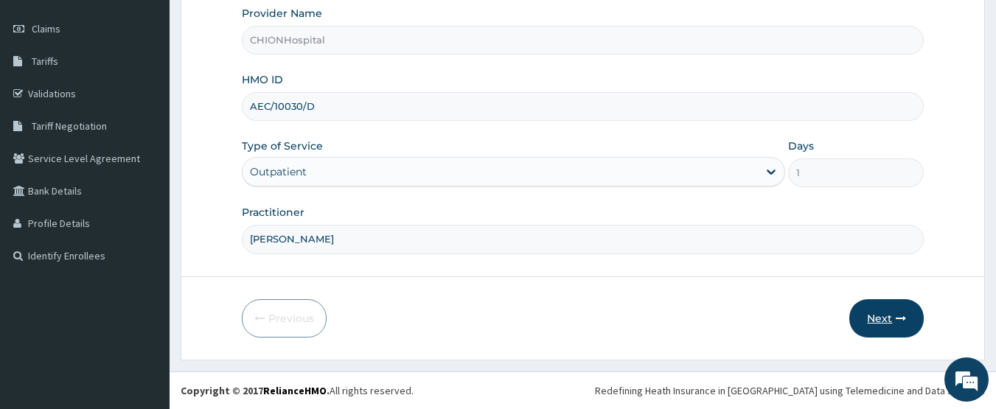
click at [884, 326] on button "Next" at bounding box center [886, 318] width 74 height 38
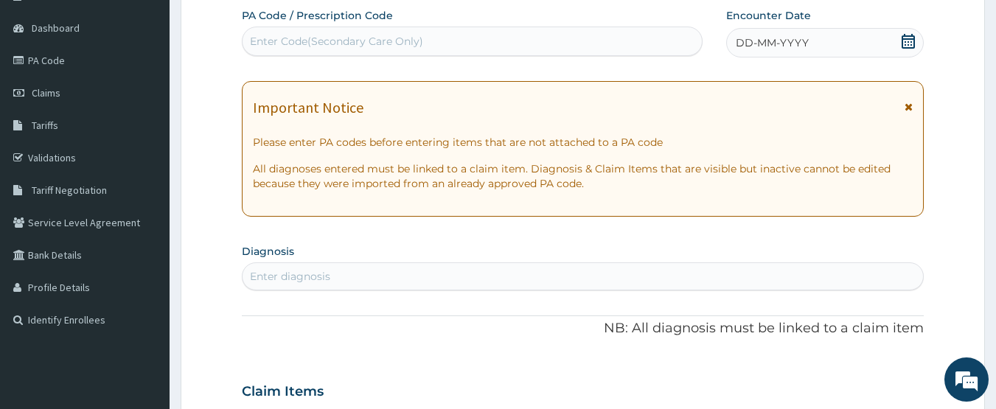
scroll to position [123, 0]
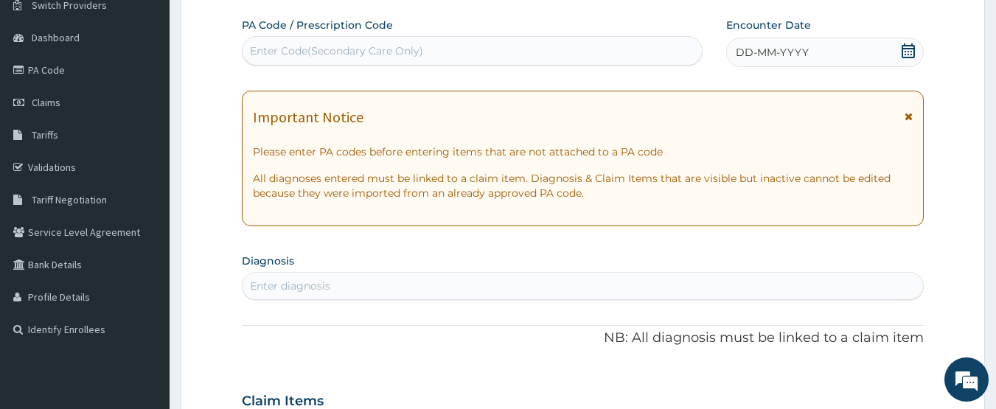
click at [311, 52] on div "Enter Code(Secondary Care Only)" at bounding box center [336, 50] width 173 height 15
type input "PA/63D6DD"
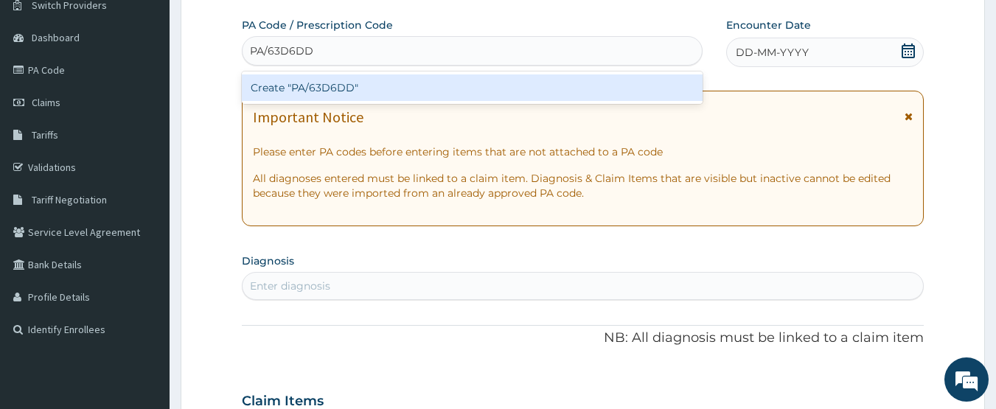
click at [314, 88] on div "Create "PA/63D6DD"" at bounding box center [472, 87] width 461 height 27
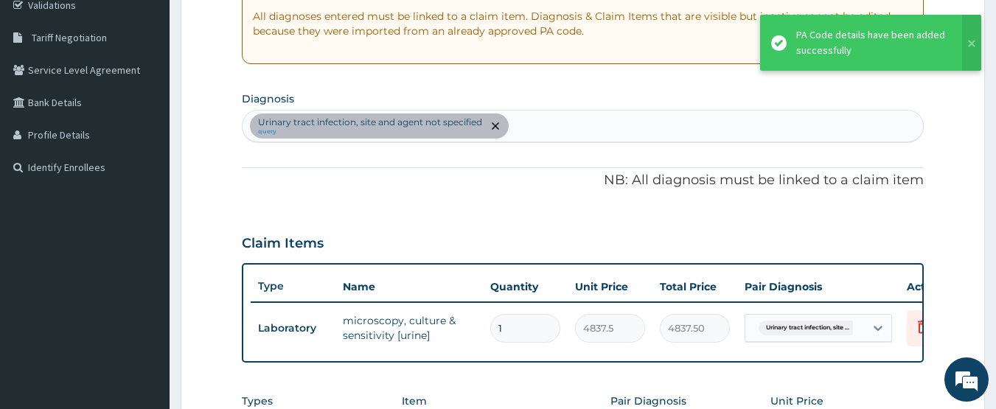
scroll to position [262, 0]
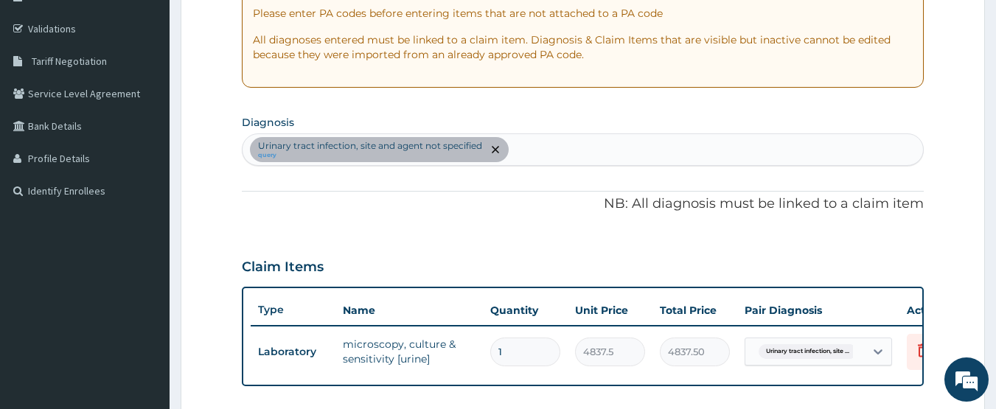
click at [540, 150] on div "[MEDICAL_DATA], site and agent not specified query" at bounding box center [582, 149] width 681 height 31
type input "[MEDICAL_DATA]"
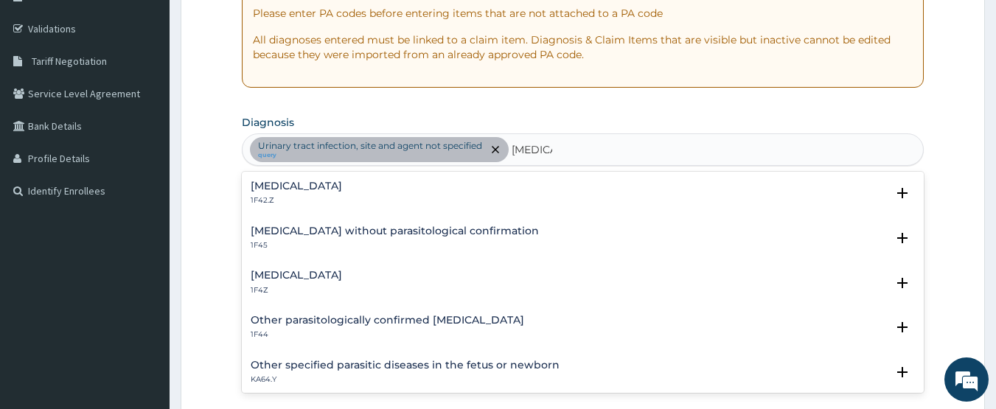
click at [304, 277] on h4 "[MEDICAL_DATA]" at bounding box center [296, 275] width 91 height 11
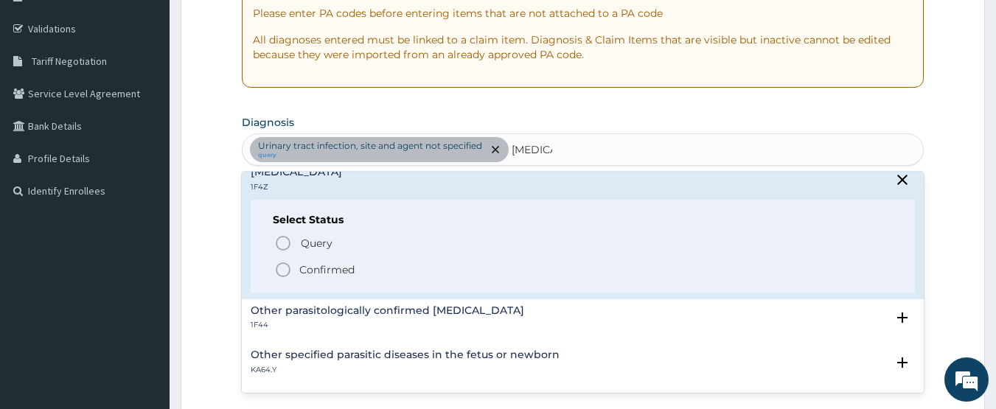
scroll to position [147, 0]
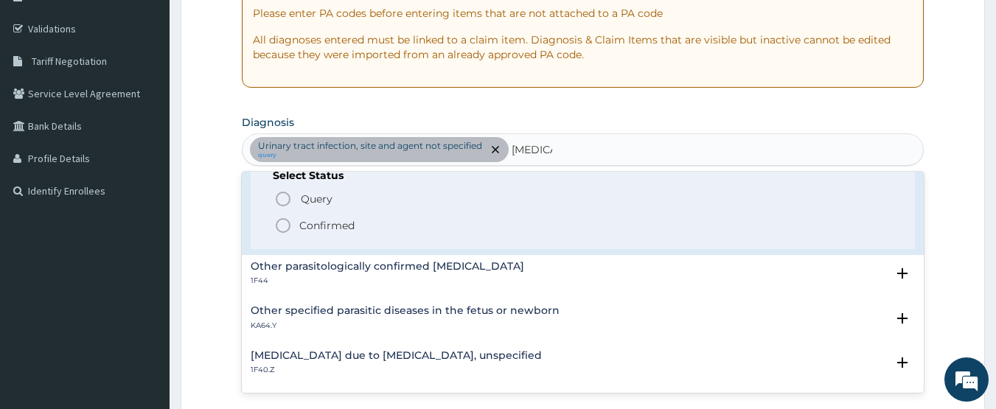
click at [282, 228] on icon "status option filled" at bounding box center [283, 226] width 18 height 18
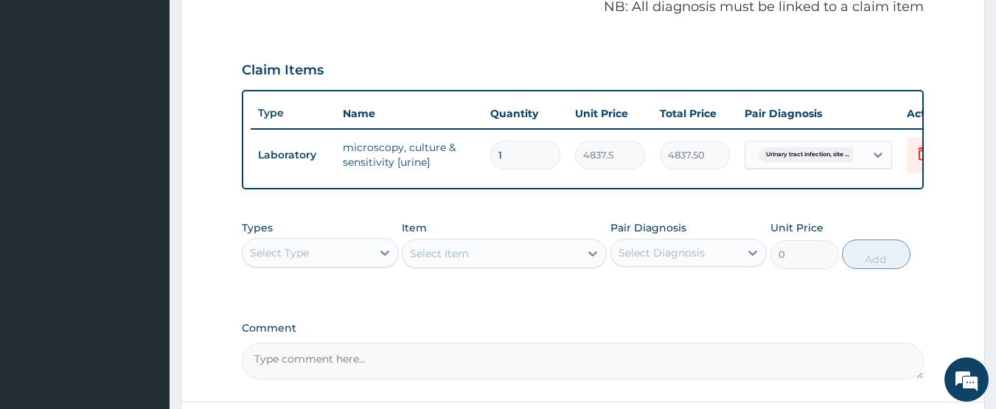
scroll to position [556, 0]
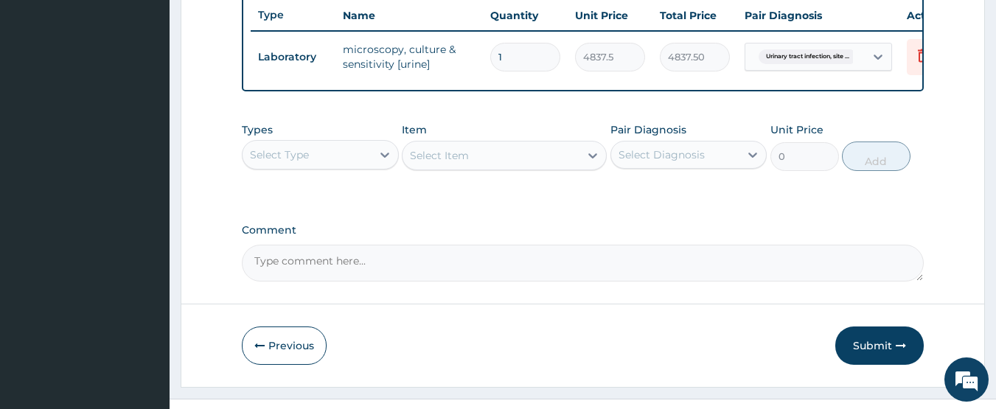
click at [301, 162] on div "Select Type" at bounding box center [279, 154] width 59 height 15
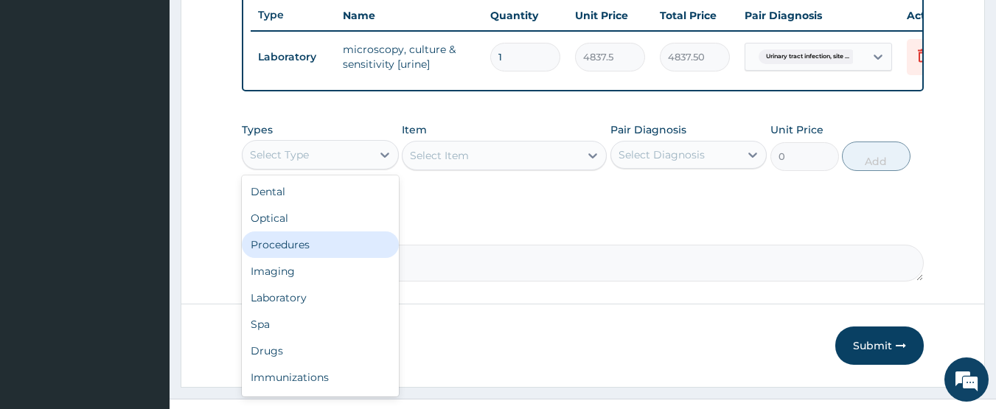
click at [305, 258] on div "Procedures" at bounding box center [320, 244] width 157 height 27
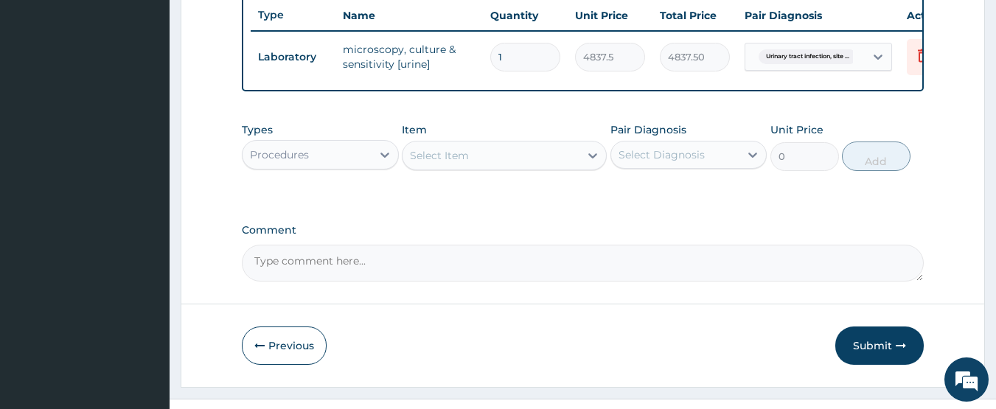
click at [456, 162] on div "Select Item" at bounding box center [439, 155] width 59 height 15
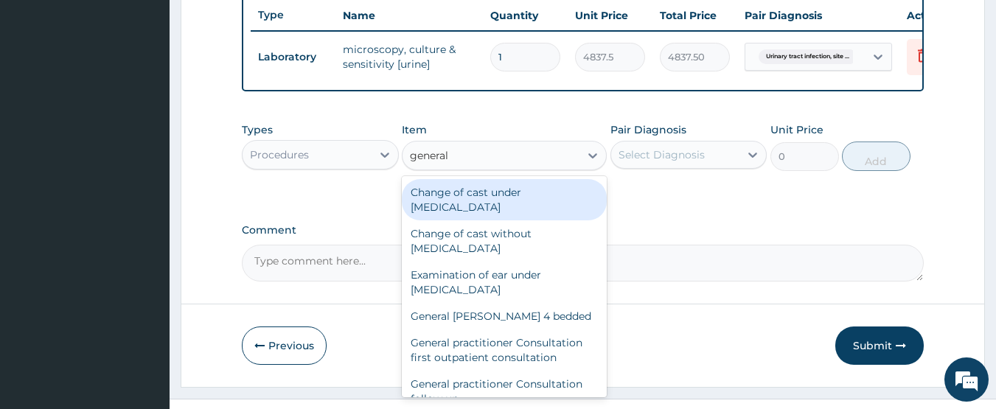
type input "general p"
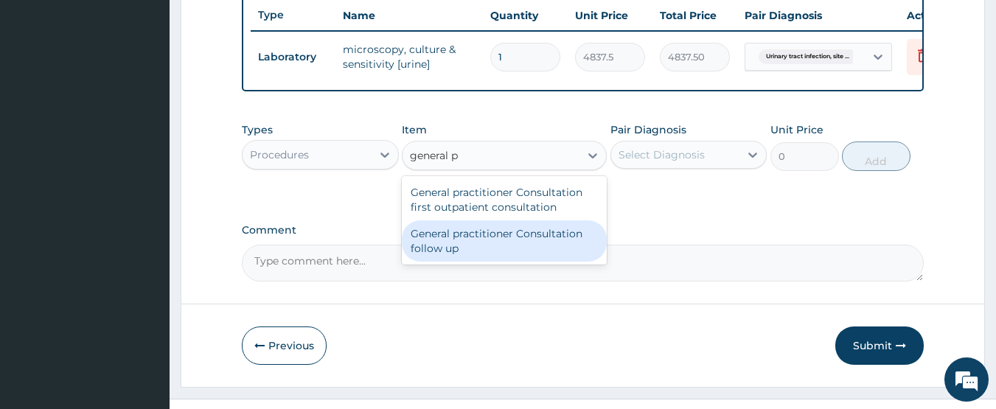
drag, startPoint x: 498, startPoint y: 240, endPoint x: 542, endPoint y: 226, distance: 46.6
click at [498, 241] on div "General practitioner Consultation follow up" at bounding box center [504, 240] width 205 height 41
type input "2365"
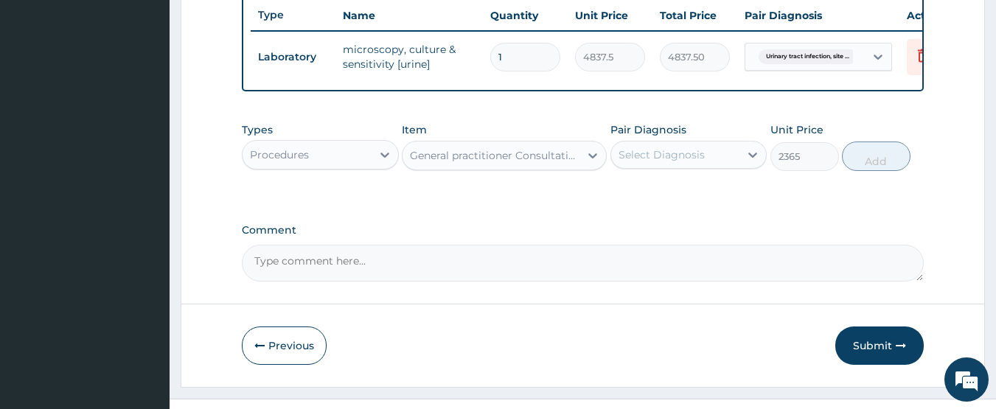
click at [644, 162] on div "Select Diagnosis" at bounding box center [661, 154] width 86 height 15
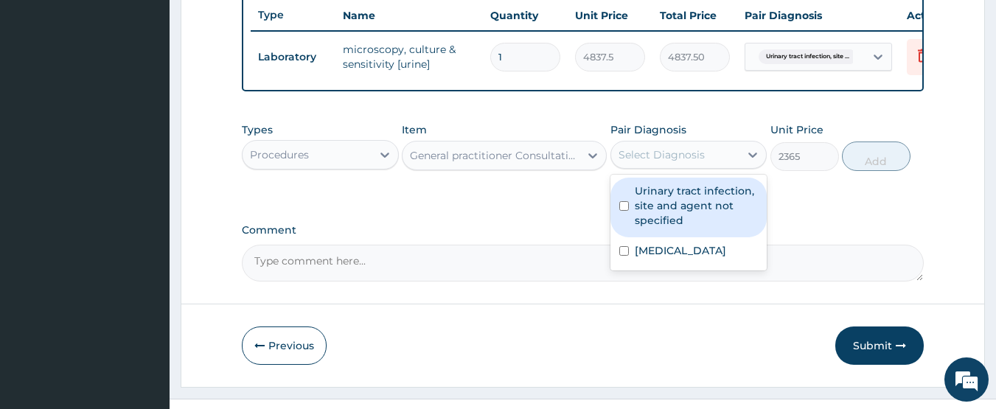
drag, startPoint x: 649, startPoint y: 208, endPoint x: 655, endPoint y: 256, distance: 49.1
click at [650, 213] on label "Urinary tract infection, site and agent not specified" at bounding box center [697, 206] width 124 height 44
checkbox input "true"
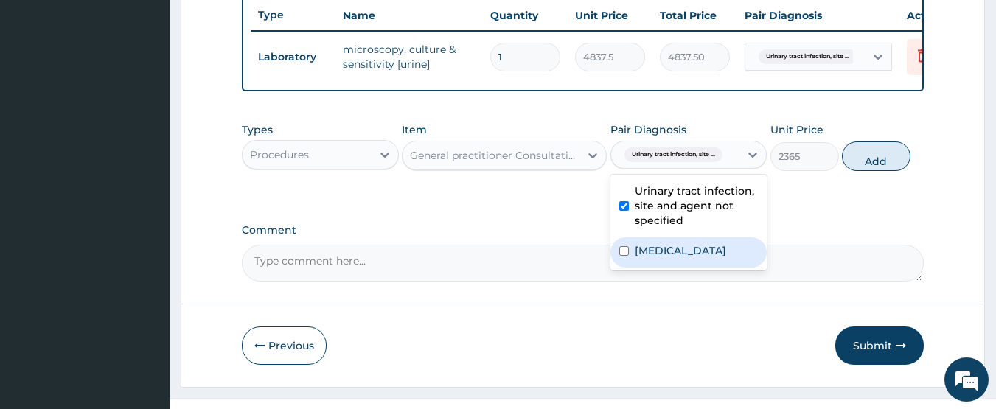
drag, startPoint x: 656, startPoint y: 260, endPoint x: 827, endPoint y: 232, distance: 173.3
click at [671, 258] on label "[MEDICAL_DATA]" at bounding box center [680, 250] width 91 height 15
checkbox input "true"
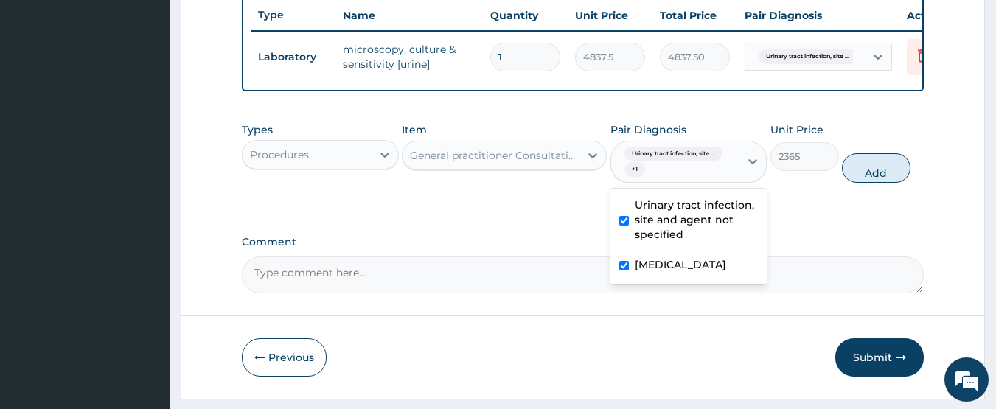
click at [870, 183] on button "Add" at bounding box center [876, 167] width 69 height 29
type input "0"
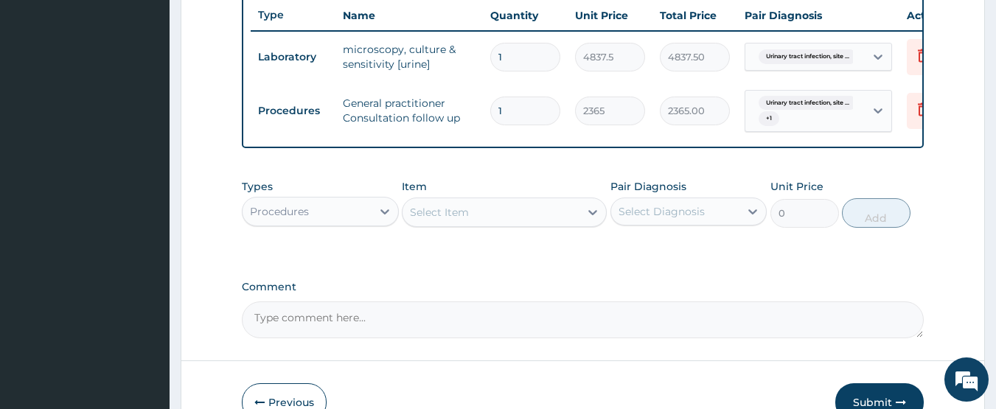
scroll to position [652, 0]
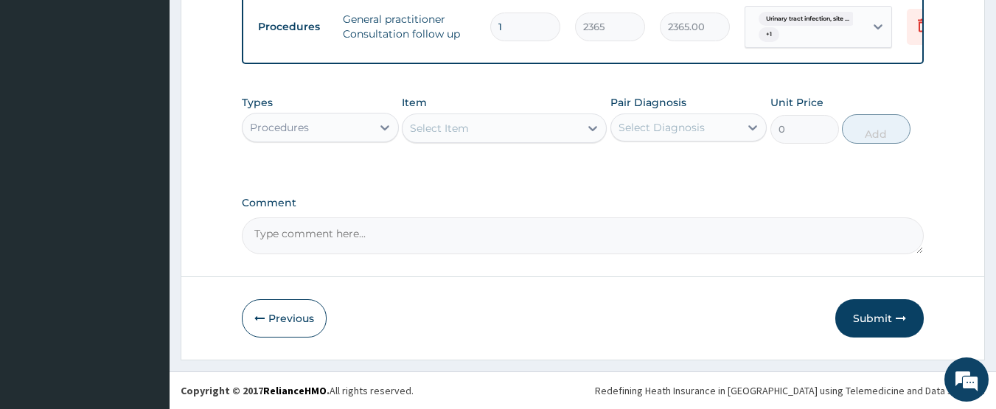
click at [304, 136] on div "Procedures" at bounding box center [306, 128] width 129 height 24
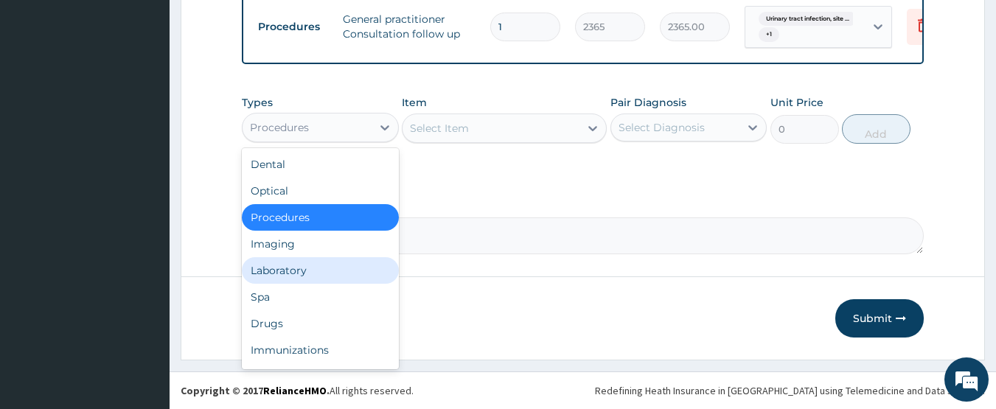
click at [272, 259] on div "Laboratory" at bounding box center [320, 270] width 157 height 27
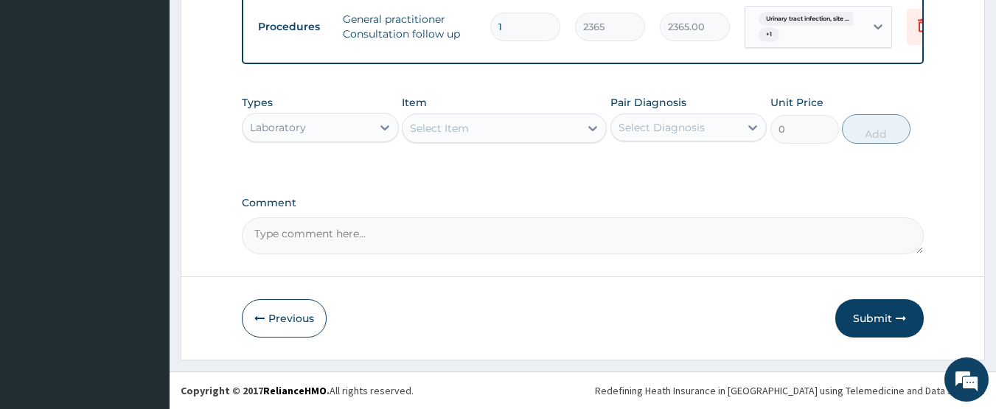
click at [514, 131] on div "Select Item" at bounding box center [490, 128] width 177 height 24
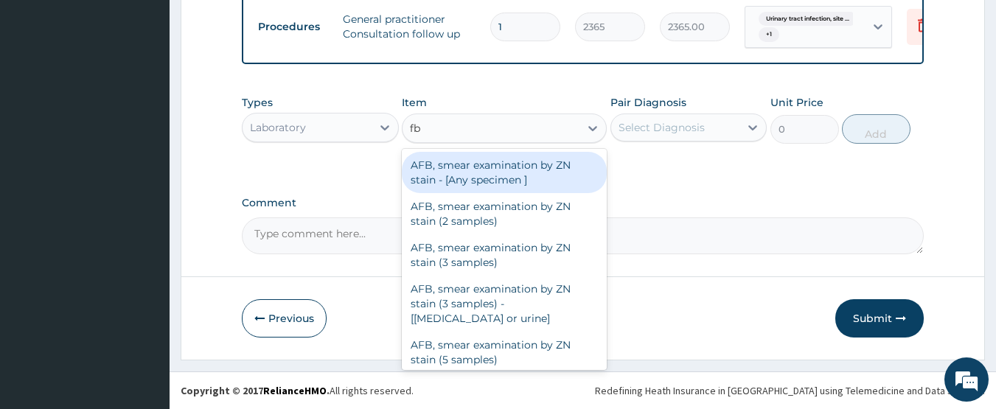
type input "fbc"
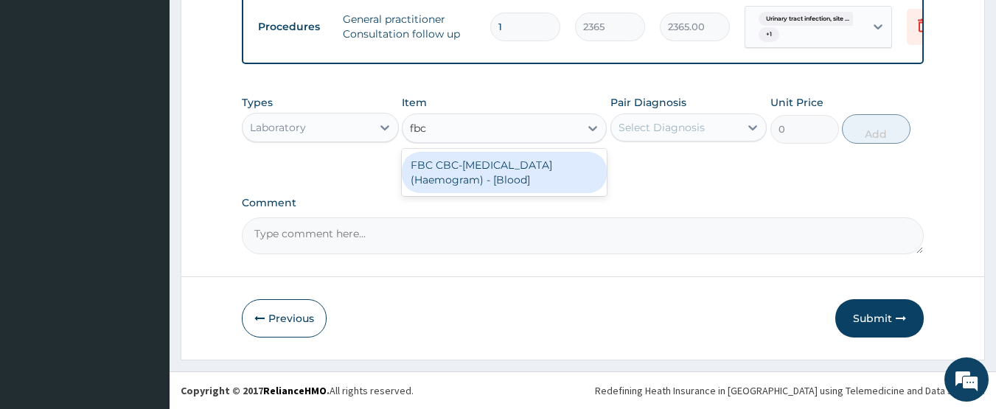
drag, startPoint x: 539, startPoint y: 178, endPoint x: 618, endPoint y: 134, distance: 90.1
click at [539, 178] on div "FBC CBC-Complete Blood Count (Haemogram) - [Blood]" at bounding box center [504, 172] width 205 height 41
type input "4300"
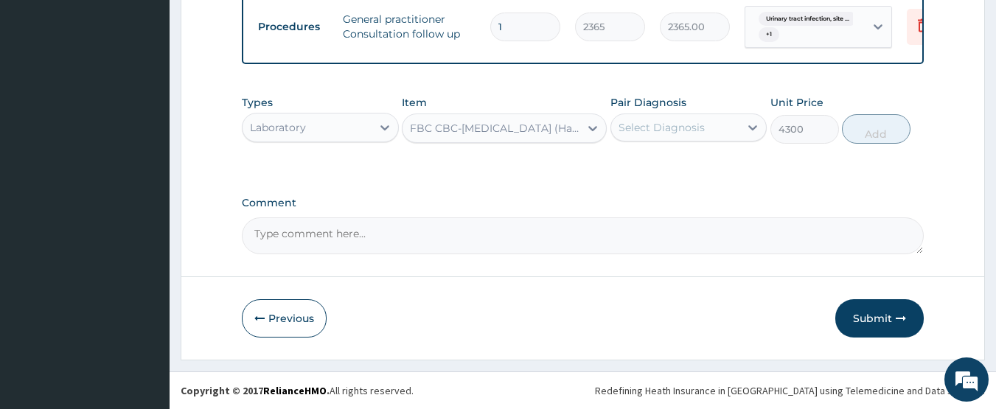
click at [638, 114] on div "Select Diagnosis" at bounding box center [688, 128] width 157 height 28
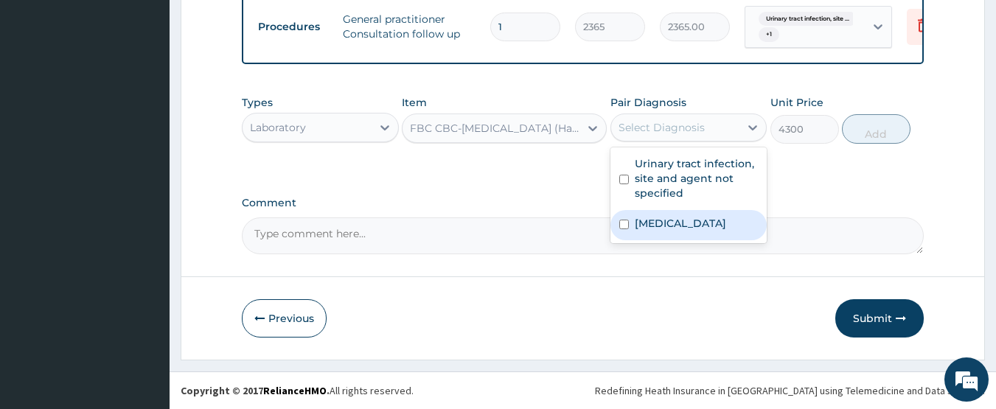
drag, startPoint x: 677, startPoint y: 220, endPoint x: 753, endPoint y: 209, distance: 76.0
click at [685, 220] on label "Malaria, unspecified" at bounding box center [680, 223] width 91 height 15
checkbox input "true"
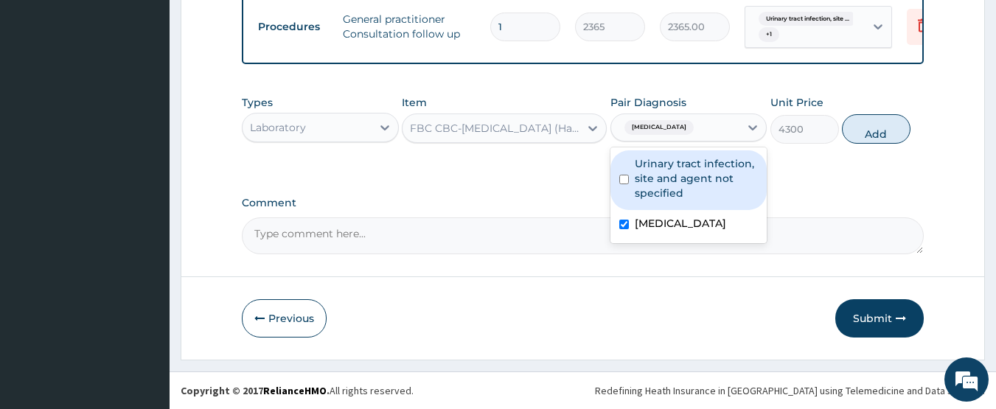
click at [727, 174] on label "Urinary tract infection, site and agent not specified" at bounding box center [697, 178] width 124 height 44
checkbox input "true"
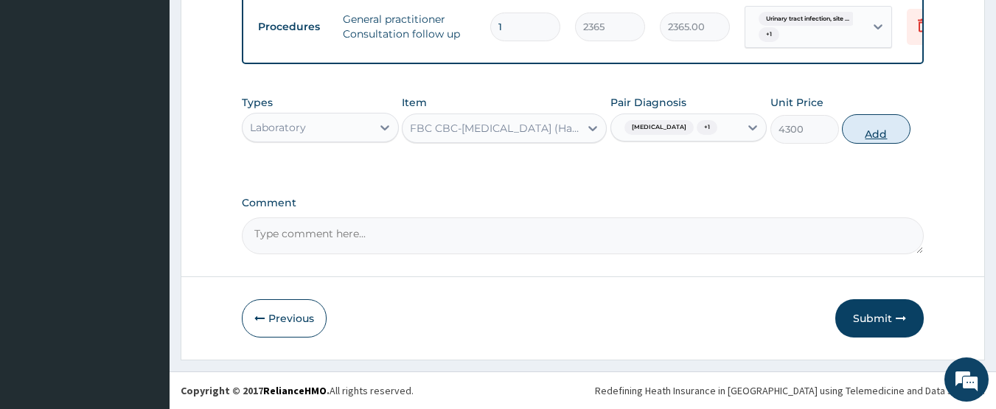
click at [869, 120] on button "Add" at bounding box center [876, 128] width 69 height 29
type input "0"
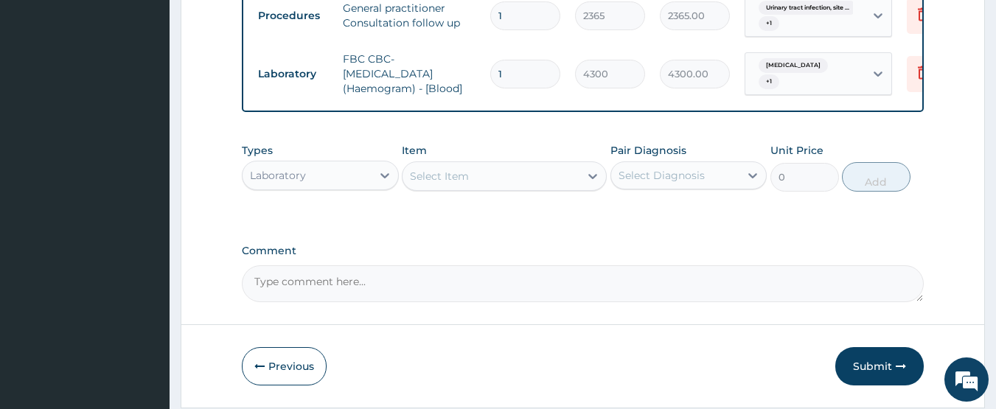
click at [489, 188] on div "Select Item" at bounding box center [490, 176] width 177 height 24
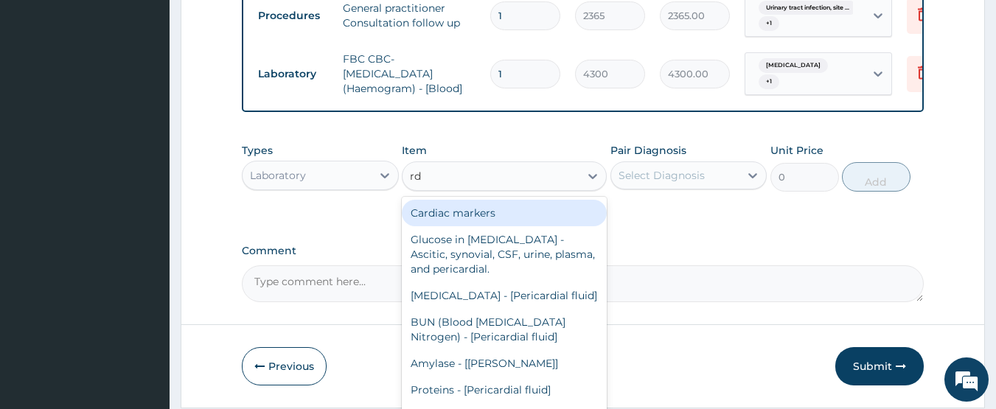
type input "rdt"
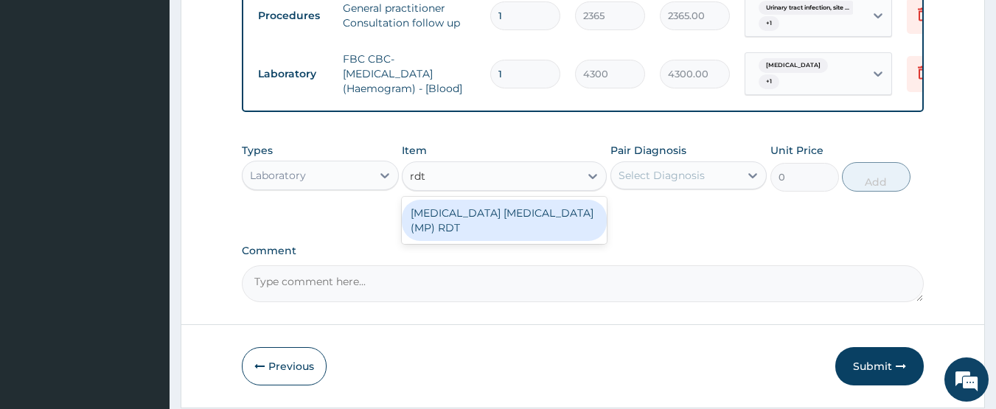
click at [520, 222] on div "MALARIA PARASITE (MP) RDT" at bounding box center [504, 220] width 205 height 41
type input "1612.5"
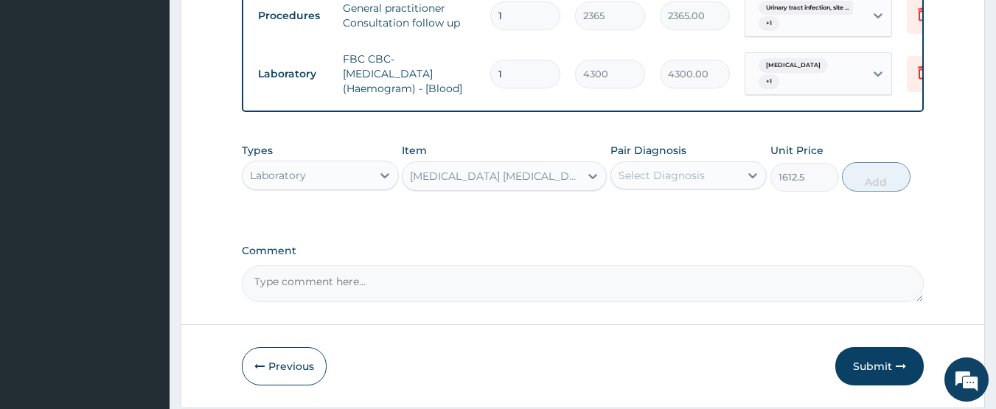
click at [680, 183] on div "Select Diagnosis" at bounding box center [661, 175] width 86 height 15
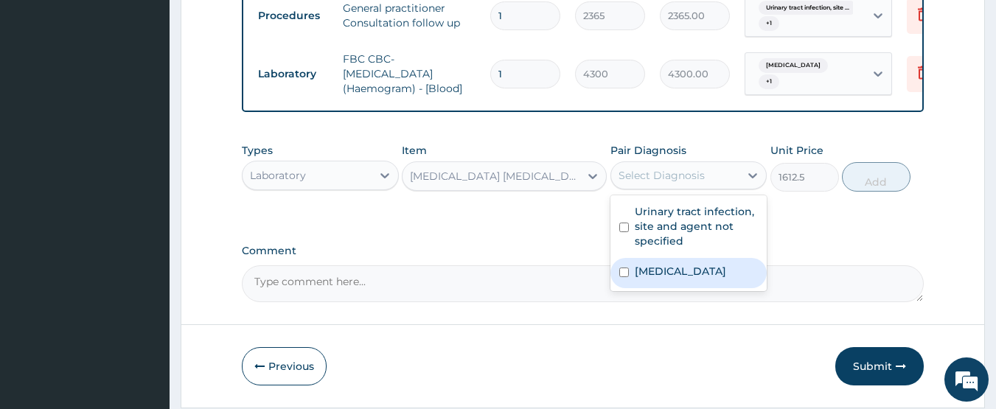
click at [663, 272] on div "Malaria, unspecified" at bounding box center [688, 273] width 157 height 30
checkbox input "true"
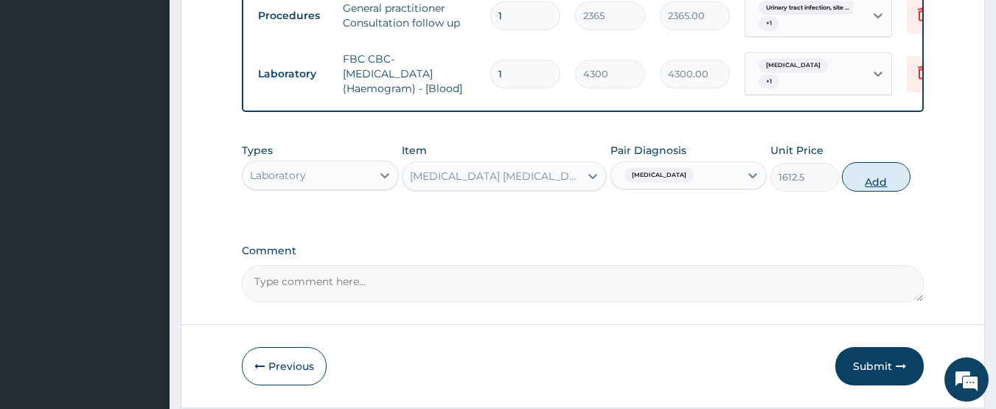
click at [888, 188] on button "Add" at bounding box center [876, 176] width 69 height 29
type input "0"
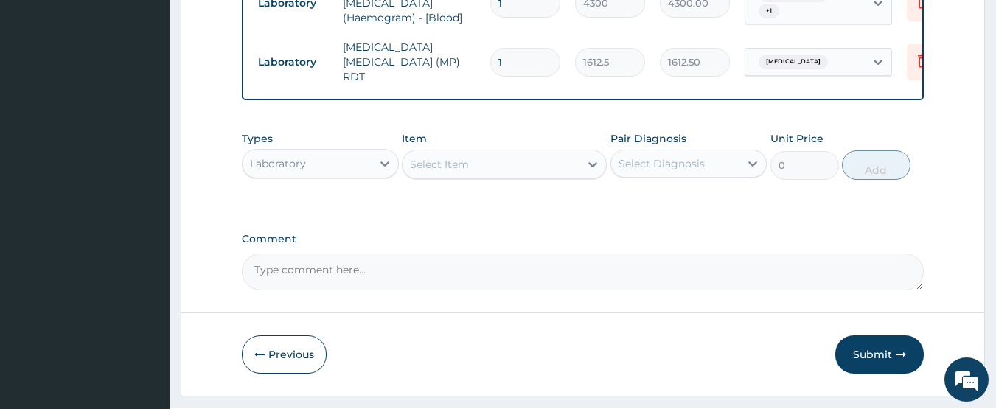
scroll to position [761, 0]
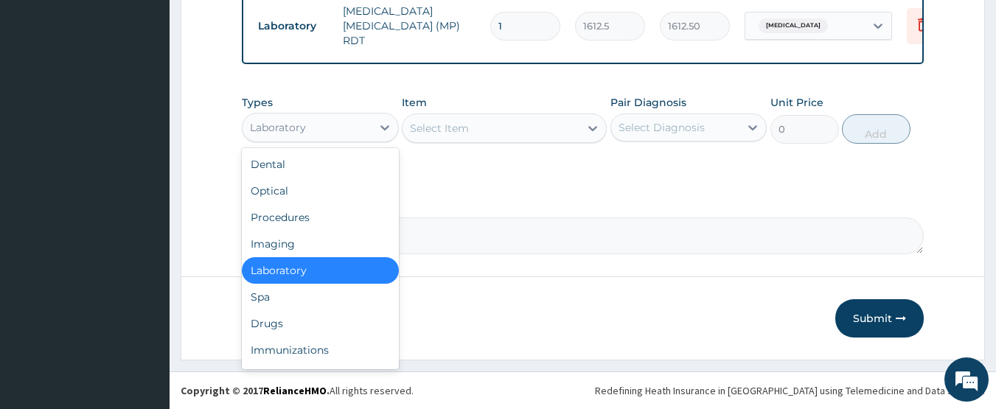
drag, startPoint x: 320, startPoint y: 126, endPoint x: 307, endPoint y: 170, distance: 46.2
click at [318, 128] on div "Laboratory" at bounding box center [306, 128] width 129 height 24
click at [293, 315] on div "Drugs" at bounding box center [320, 323] width 157 height 27
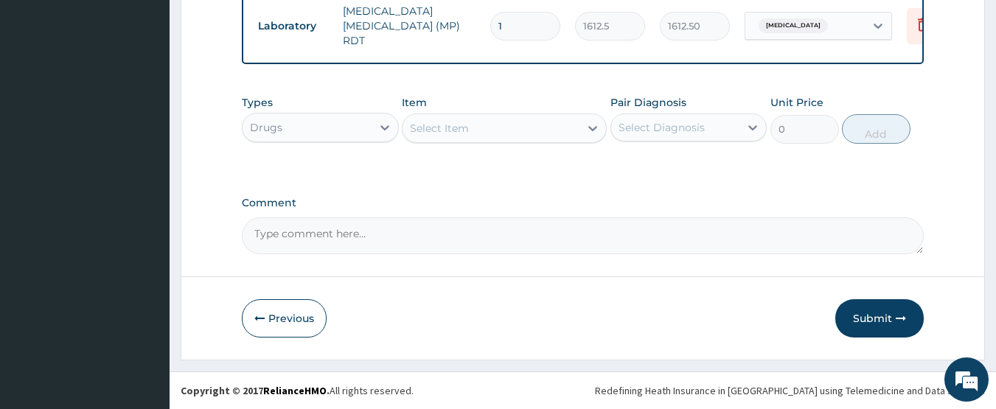
click at [453, 127] on div "Select Item" at bounding box center [439, 128] width 59 height 15
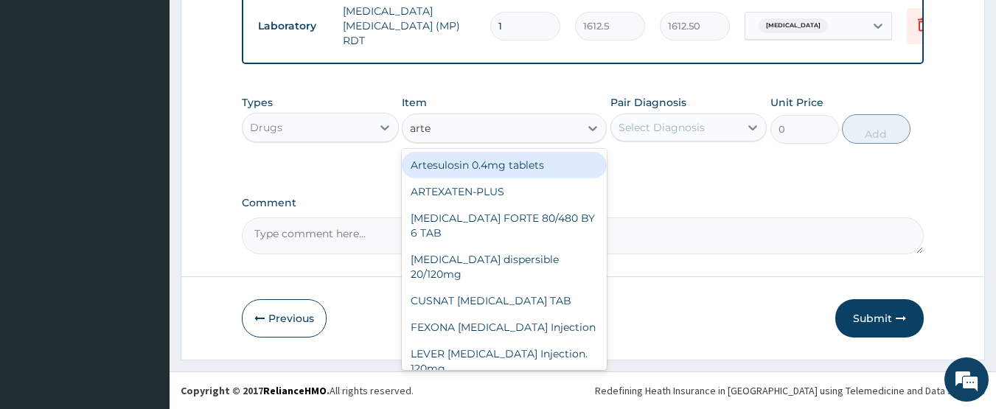
type input "artem"
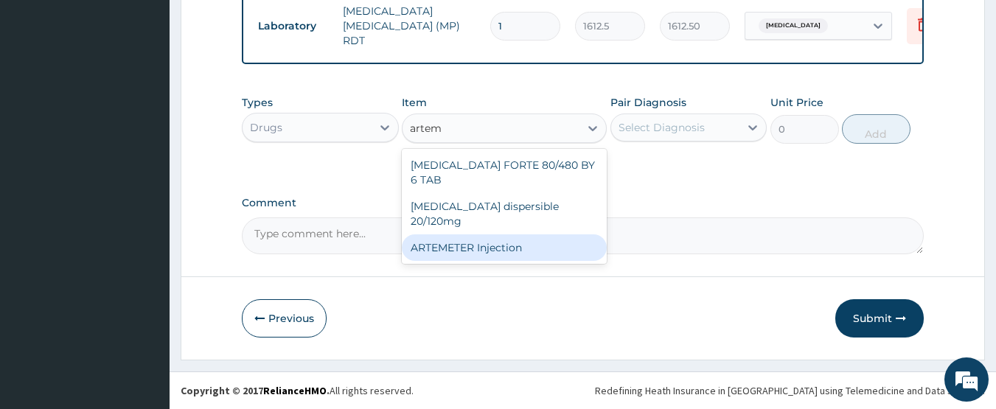
drag, startPoint x: 484, startPoint y: 214, endPoint x: 534, endPoint y: 199, distance: 53.2
click at [484, 234] on div "ARTEMETER Injection" at bounding box center [504, 247] width 205 height 27
type input "946"
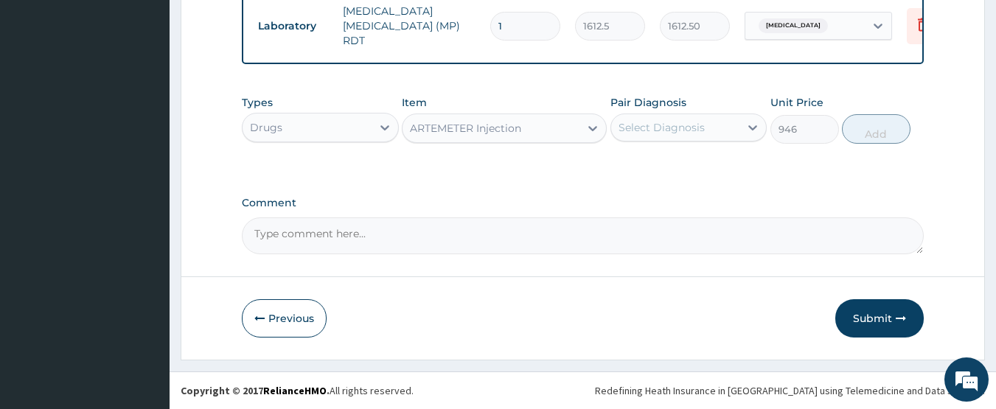
click at [615, 126] on div "Select Diagnosis" at bounding box center [675, 128] width 129 height 24
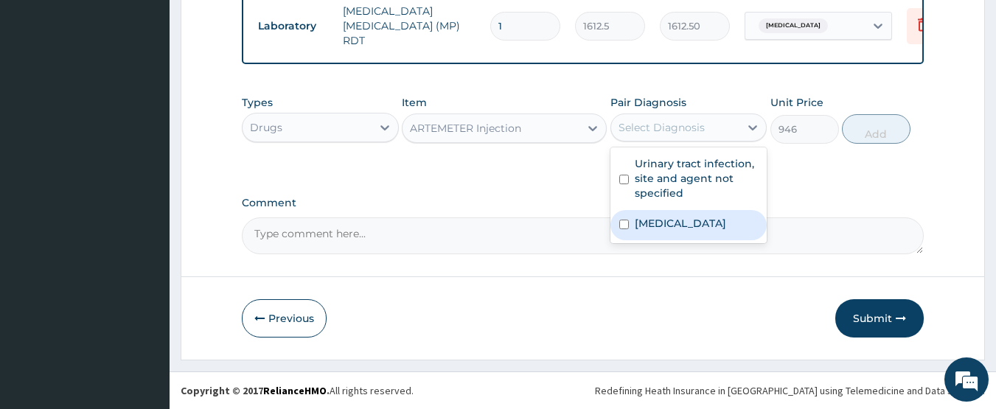
drag, startPoint x: 658, startPoint y: 233, endPoint x: 761, endPoint y: 197, distance: 108.6
click at [658, 234] on div "Malaria, unspecified" at bounding box center [688, 225] width 157 height 30
checkbox input "true"
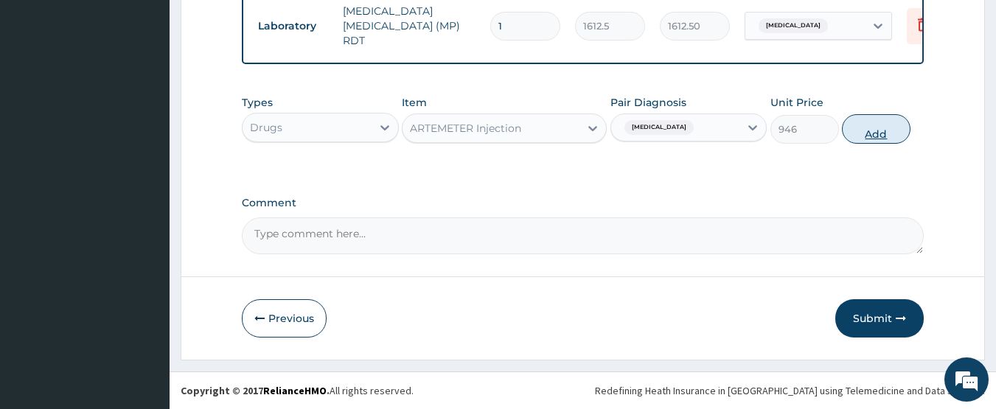
click at [869, 134] on button "Add" at bounding box center [876, 128] width 69 height 29
type input "0"
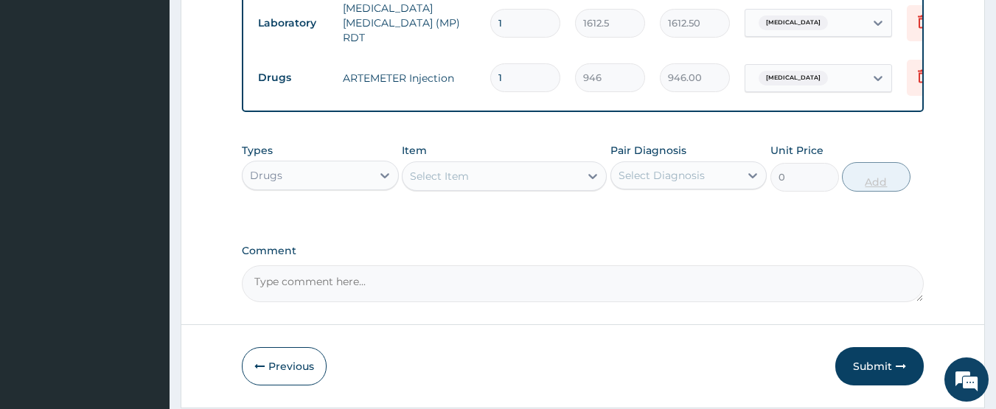
type input "0.00"
type input "3"
type input "2838.00"
type input "3"
click at [530, 187] on div "Select Item" at bounding box center [490, 176] width 177 height 24
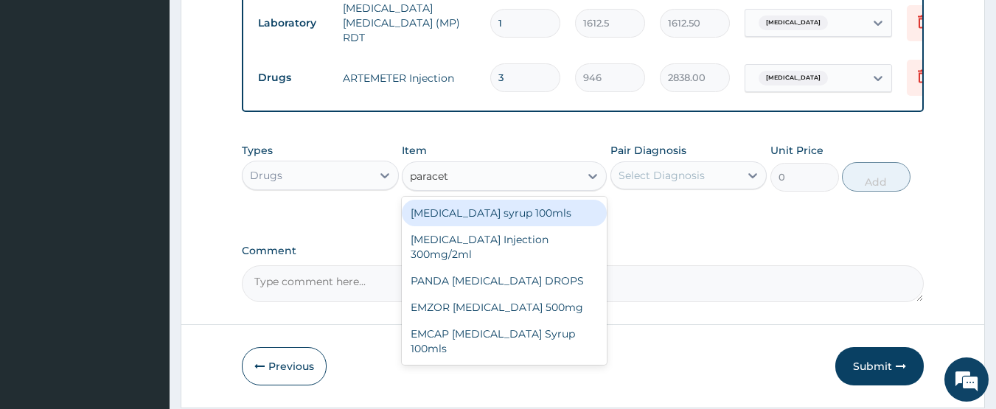
type input "paraceta"
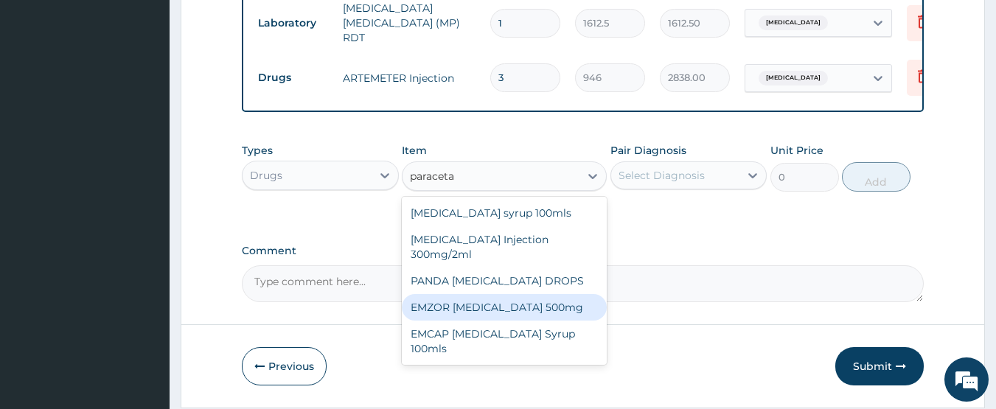
drag, startPoint x: 532, startPoint y: 307, endPoint x: 629, endPoint y: 270, distance: 103.3
click at [547, 304] on div "EMZOR PARACETAMOL 500mg" at bounding box center [504, 307] width 205 height 27
type input "23.65"
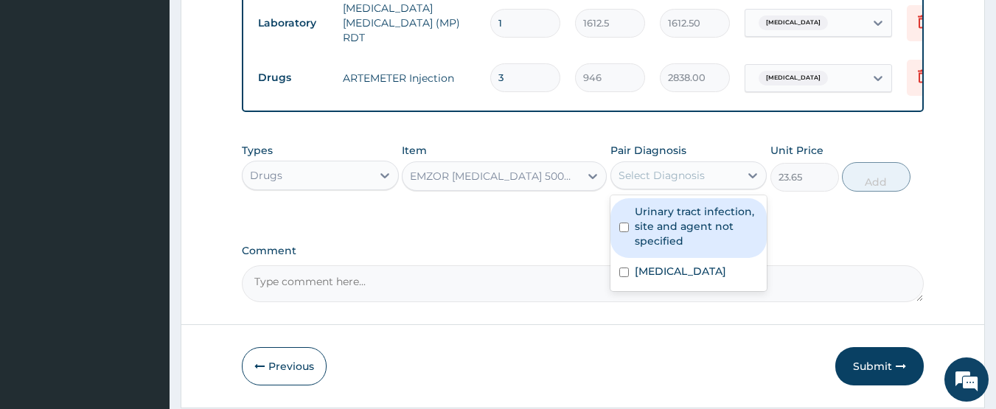
drag, startPoint x: 669, startPoint y: 167, endPoint x: 676, endPoint y: 226, distance: 59.3
click at [669, 168] on div "Select Diagnosis" at bounding box center [675, 176] width 129 height 24
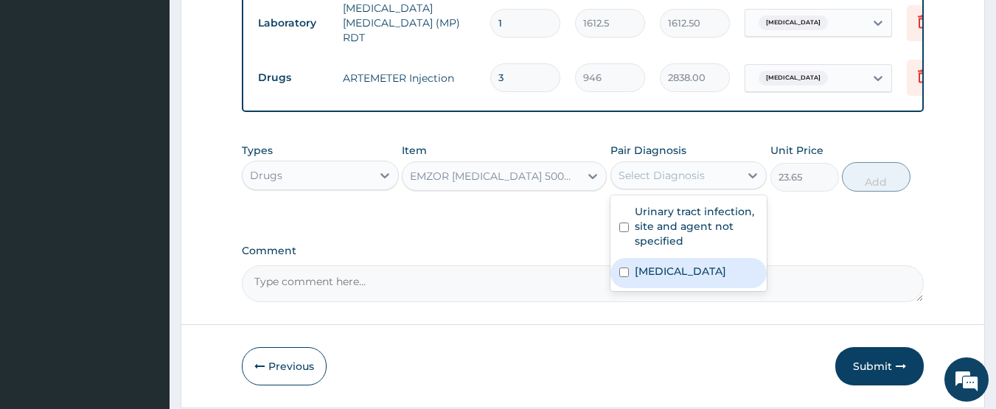
drag, startPoint x: 687, startPoint y: 265, endPoint x: 697, endPoint y: 233, distance: 33.8
click at [688, 266] on div "Malaria, unspecified" at bounding box center [688, 273] width 157 height 30
checkbox input "true"
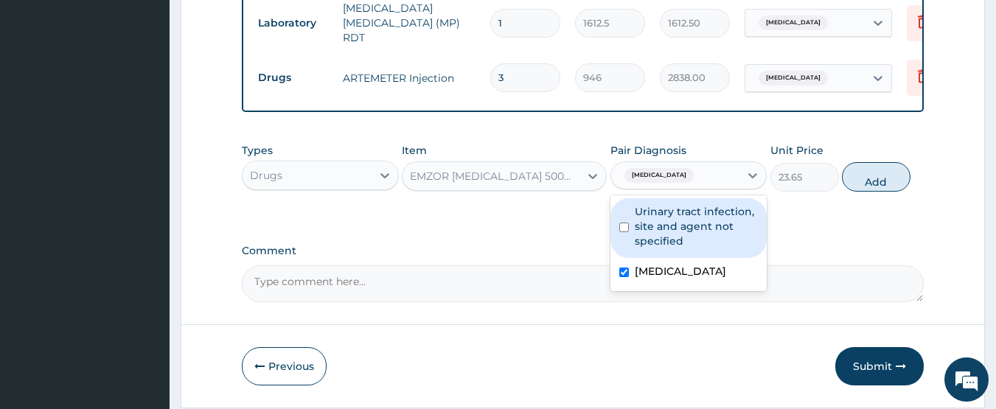
click at [697, 233] on label "Urinary tract infection, site and agent not specified" at bounding box center [697, 226] width 124 height 44
checkbox input "true"
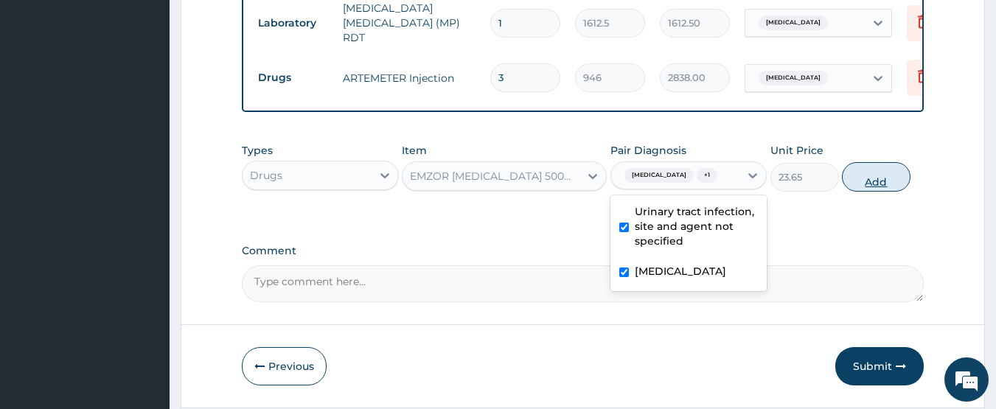
click at [880, 182] on button "Add" at bounding box center [876, 176] width 69 height 29
type input "0"
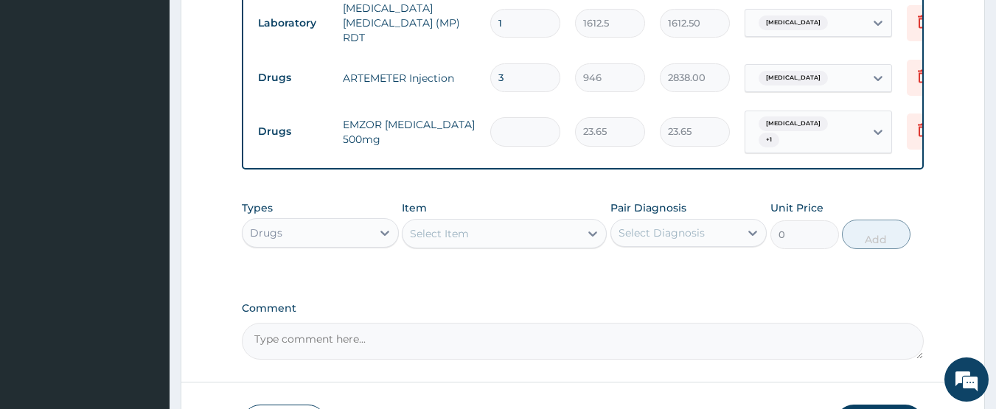
type input "0.00"
type input "9"
type input "212.85"
type input "9"
click at [480, 230] on div "Select Item" at bounding box center [490, 234] width 177 height 24
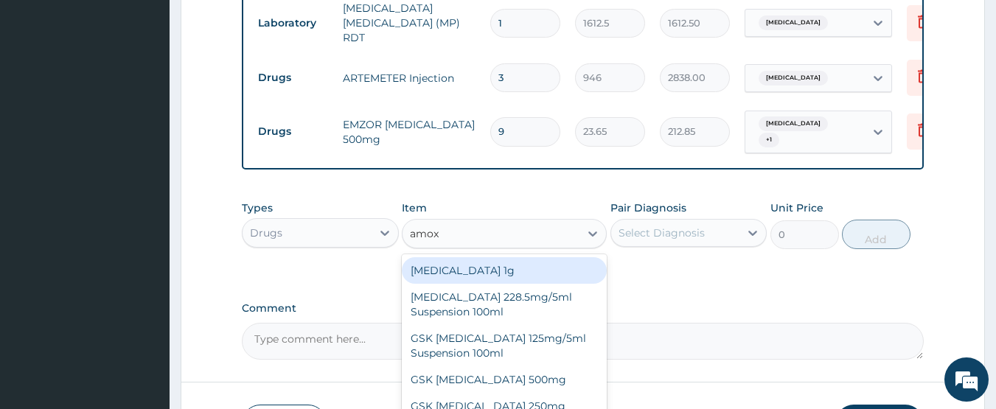
type input "amoxi"
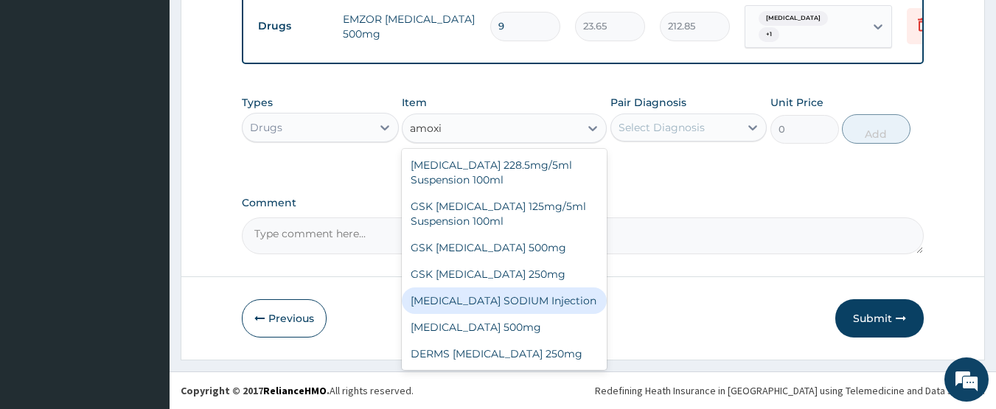
scroll to position [870, 0]
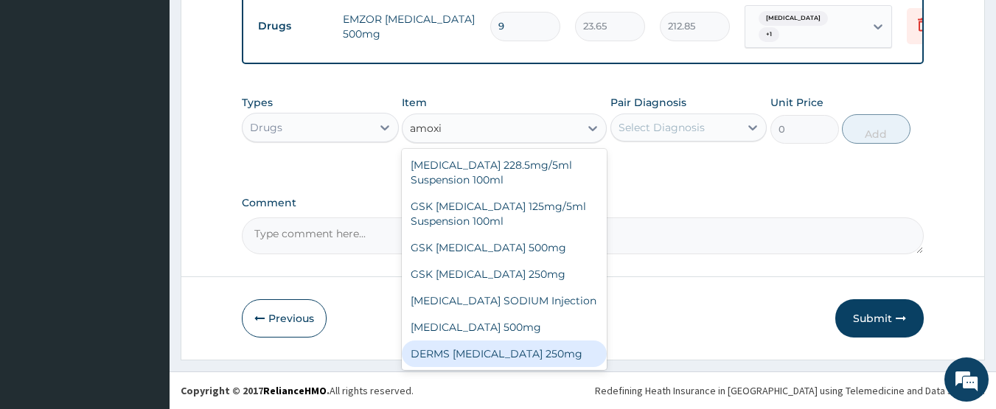
click at [538, 347] on div "DERMS AMOXICILLIN 250mg" at bounding box center [504, 354] width 205 height 27
type input "59.125"
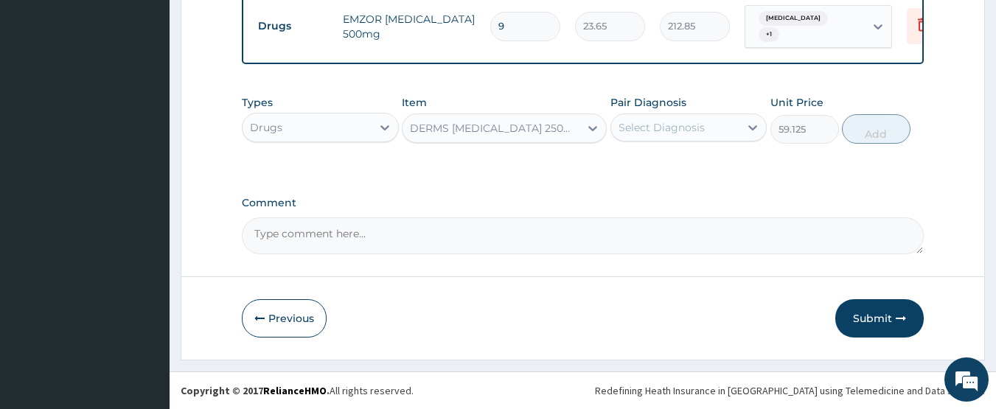
click at [650, 111] on div "Pair Diagnosis Select Diagnosis" at bounding box center [688, 119] width 157 height 49
click at [652, 121] on div "Select Diagnosis" at bounding box center [661, 127] width 86 height 15
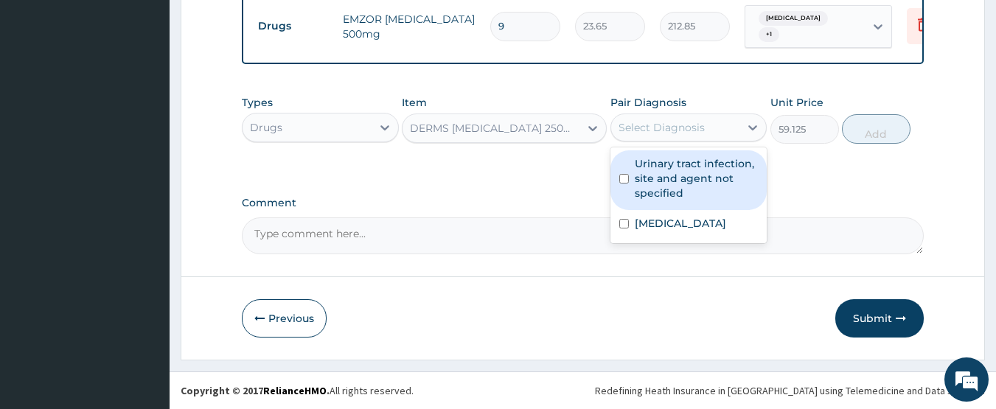
drag, startPoint x: 670, startPoint y: 192, endPoint x: 842, endPoint y: 162, distance: 175.0
click at [676, 192] on label "Urinary tract infection, site and agent not specified" at bounding box center [697, 178] width 124 height 44
checkbox input "true"
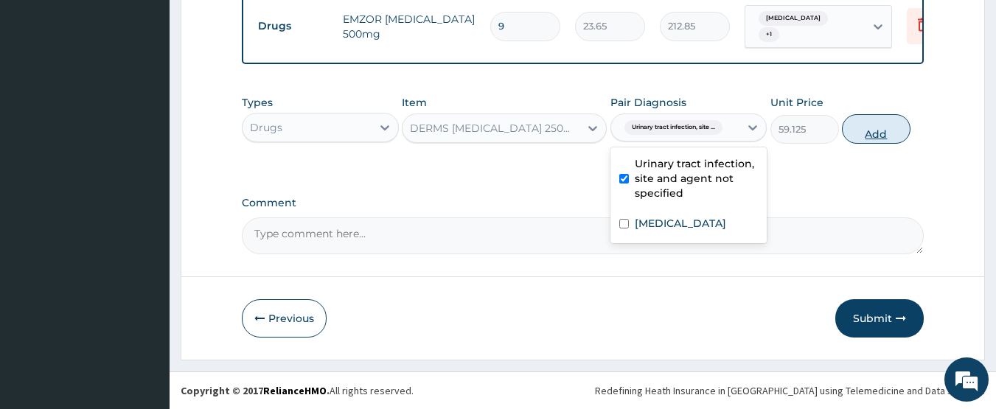
click at [885, 130] on button "Add" at bounding box center [876, 128] width 69 height 29
type input "0"
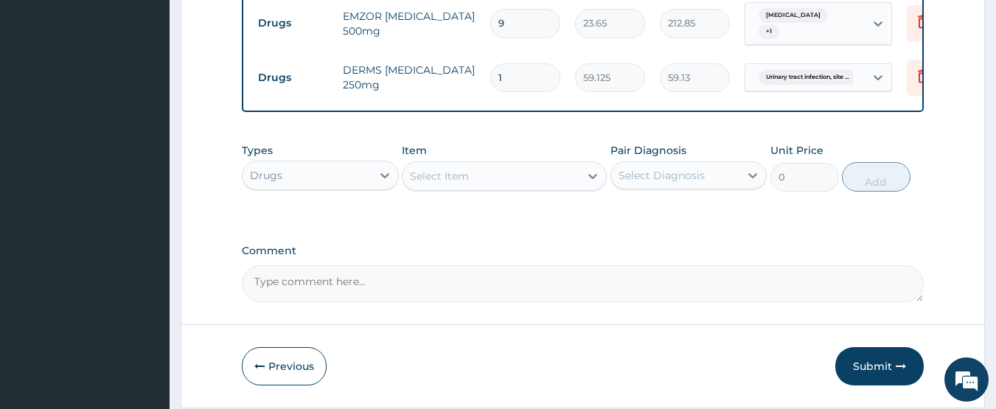
type input "15"
type input "886.88"
type input "15"
click at [487, 178] on div "Select Item" at bounding box center [490, 176] width 177 height 24
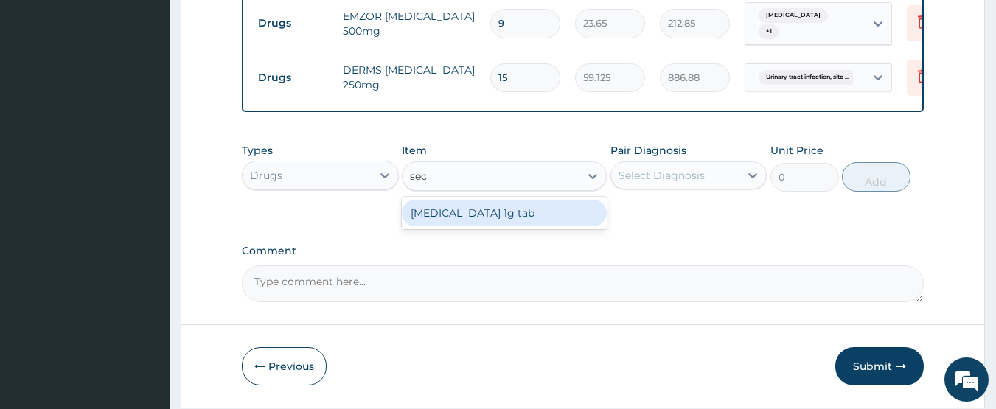
type input "secn"
drag, startPoint x: 489, startPoint y: 215, endPoint x: 629, endPoint y: 193, distance: 142.5
click at [489, 216] on div "Secnidazole 1g tab" at bounding box center [504, 213] width 205 height 27
type input "354.75"
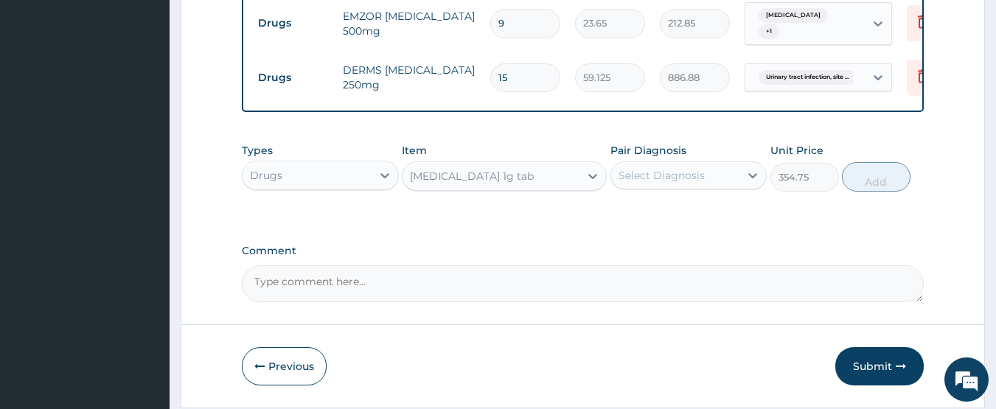
click at [654, 181] on div "Select Diagnosis" at bounding box center [661, 175] width 86 height 15
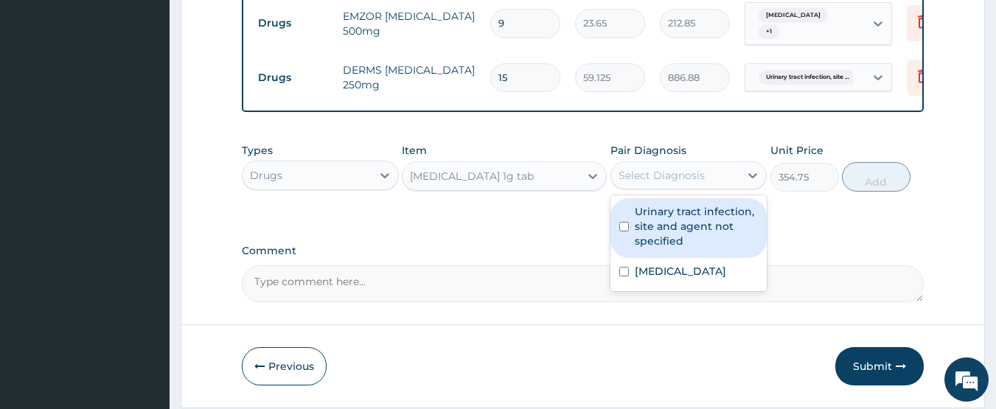
click at [663, 219] on label "Urinary tract infection, site and agent not specified" at bounding box center [697, 226] width 124 height 44
checkbox input "true"
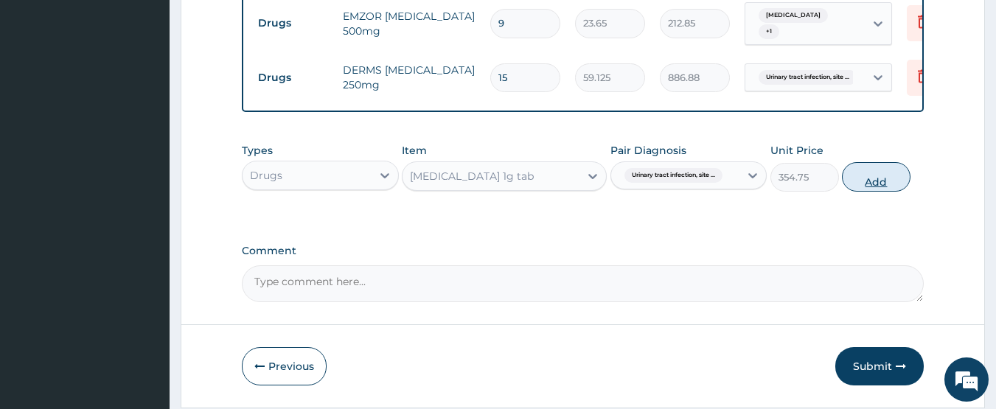
click at [863, 181] on button "Add" at bounding box center [876, 176] width 69 height 29
type input "0"
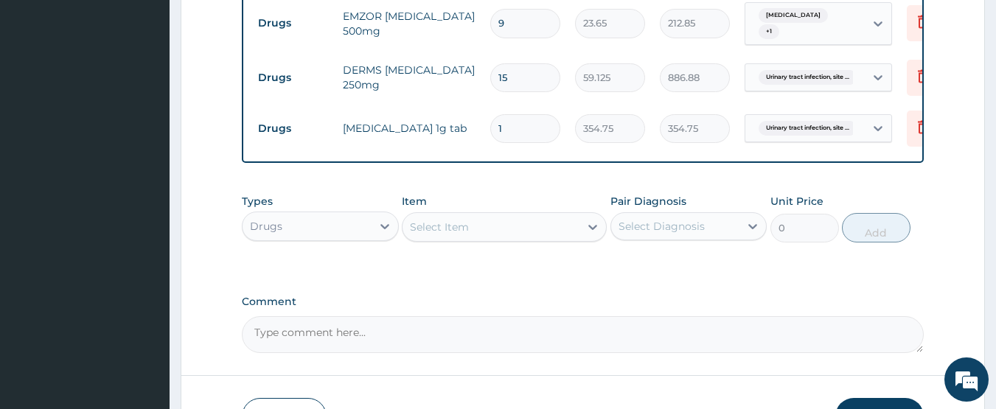
click at [462, 233] on div "Select Item" at bounding box center [439, 227] width 59 height 15
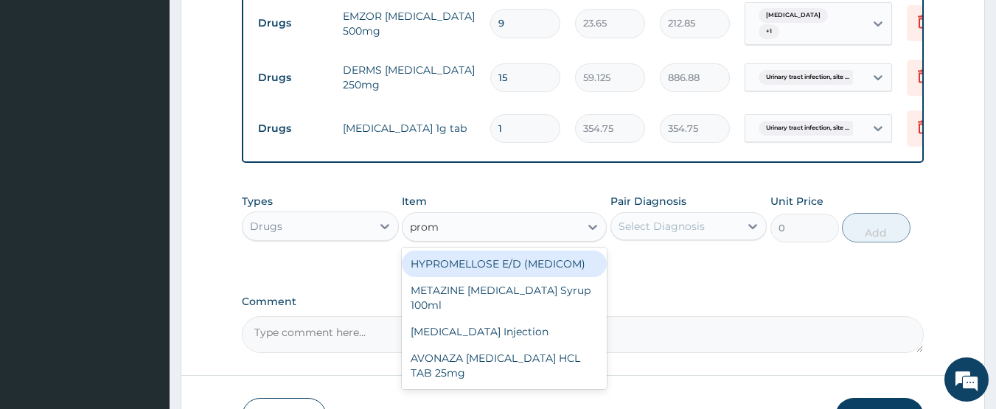
type input "prome"
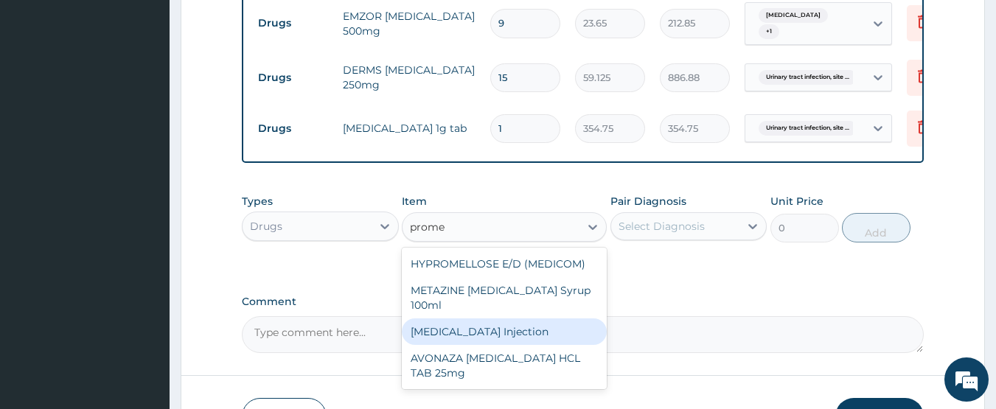
click at [504, 341] on div "PROMETHAZINE Injection" at bounding box center [504, 331] width 205 height 27
type input "354.75"
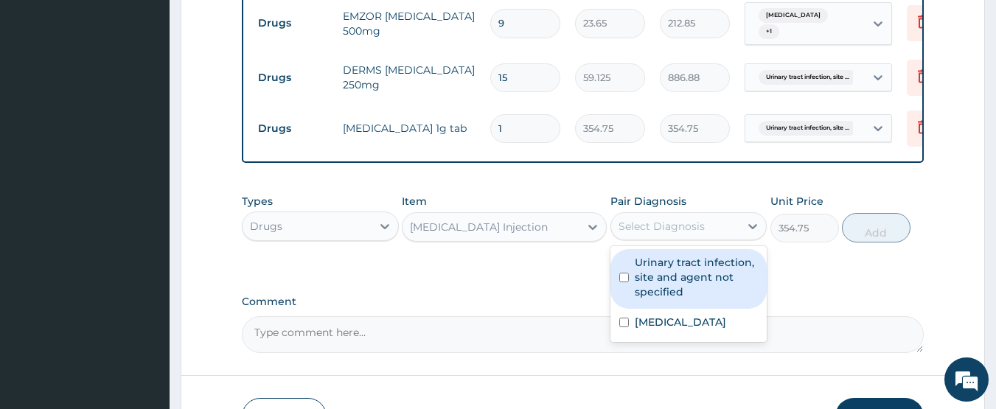
click at [670, 226] on div "Select Diagnosis" at bounding box center [661, 226] width 86 height 15
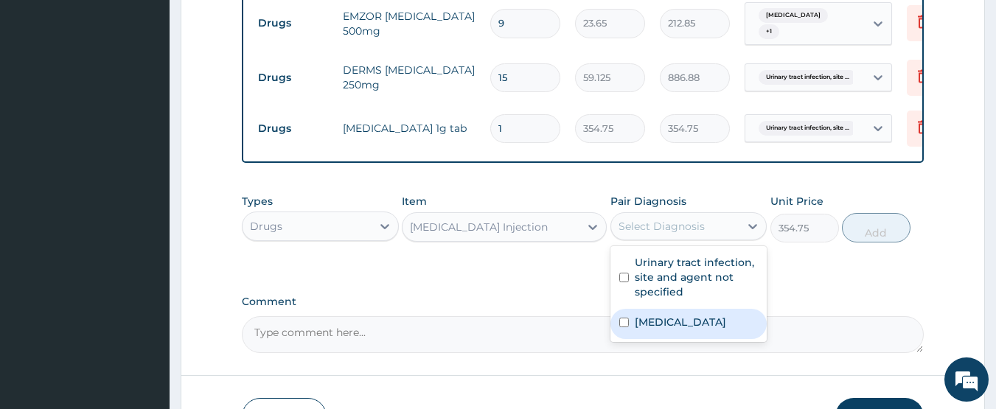
drag, startPoint x: 669, startPoint y: 327, endPoint x: 818, endPoint y: 269, distance: 160.3
click at [675, 326] on label "Malaria, unspecified" at bounding box center [680, 322] width 91 height 15
checkbox input "true"
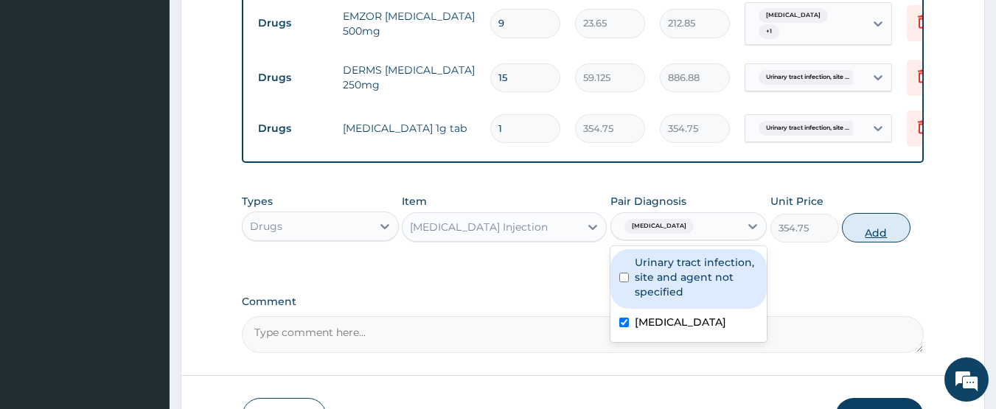
click at [848, 231] on button "Add" at bounding box center [876, 227] width 69 height 29
type input "0"
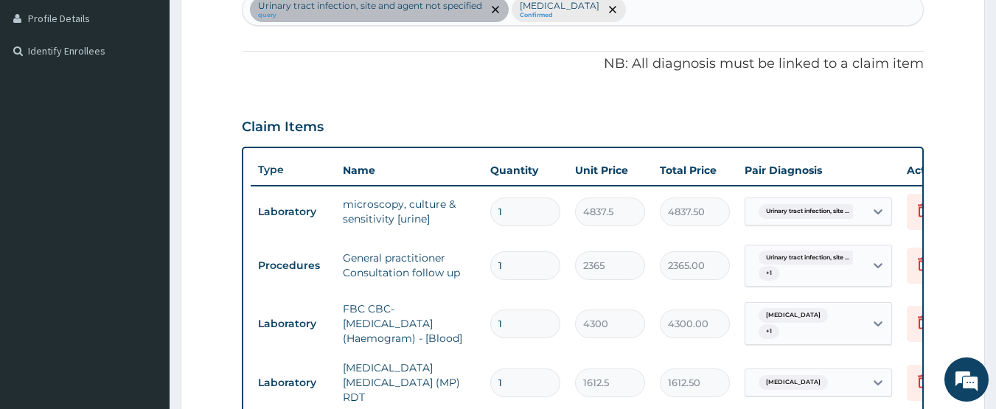
scroll to position [354, 0]
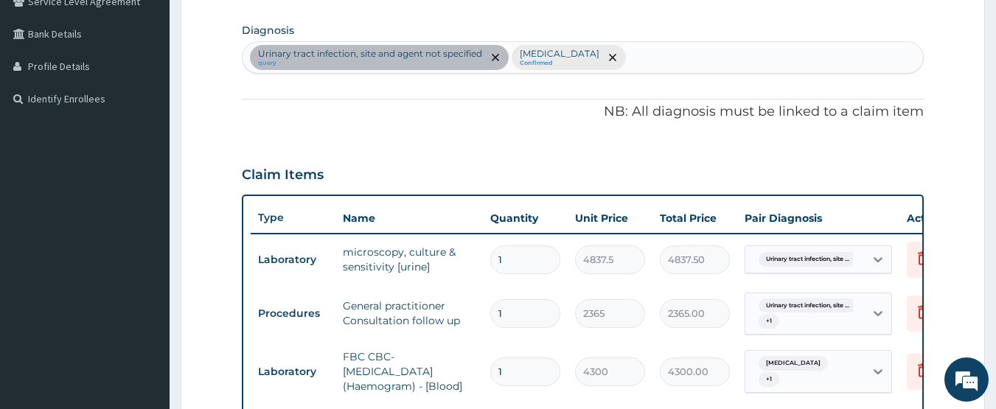
click at [643, 57] on div "Urinary tract infection, site and agent not specified query Malaria, unspecifie…" at bounding box center [582, 57] width 681 height 31
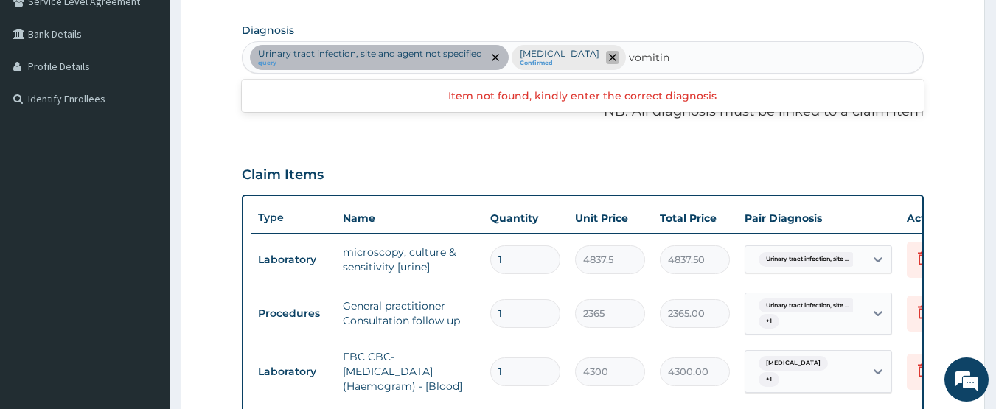
type input "vomiting"
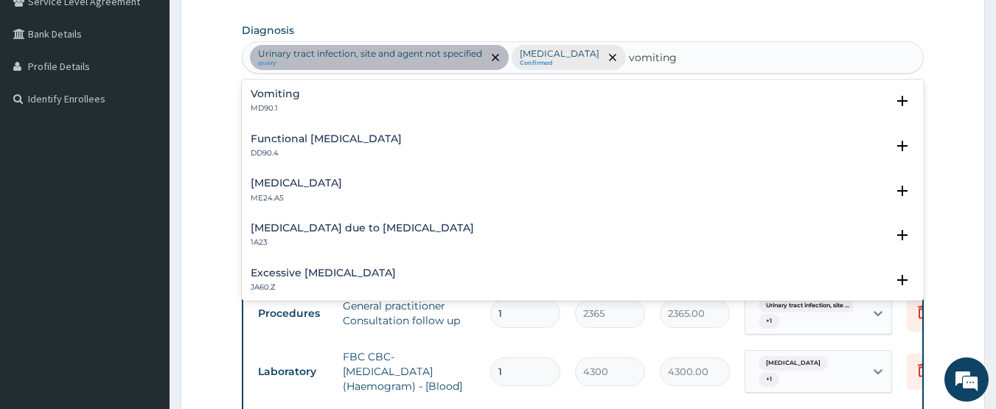
click at [277, 105] on p "MD90.1" at bounding box center [275, 108] width 49 height 10
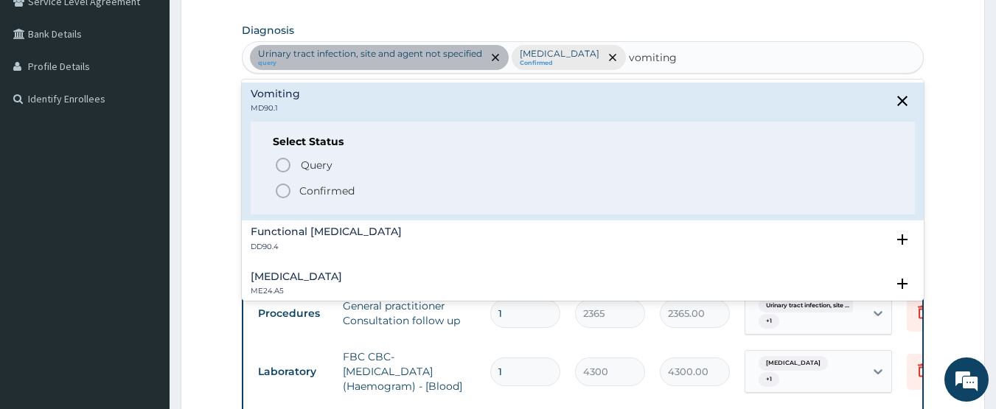
click at [285, 187] on icon "status option filled" at bounding box center [283, 191] width 18 height 18
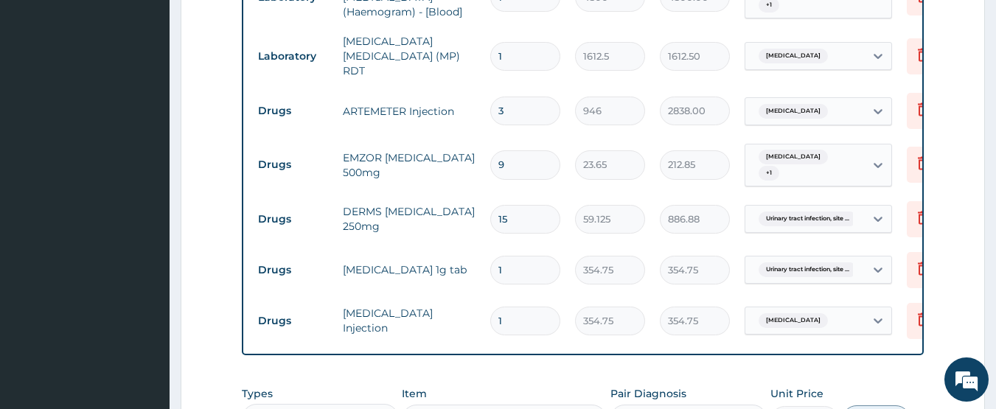
scroll to position [870, 0]
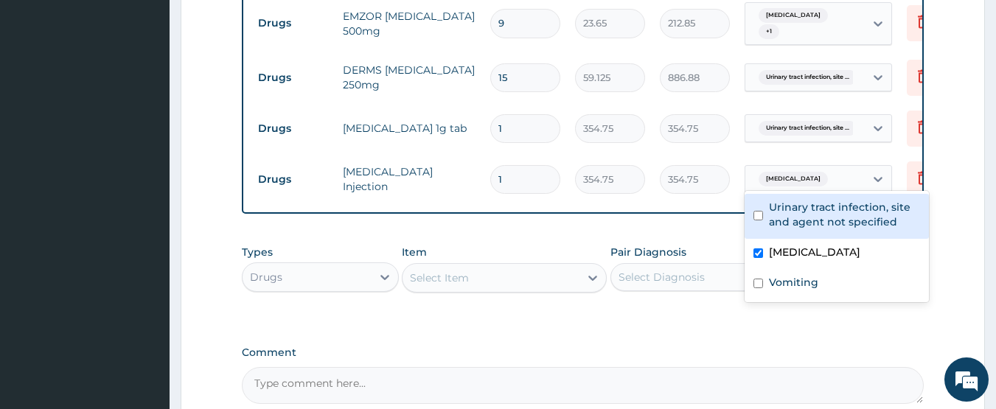
click at [818, 172] on span "Malaria, unspecified" at bounding box center [792, 179] width 69 height 15
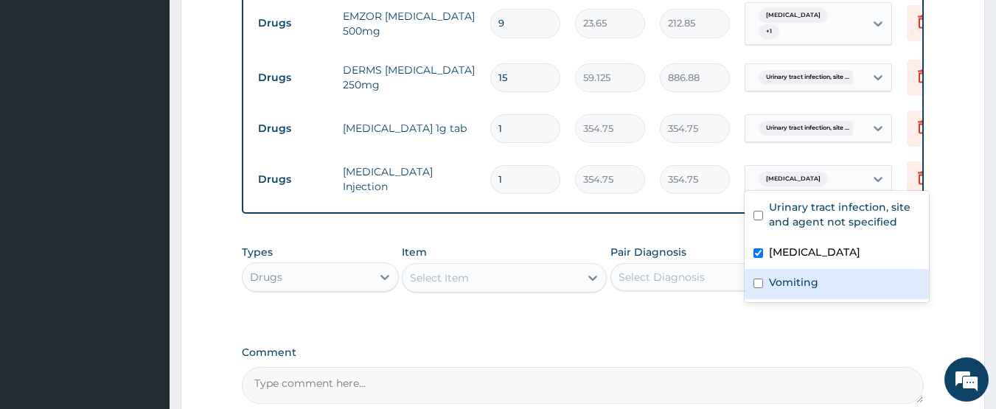
click at [805, 278] on label "Vomiting" at bounding box center [793, 282] width 49 height 15
checkbox input "true"
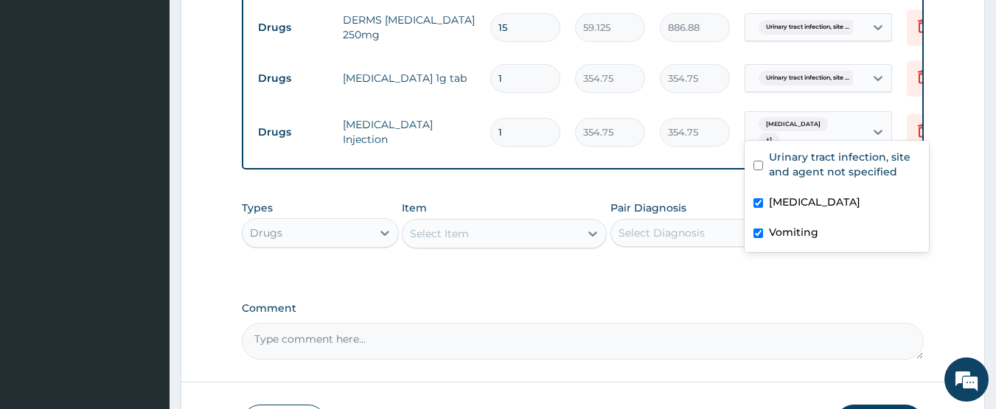
scroll to position [1028, 0]
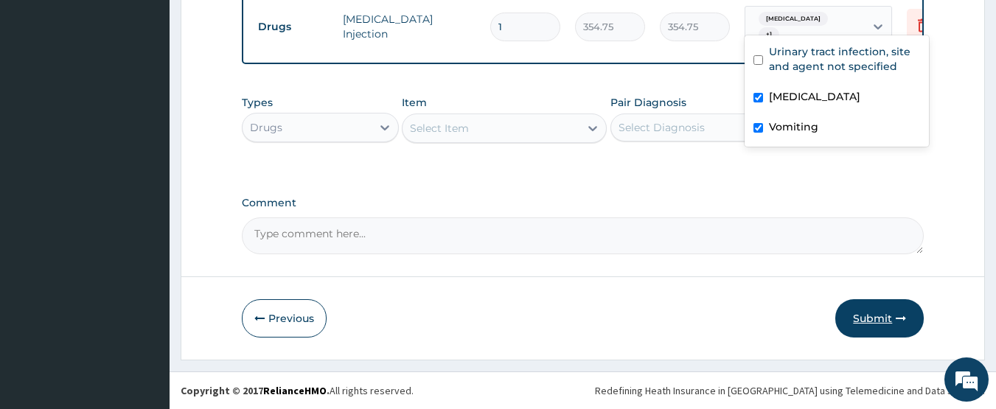
click at [876, 320] on button "Submit" at bounding box center [879, 318] width 88 height 38
